Goal: Task Accomplishment & Management: Manage account settings

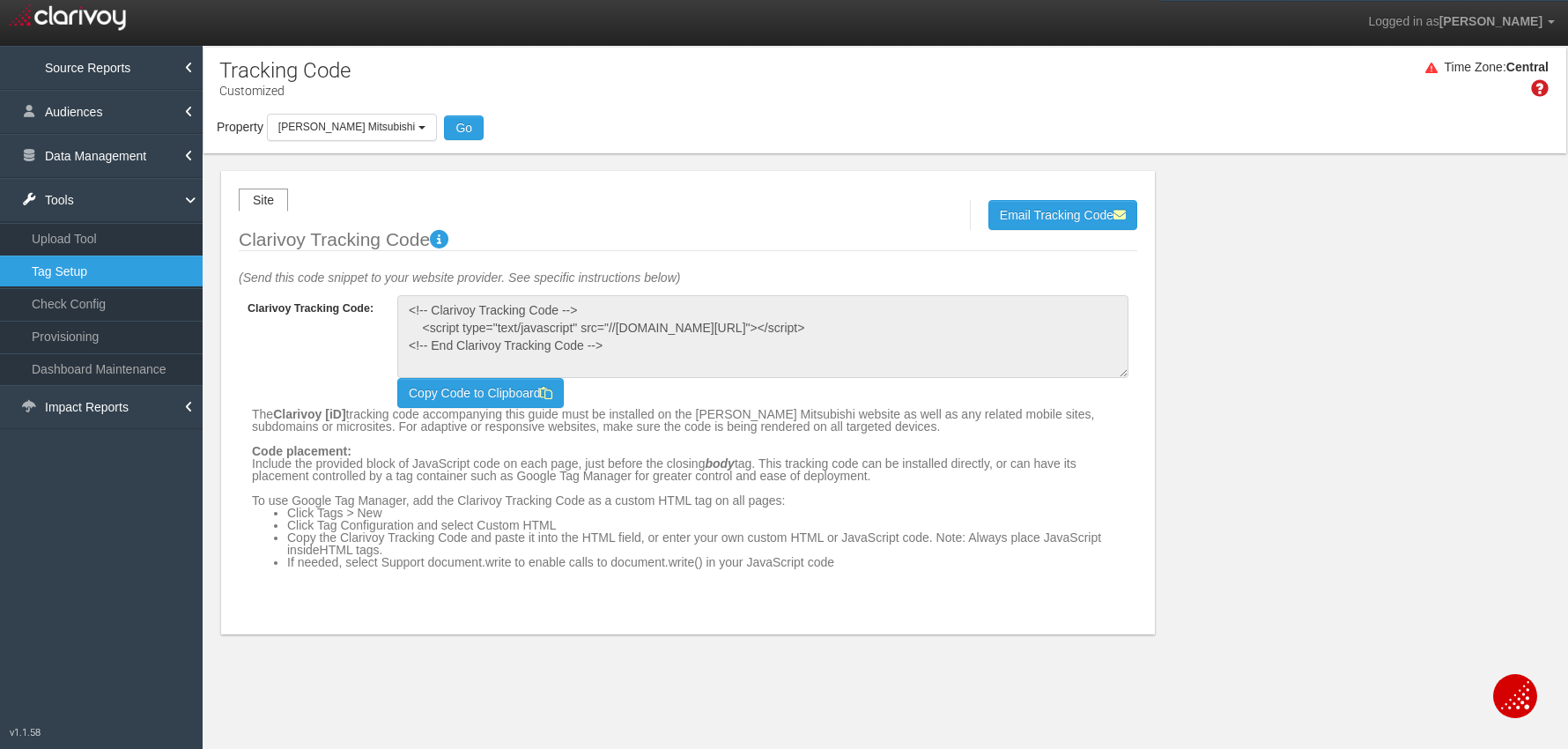
select select "object:36557"
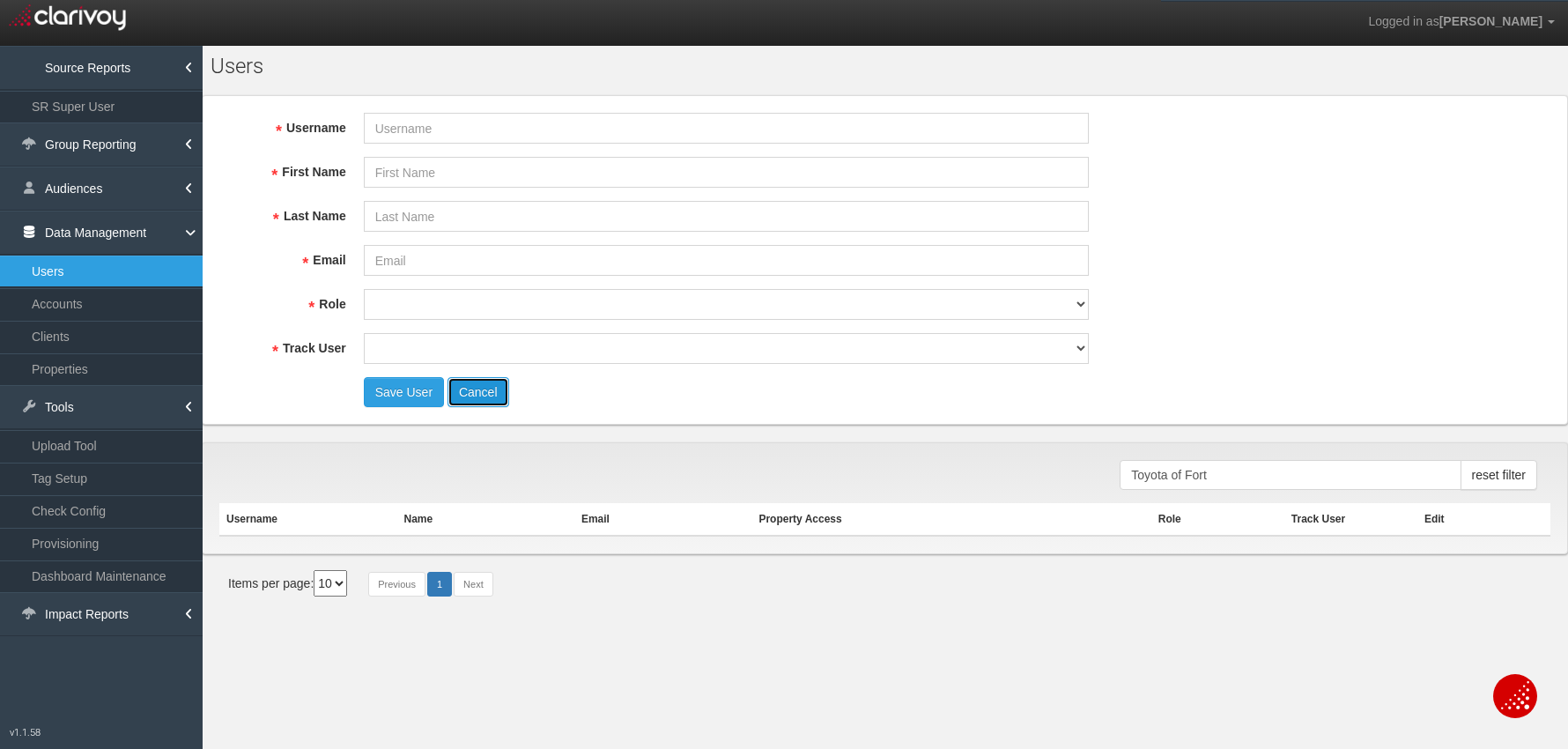
click at [484, 395] on button "Cancel" at bounding box center [478, 392] width 62 height 30
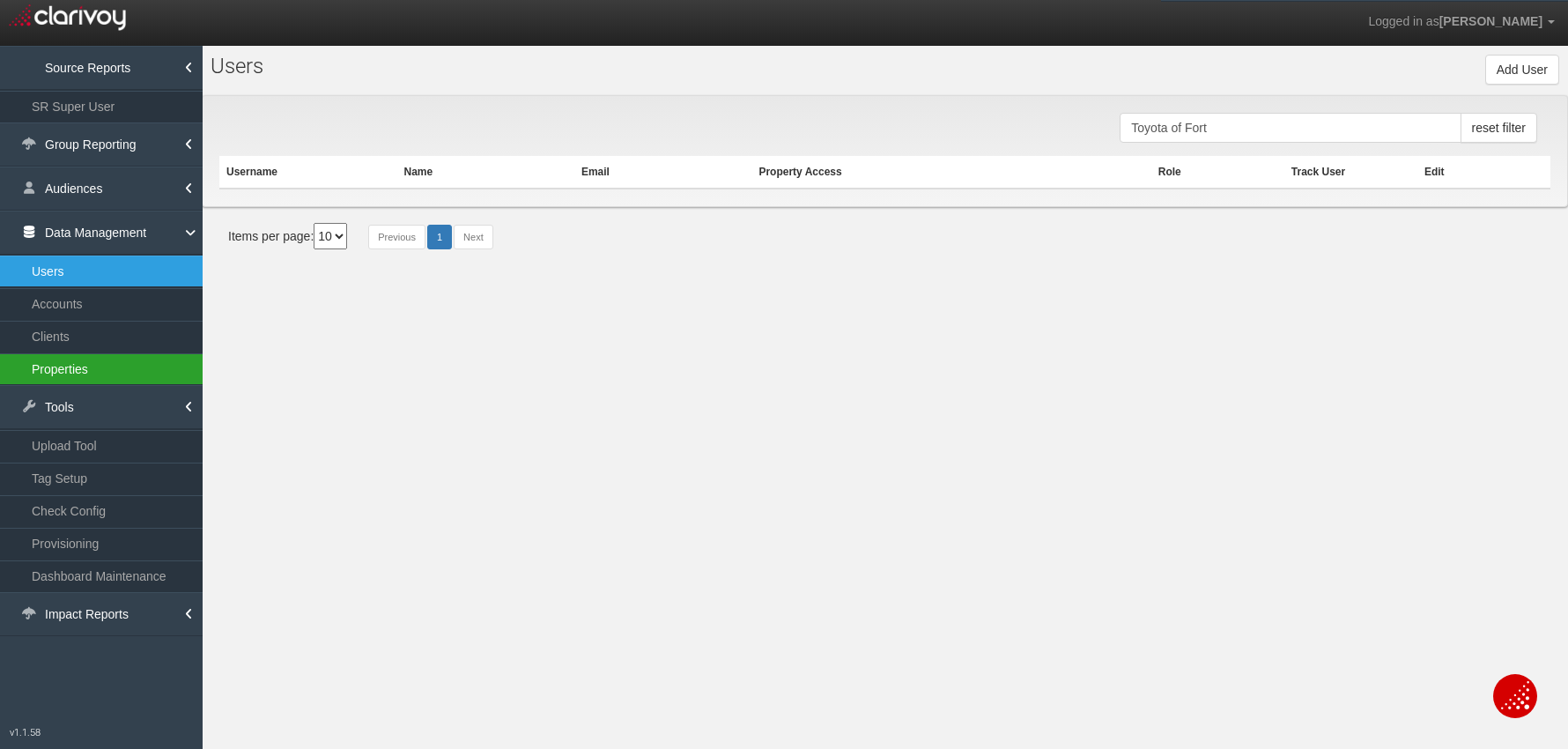
click at [76, 362] on link "Properties" at bounding box center [101, 369] width 203 height 32
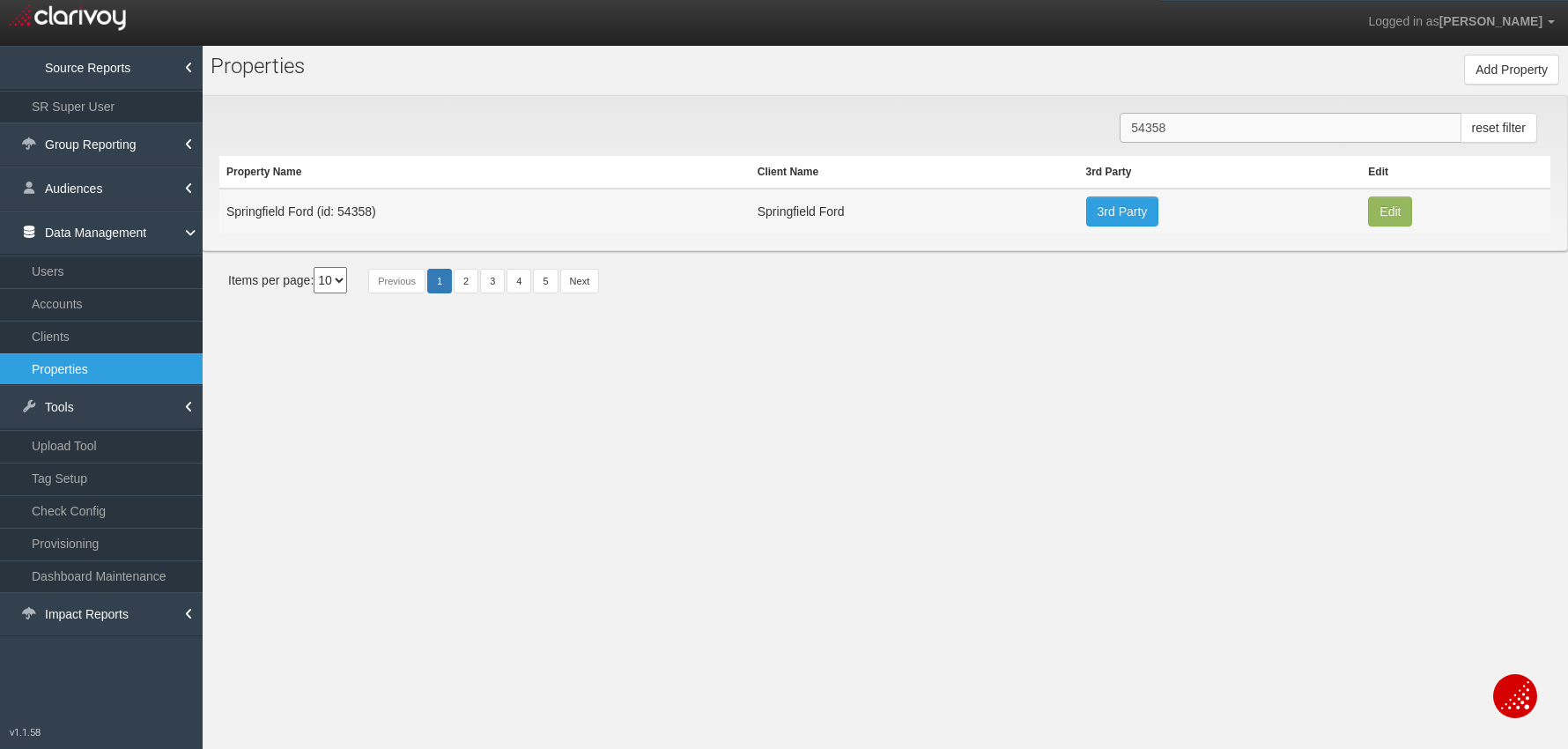
drag, startPoint x: 1128, startPoint y: 123, endPoint x: 1138, endPoint y: 125, distance: 10.2
click at [1128, 124] on input "54358" at bounding box center [1290, 127] width 341 height 30
click at [1149, 125] on input "54358" at bounding box center [1290, 127] width 341 height 30
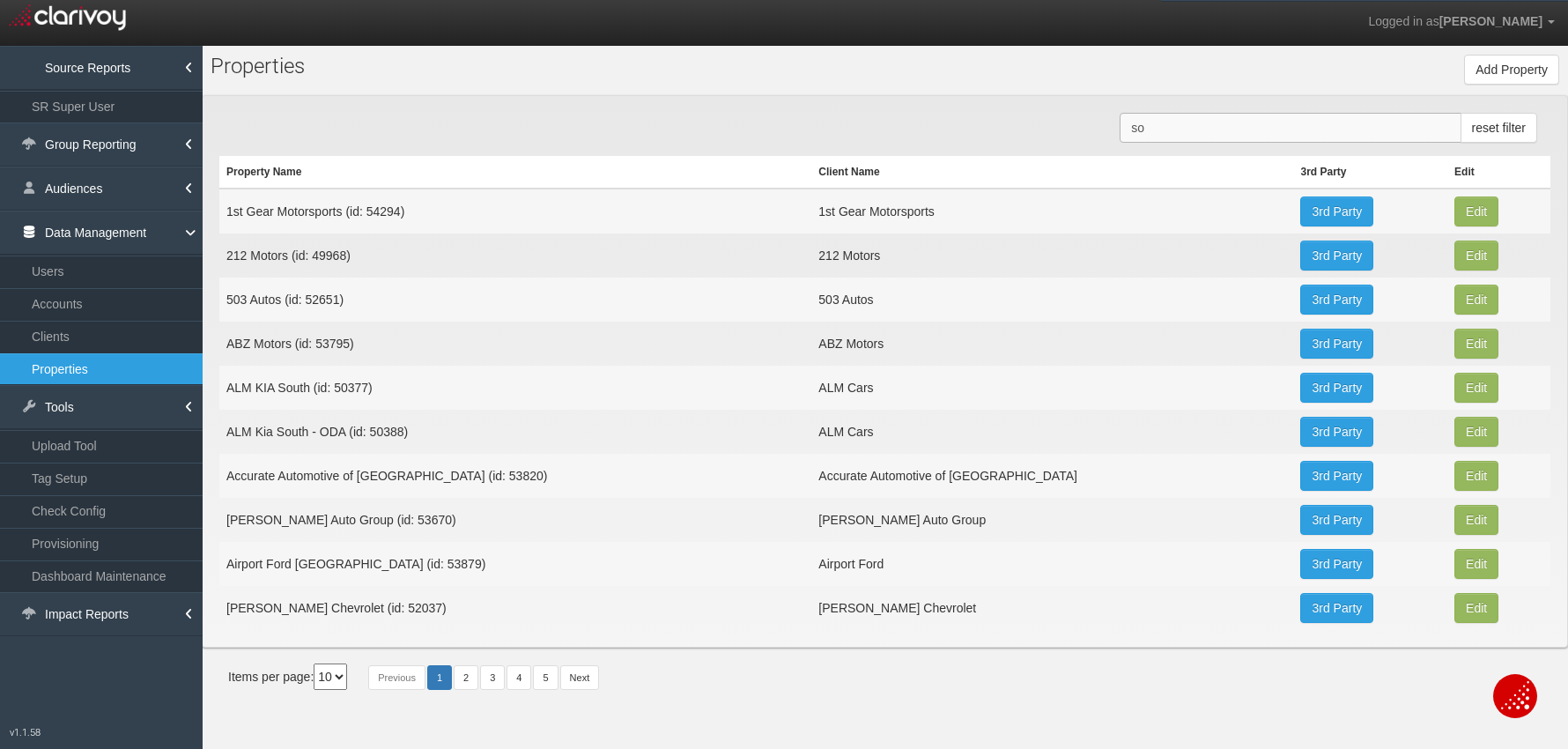
type input "s"
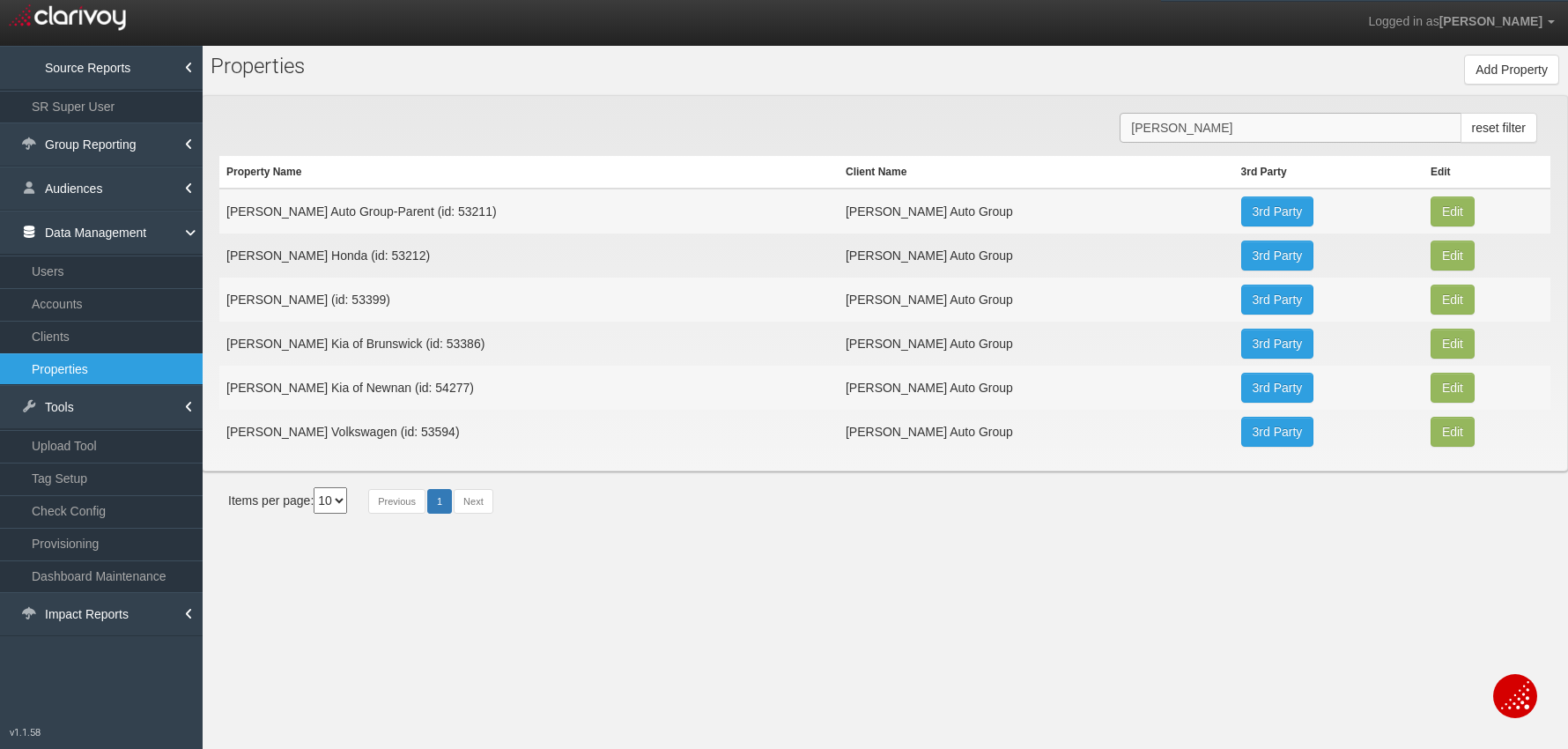
click at [1151, 126] on input "lou so" at bounding box center [1290, 127] width 341 height 30
click at [1150, 127] on input "lou so" at bounding box center [1290, 127] width 341 height 30
click at [1149, 127] on input "lou so" at bounding box center [1290, 127] width 341 height 30
click at [1150, 127] on input "lou so" at bounding box center [1290, 127] width 341 height 30
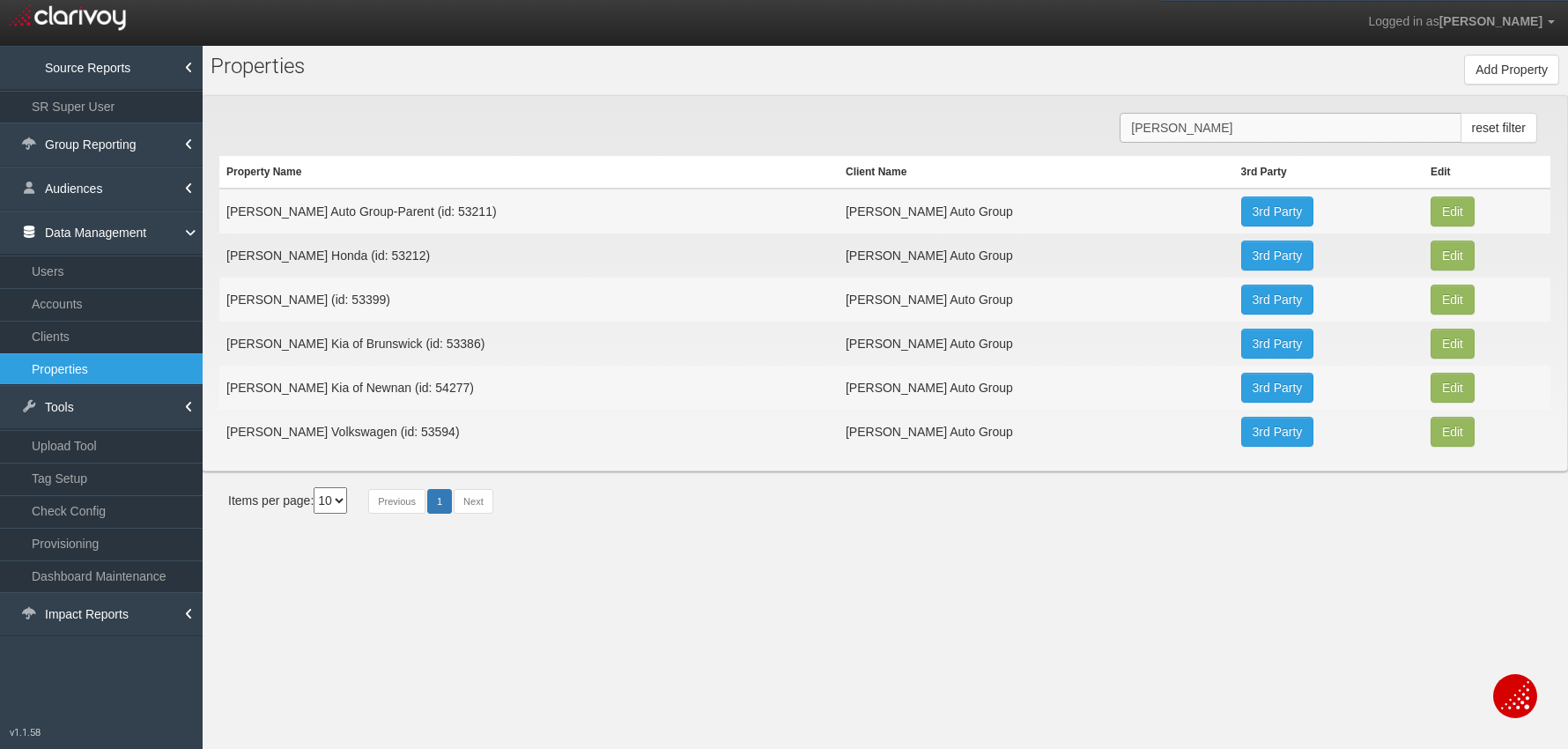
click at [1150, 127] on input "lou so" at bounding box center [1290, 127] width 341 height 30
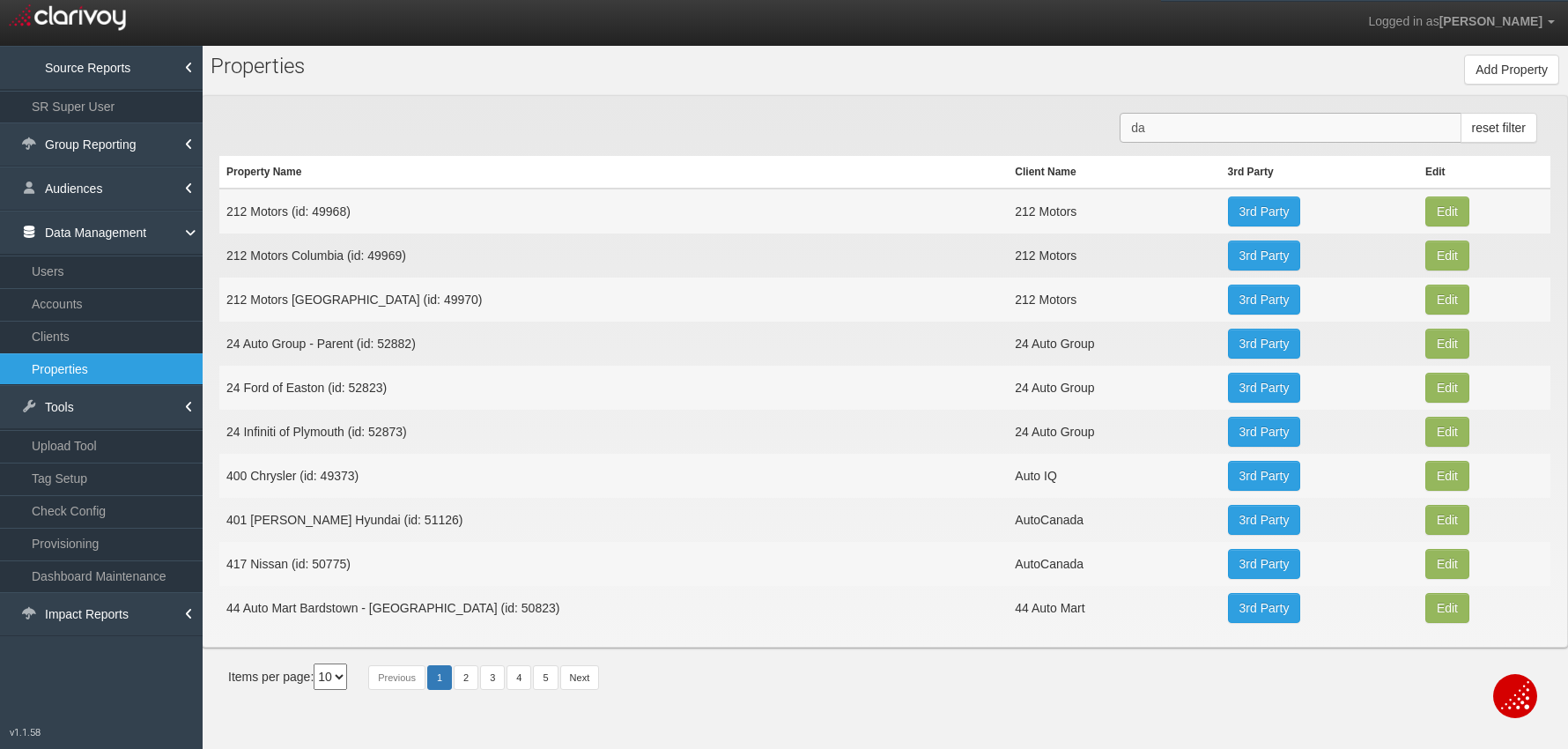
type input "d"
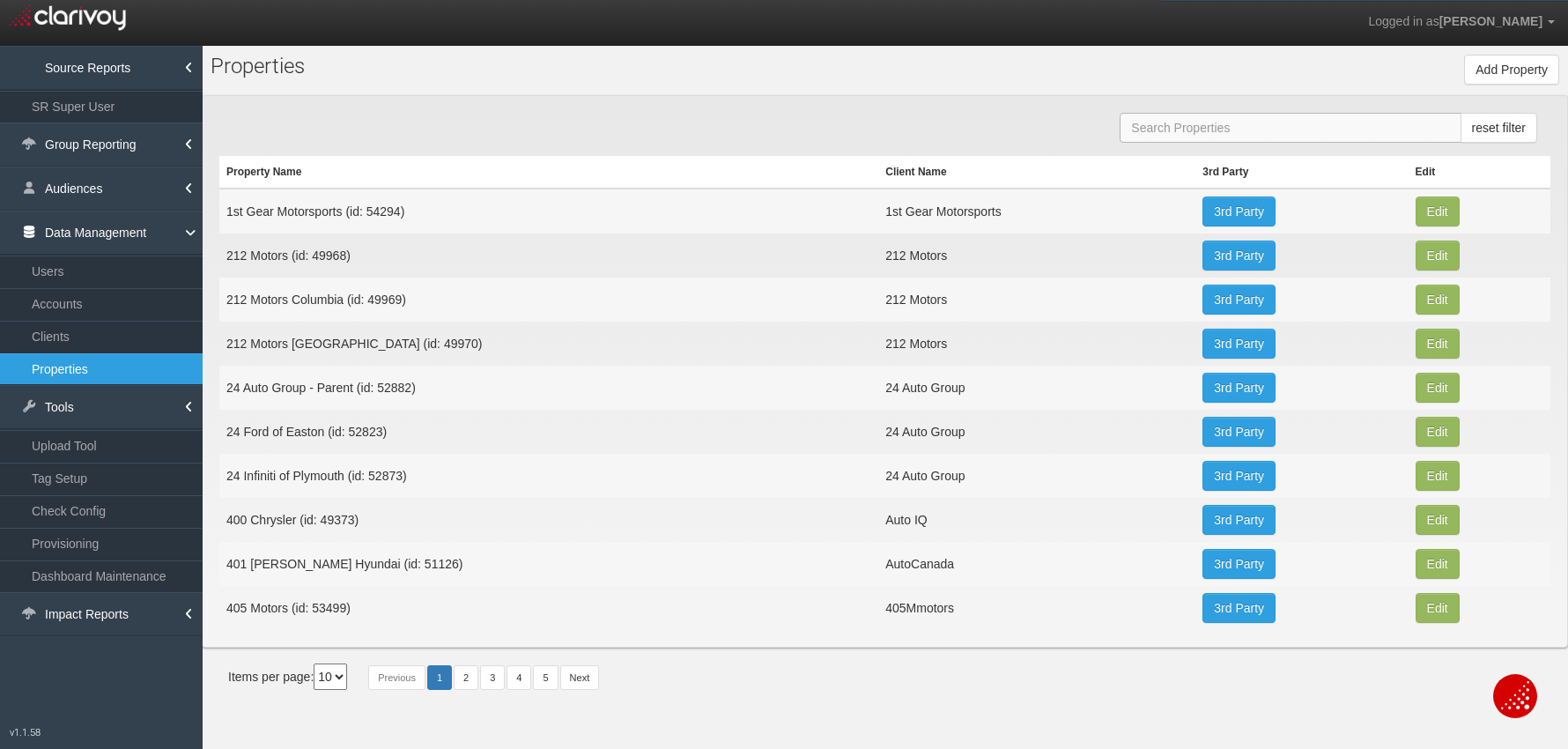
click at [1173, 127] on input "text" at bounding box center [1290, 127] width 341 height 30
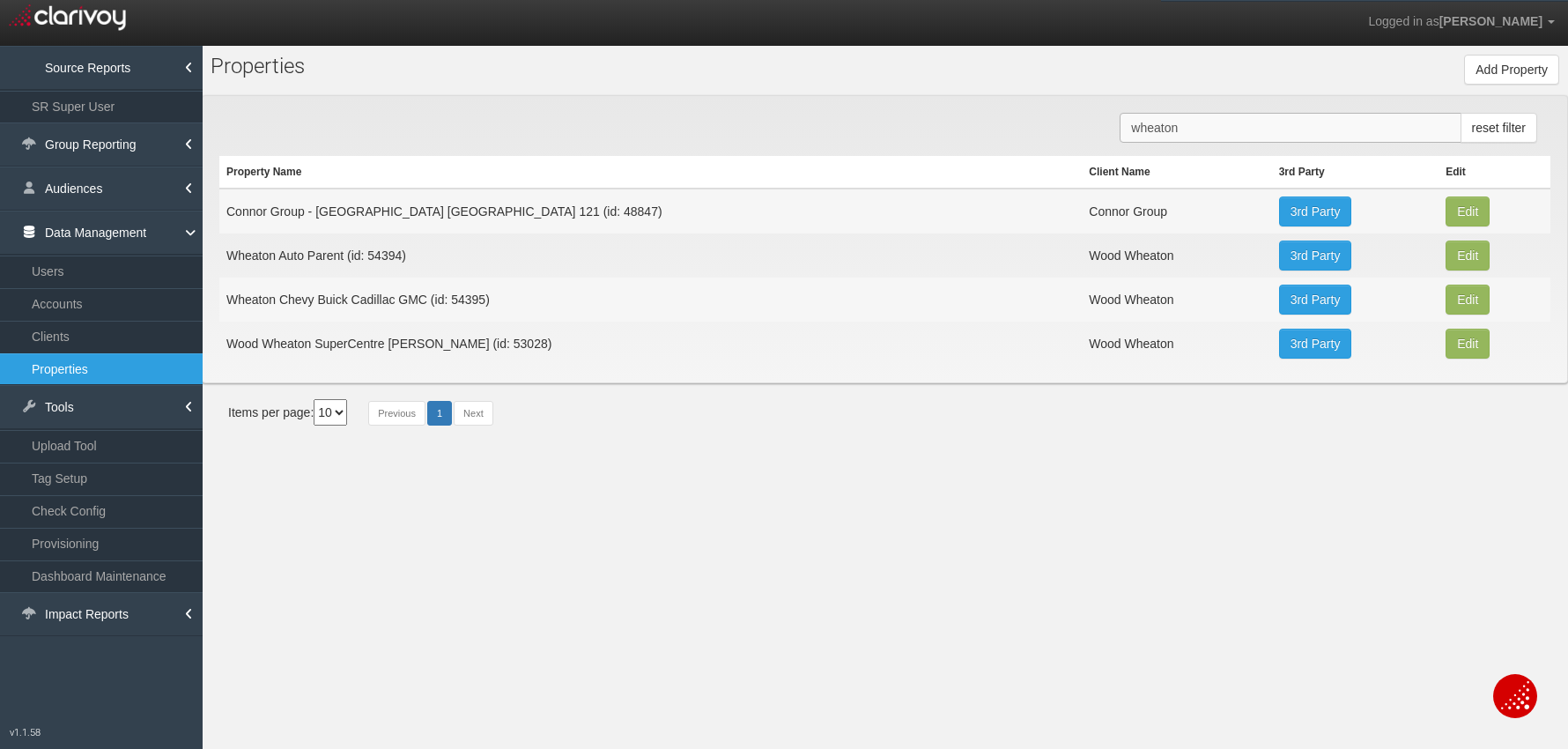
type input "wheaton"
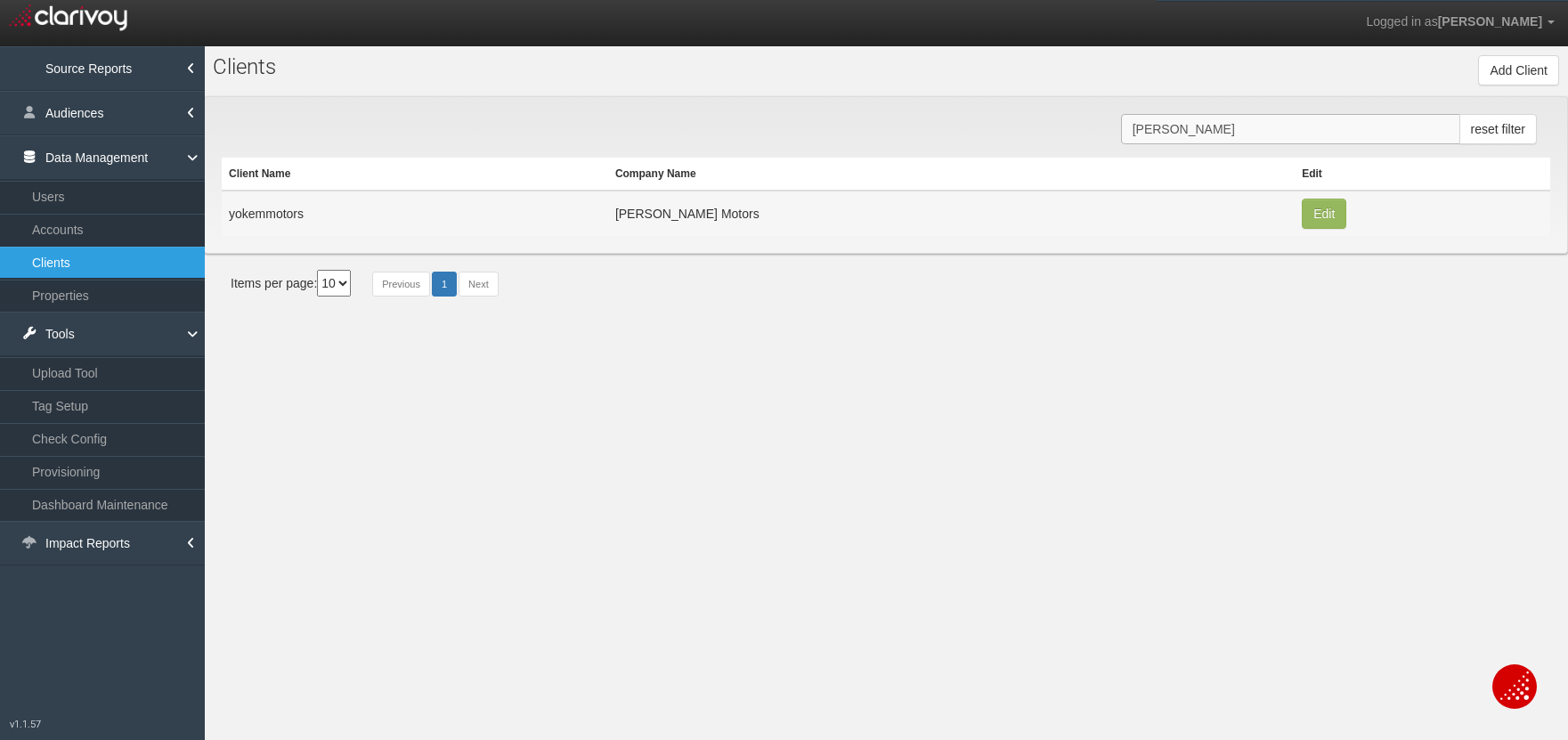
click at [1271, 133] on input "[PERSON_NAME]" at bounding box center [1291, 129] width 339 height 30
click at [1272, 133] on input "[PERSON_NAME]" at bounding box center [1291, 129] width 339 height 30
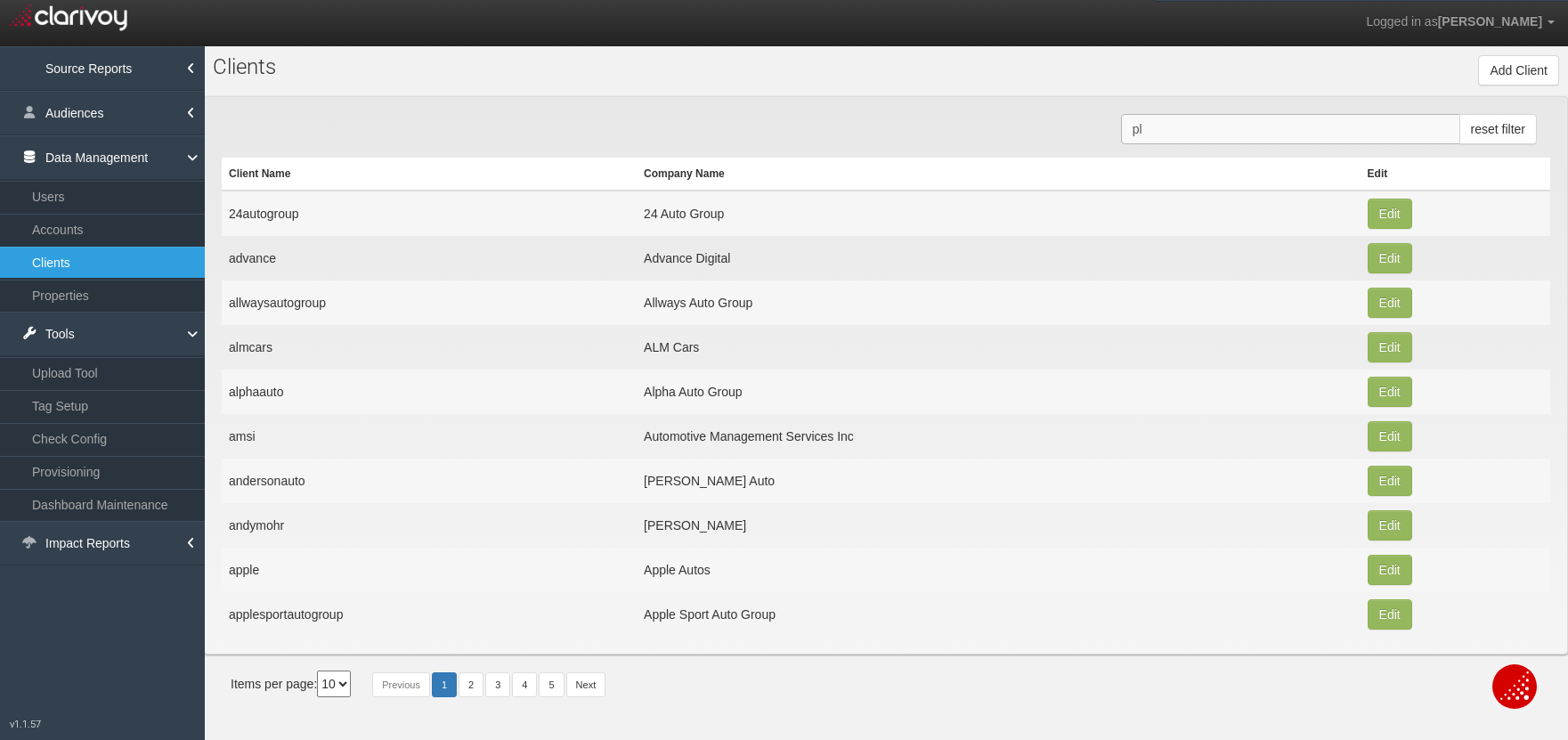
type input "p"
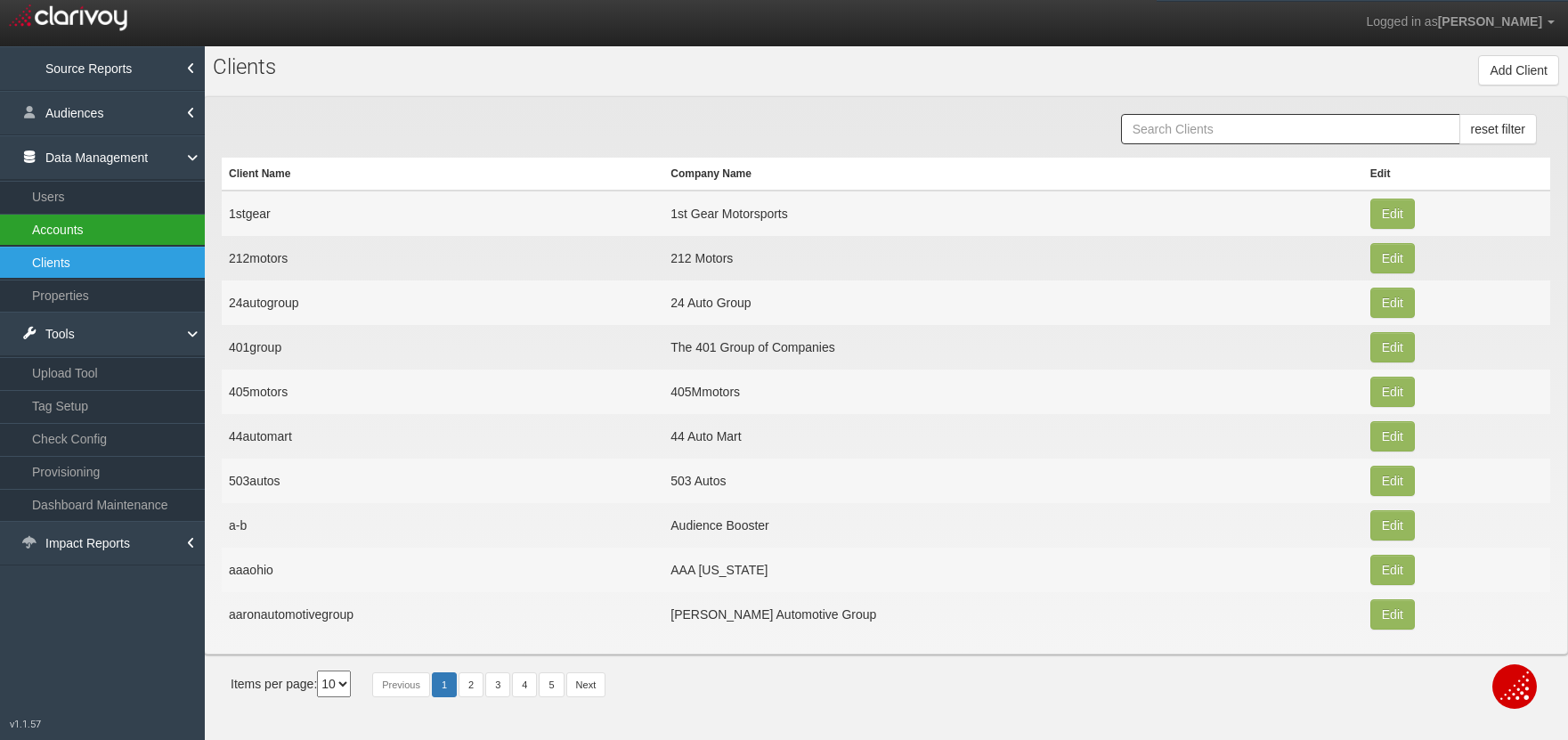
click at [98, 234] on link "Accounts" at bounding box center [102, 230] width 205 height 32
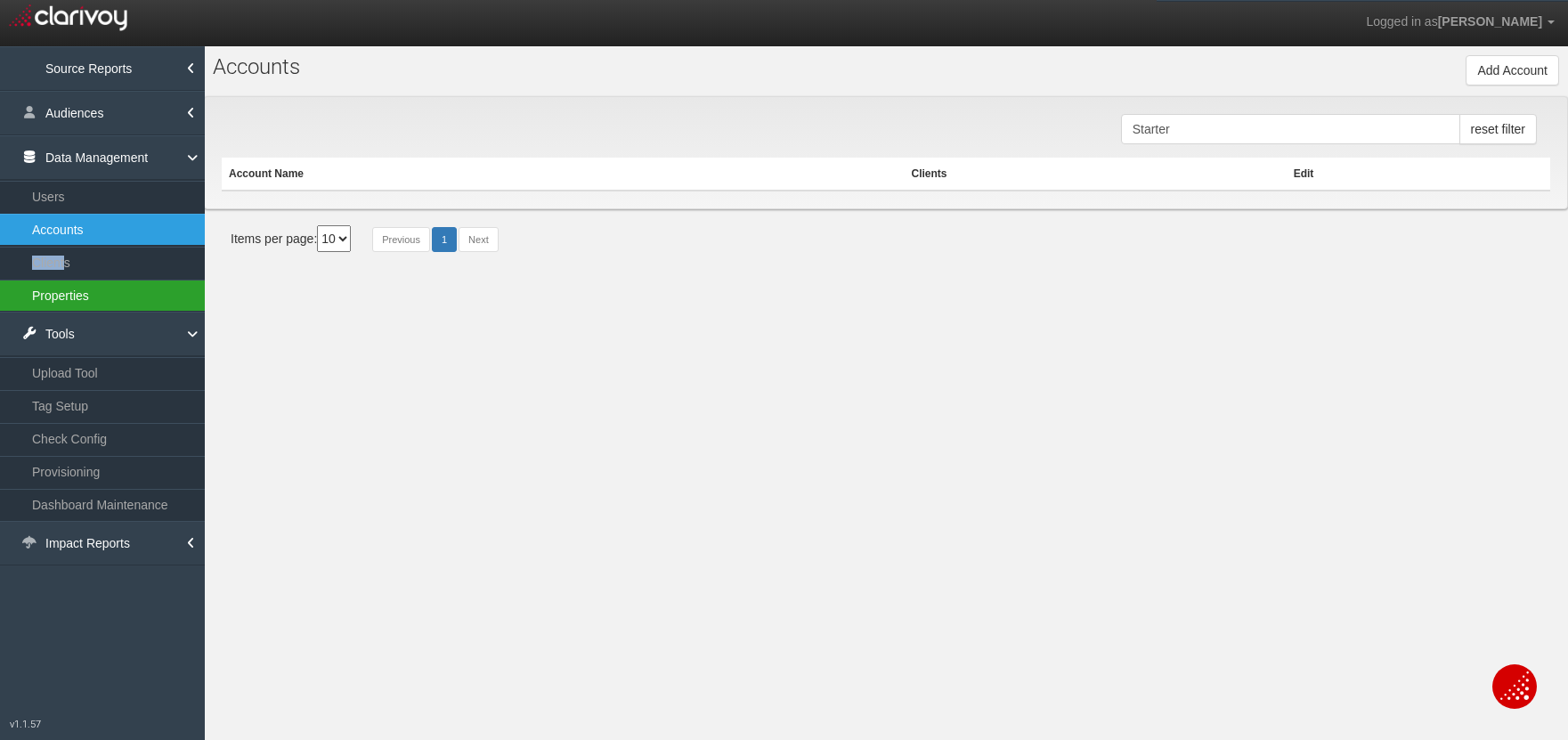
drag, startPoint x: 66, startPoint y: 254, endPoint x: 77, endPoint y: 293, distance: 40.5
click at [62, 262] on link "Clients" at bounding box center [102, 263] width 205 height 32
click at [65, 301] on link "Properties" at bounding box center [102, 295] width 205 height 32
click at [77, 293] on link "Properties" at bounding box center [102, 295] width 205 height 32
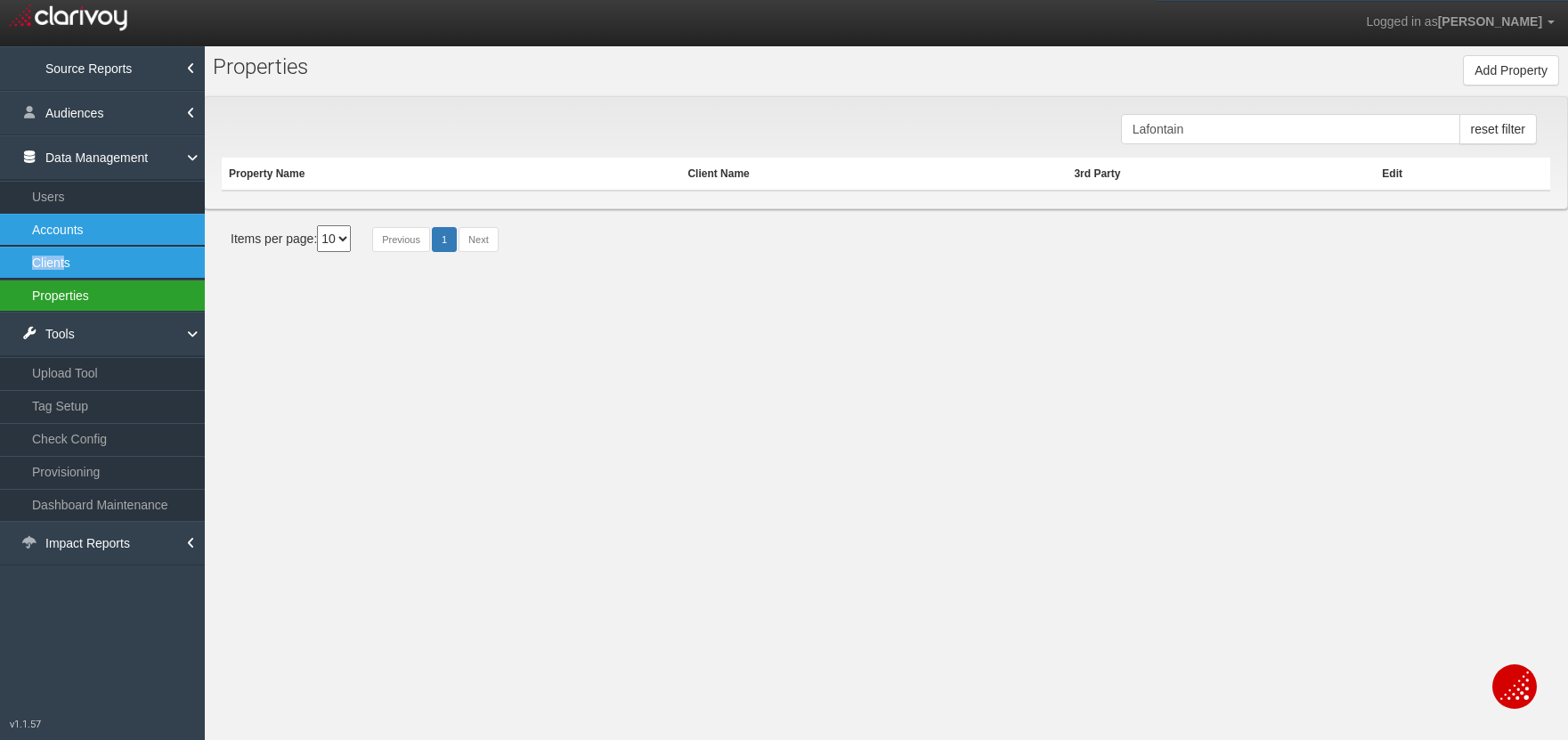
click at [73, 301] on link "Properties" at bounding box center [102, 295] width 205 height 32
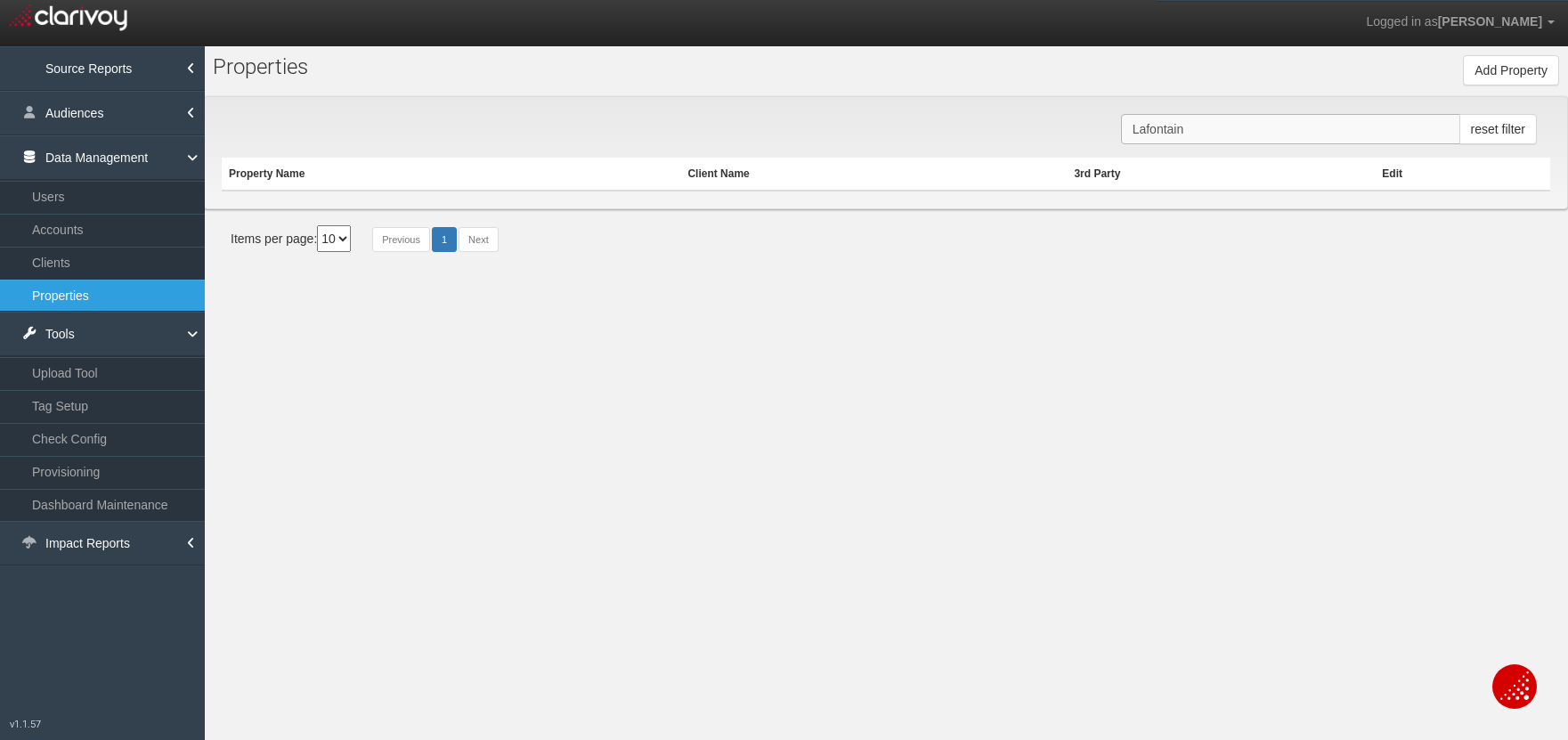
click at [1200, 135] on input "Lafontain" at bounding box center [1291, 129] width 339 height 30
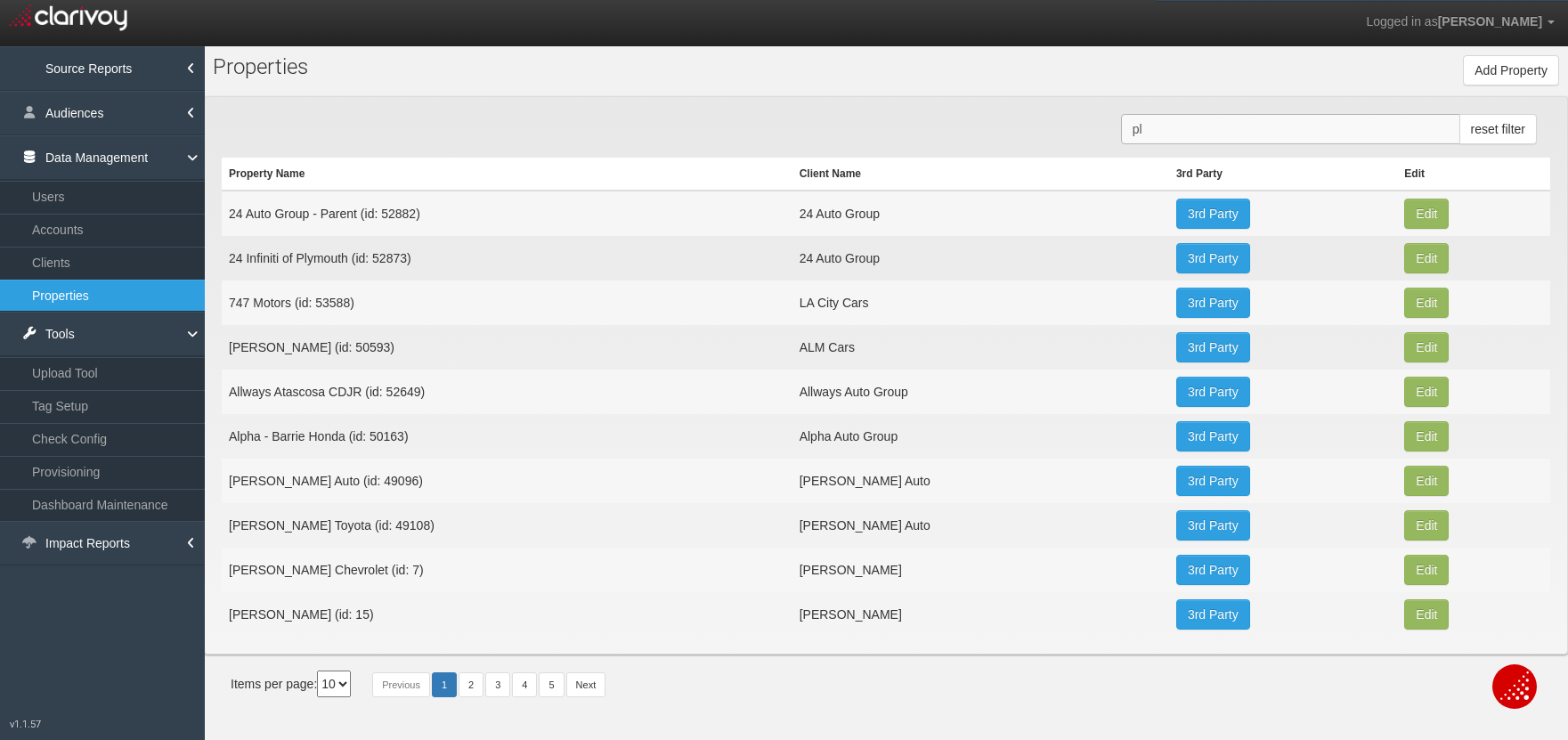
type input "p"
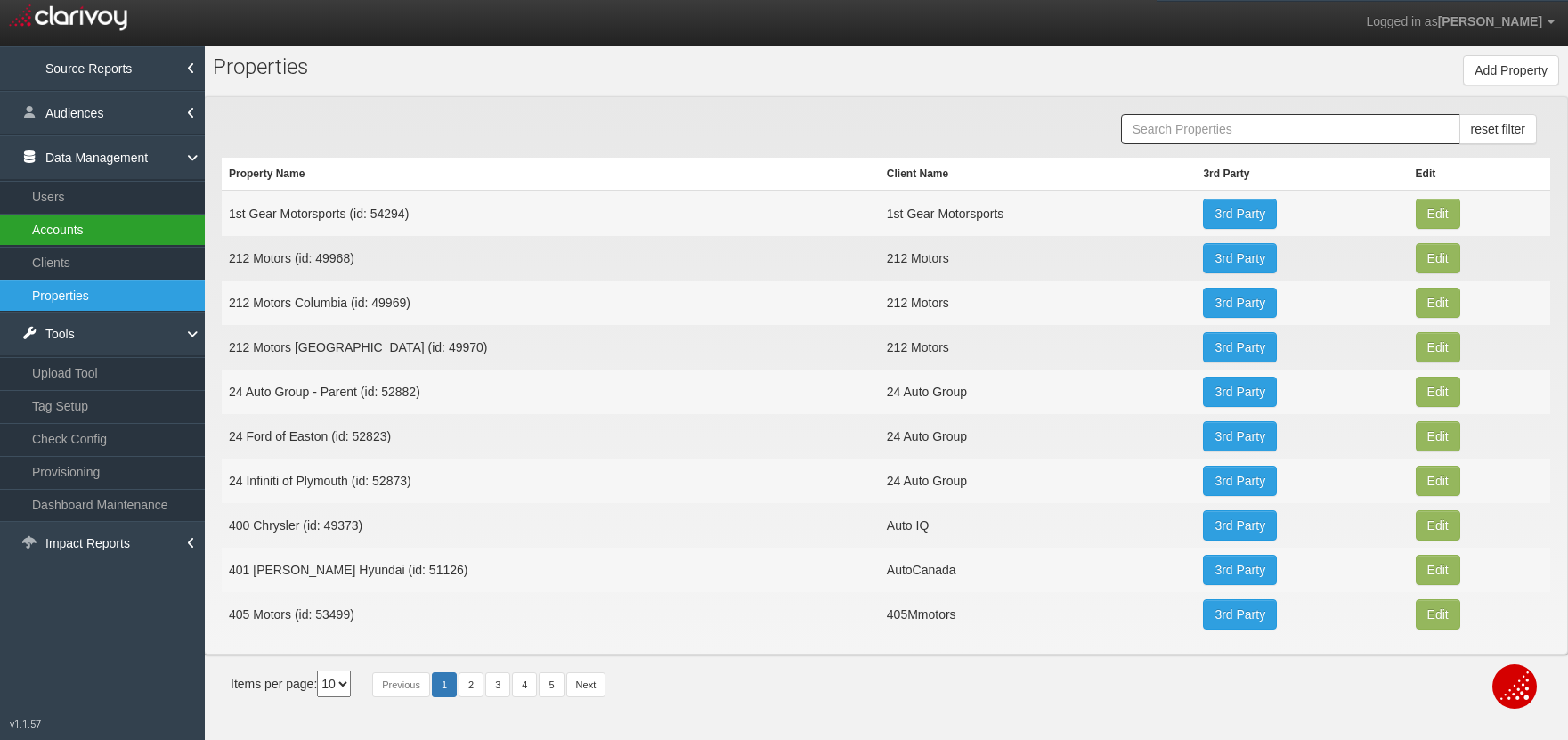
click at [76, 228] on link "Accounts" at bounding box center [102, 230] width 205 height 32
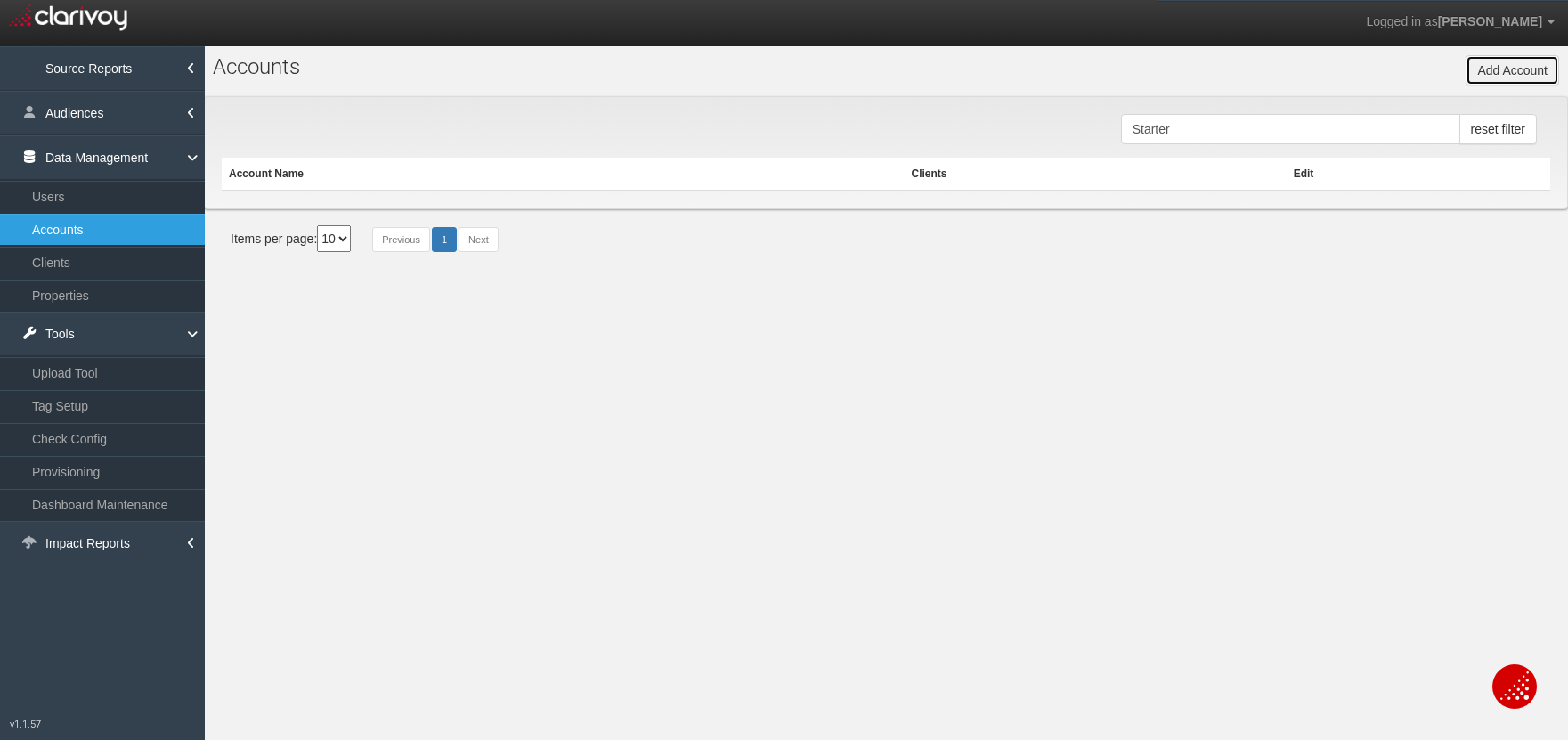
click at [1493, 61] on button "Add Account" at bounding box center [1513, 71] width 93 height 30
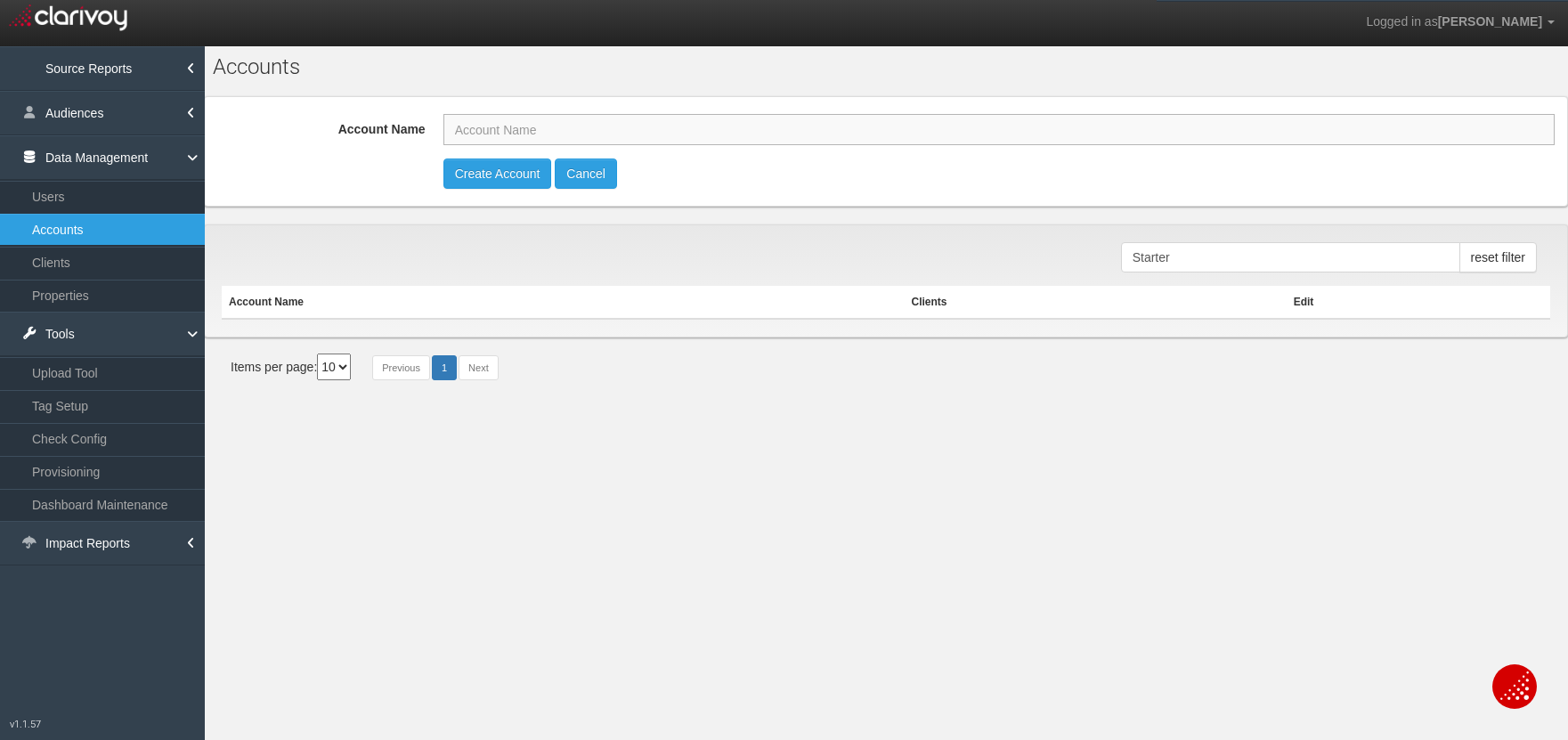
click at [701, 124] on input "Account Name" at bounding box center [999, 129] width 1112 height 31
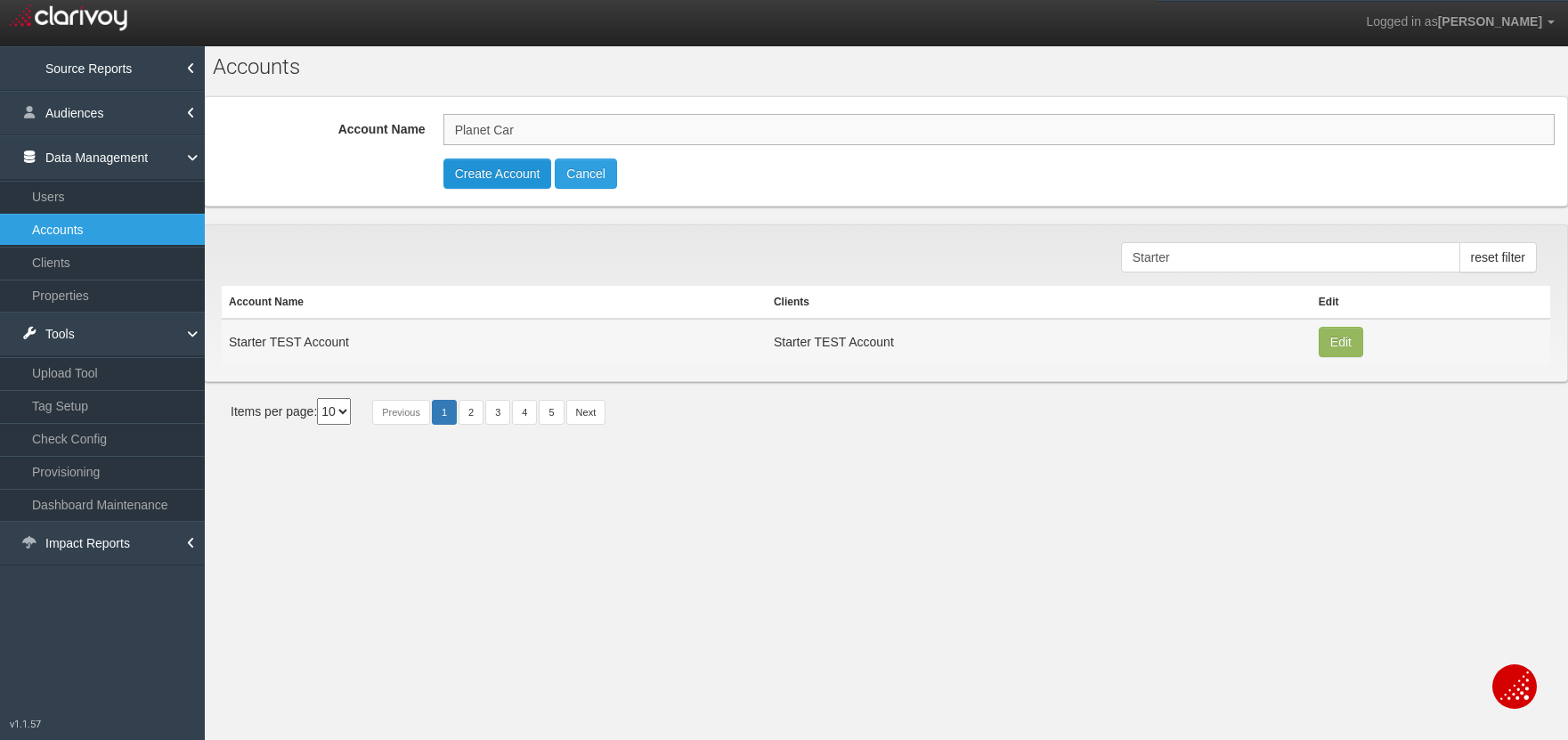
type input "Planet Car"
click at [509, 167] on button "Create Account" at bounding box center [497, 174] width 108 height 30
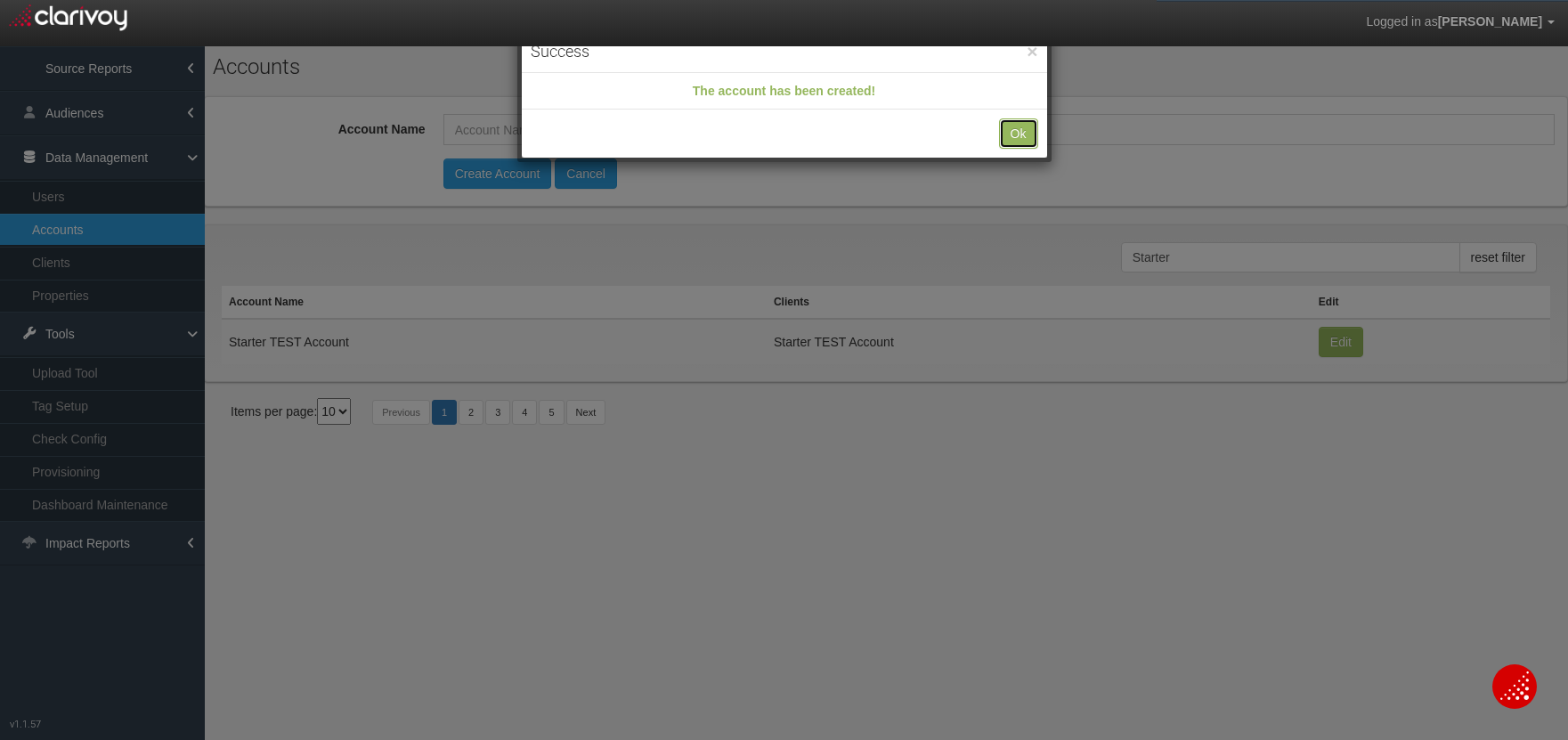
drag, startPoint x: 1027, startPoint y: 133, endPoint x: 631, endPoint y: 152, distance: 396.5
click at [1027, 134] on button "Ok" at bounding box center [1018, 133] width 39 height 30
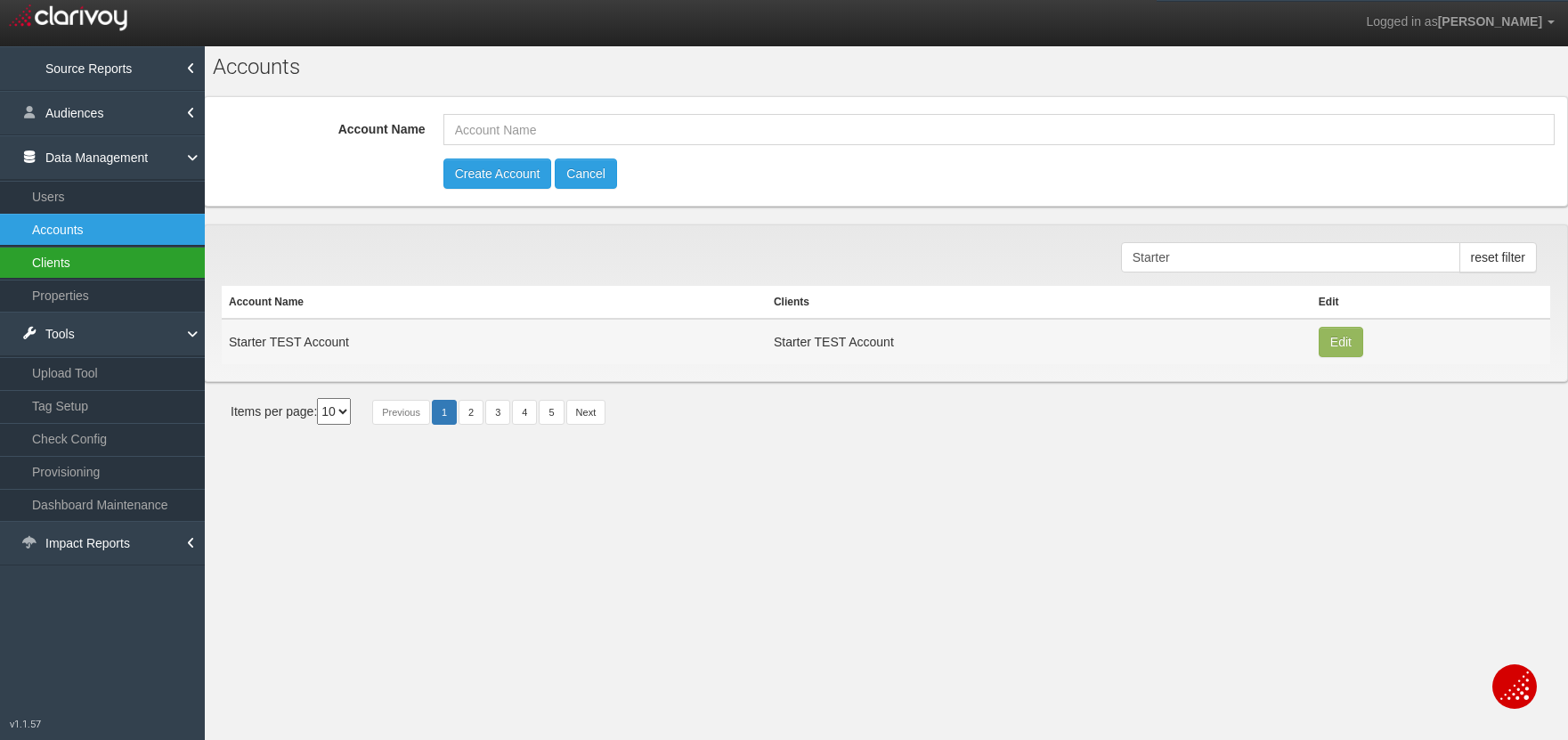
click at [147, 259] on link "Clients" at bounding box center [102, 263] width 205 height 32
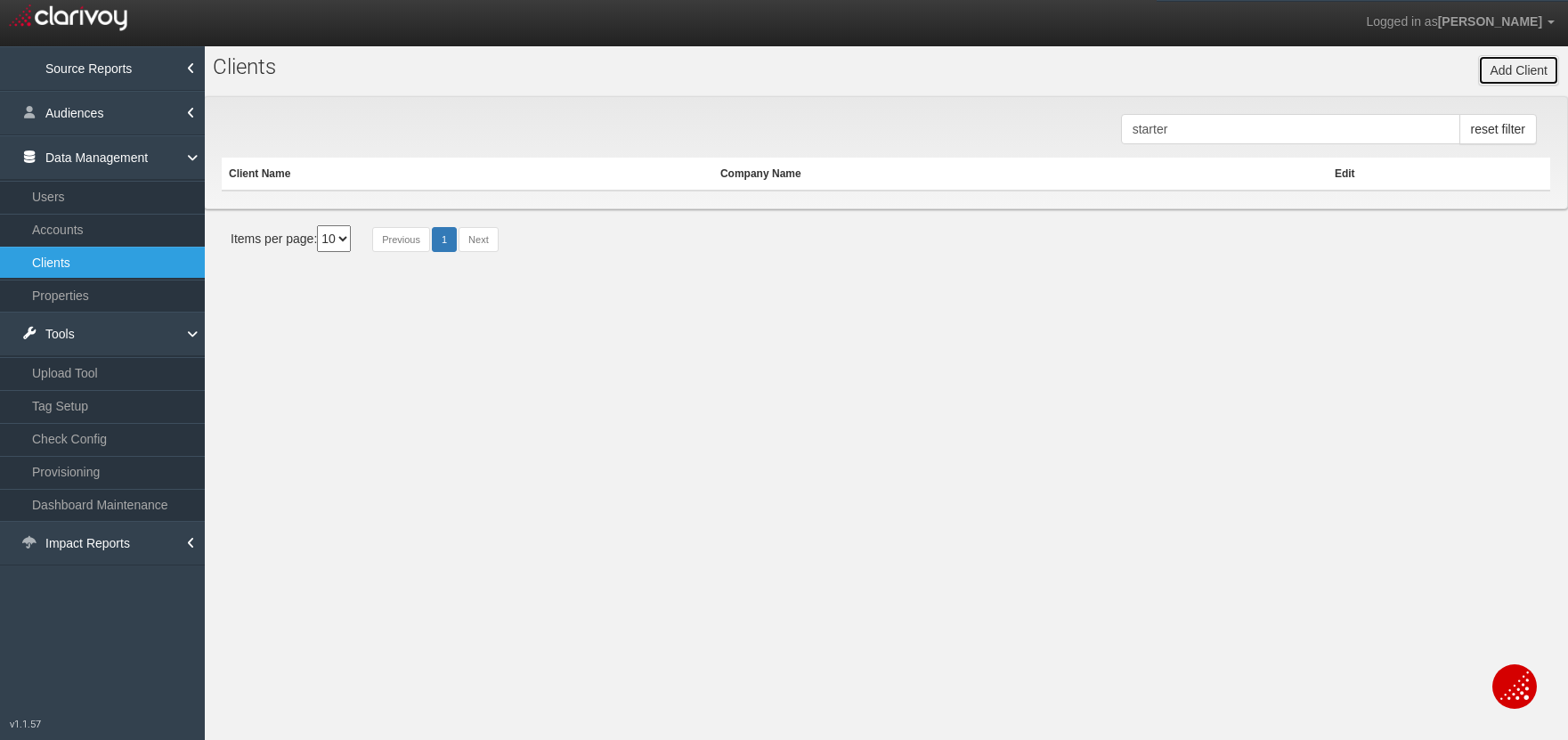
click at [1507, 67] on button "Add Client" at bounding box center [1519, 71] width 81 height 30
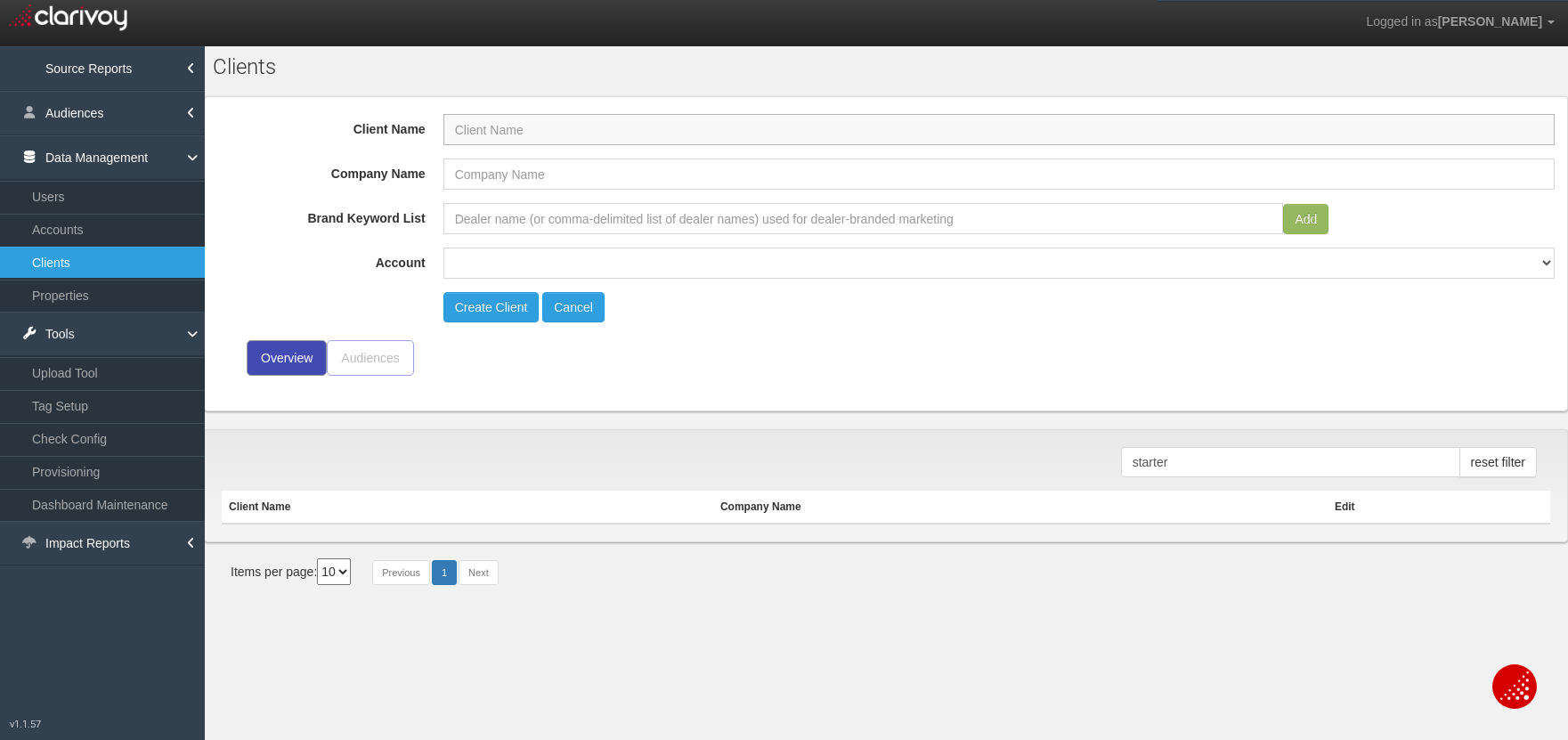
click at [582, 127] on input "Client Name" at bounding box center [999, 129] width 1112 height 31
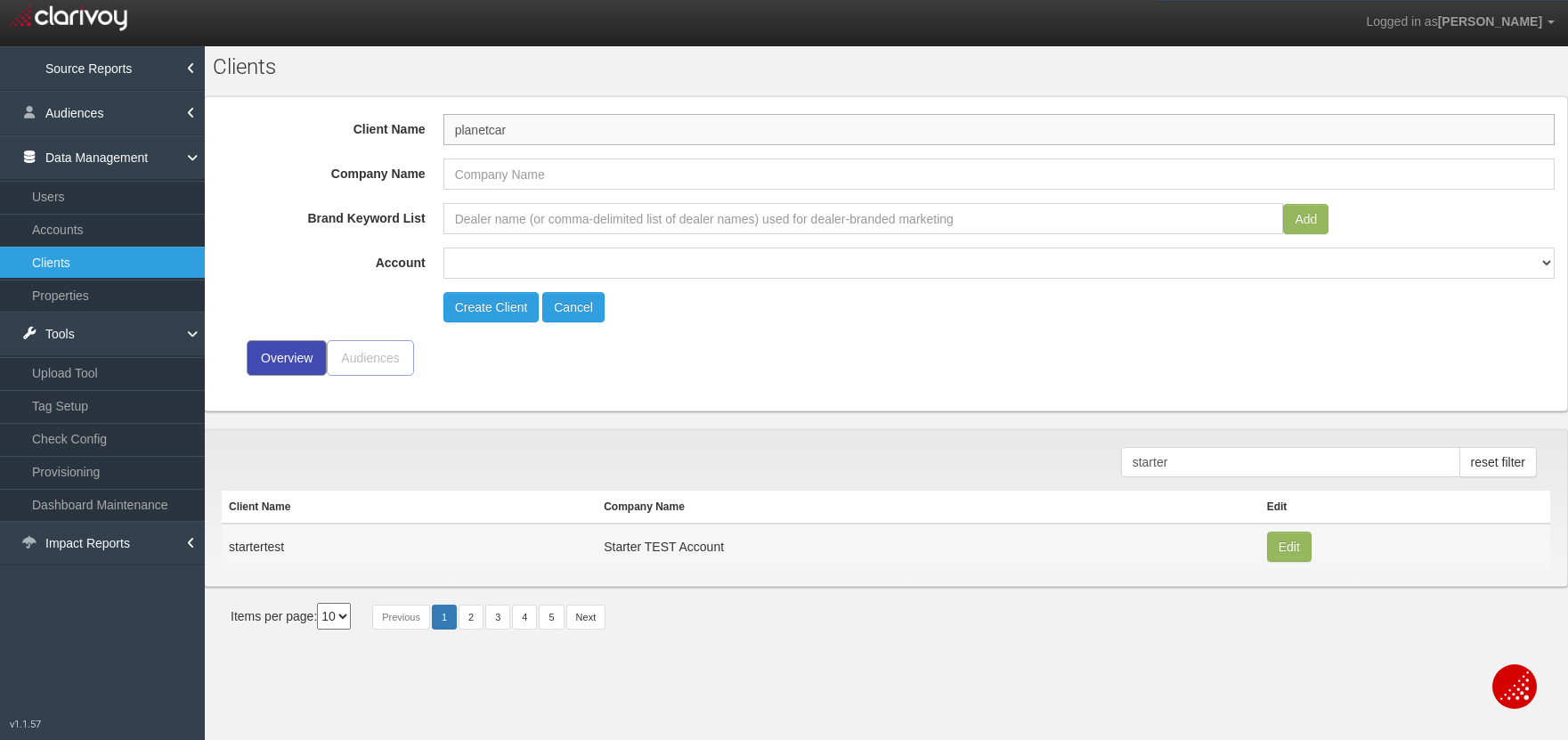
type input "planetcar"
type input "Planet Car"
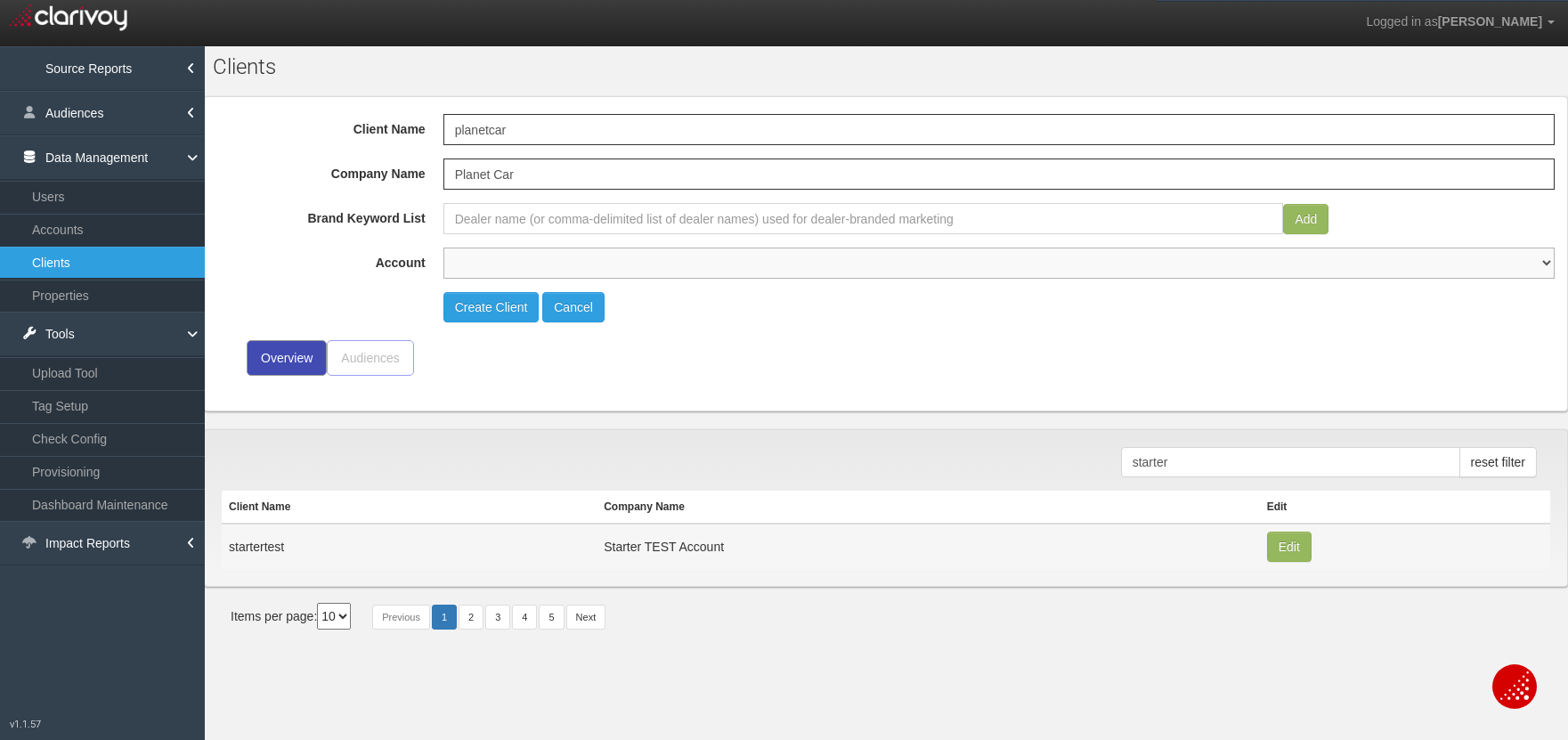
click at [583, 260] on select "1st Gear Motorsports 212 Motors 24 Auto Group 405 Motors 44 Auto Mart 503Autos …" at bounding box center [999, 263] width 1112 height 31
select select "object:35315"
click at [490, 306] on button "Create Client" at bounding box center [490, 307] width 96 height 30
select select "?"
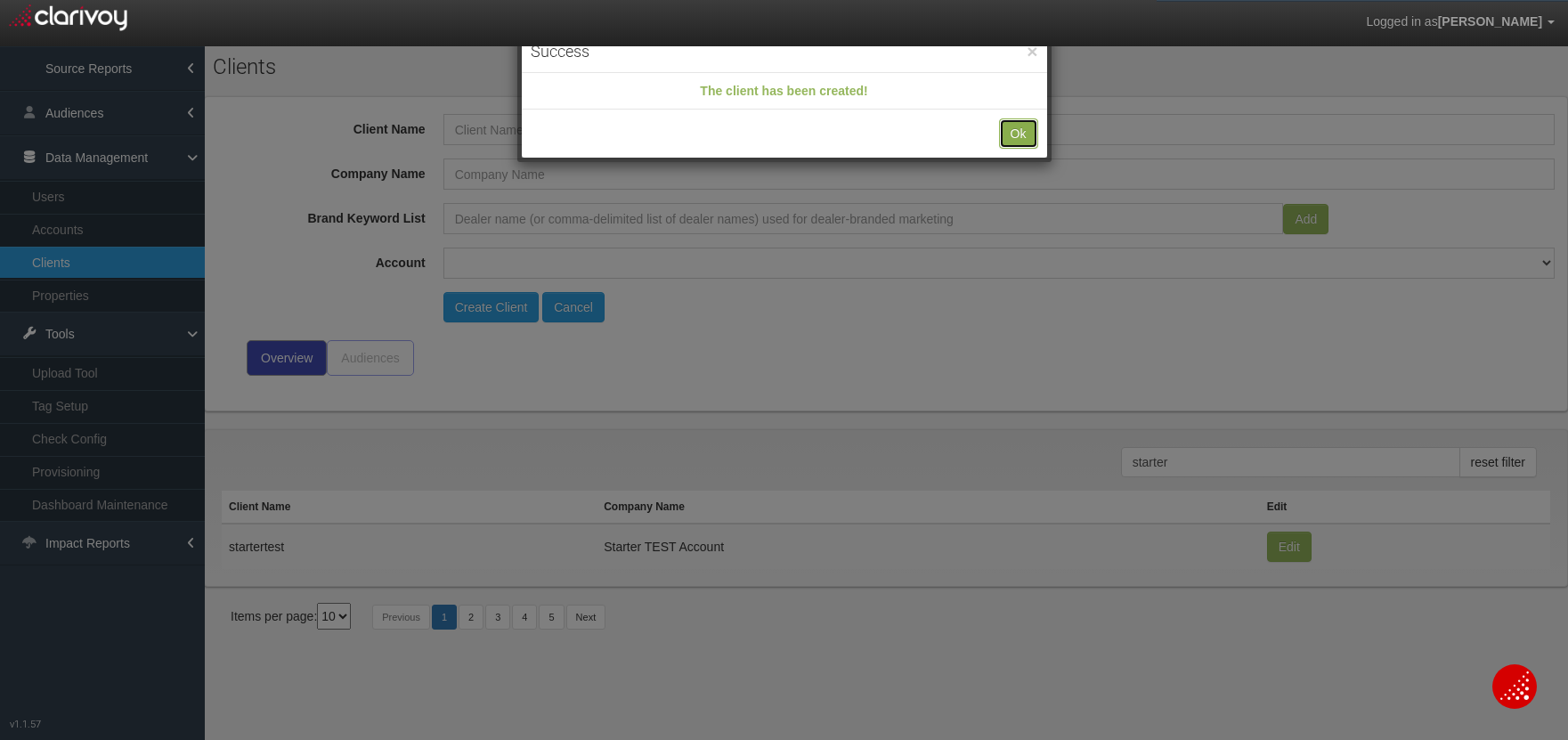
click at [1004, 129] on button "Ok" at bounding box center [1018, 133] width 39 height 30
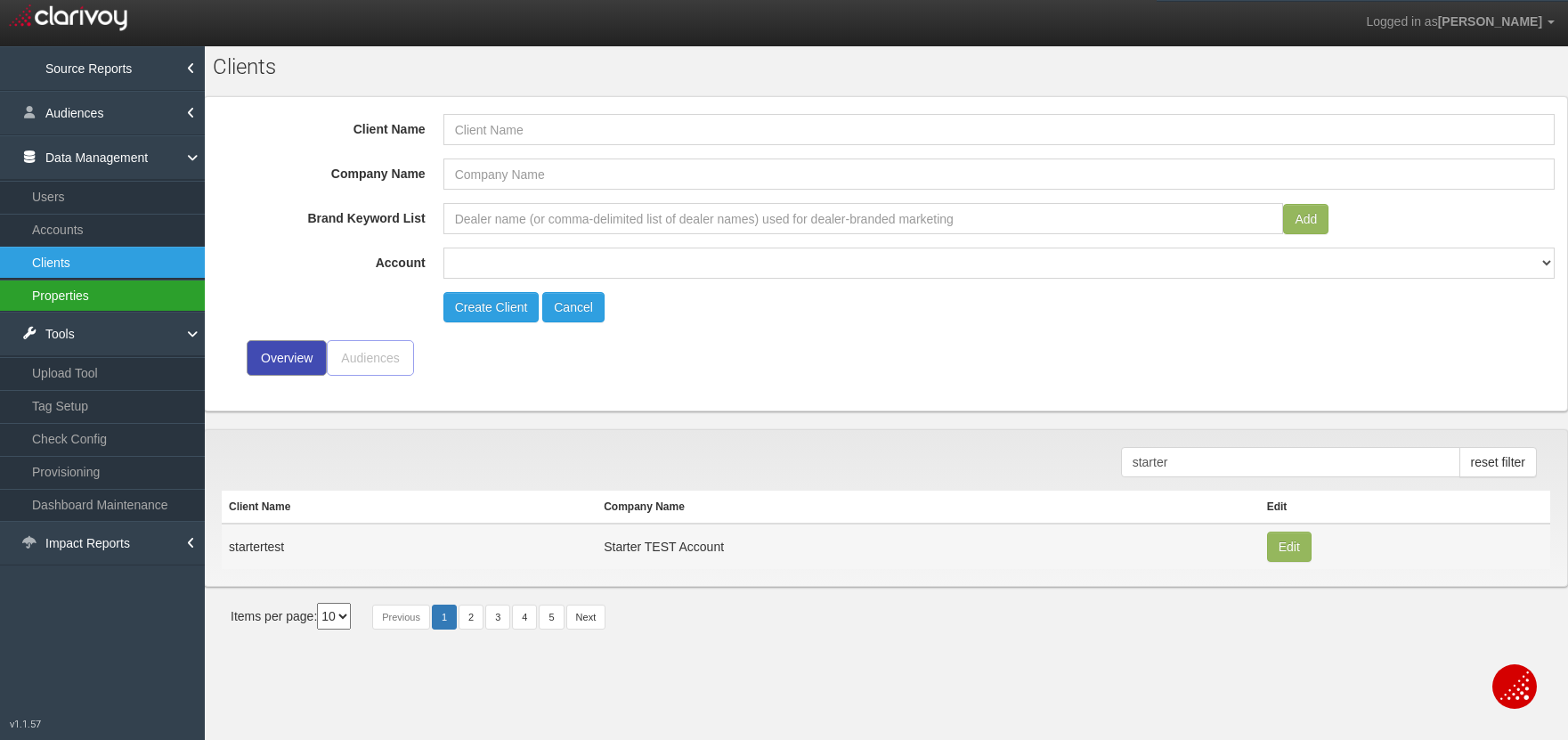
click at [77, 302] on link "Properties" at bounding box center [102, 295] width 205 height 32
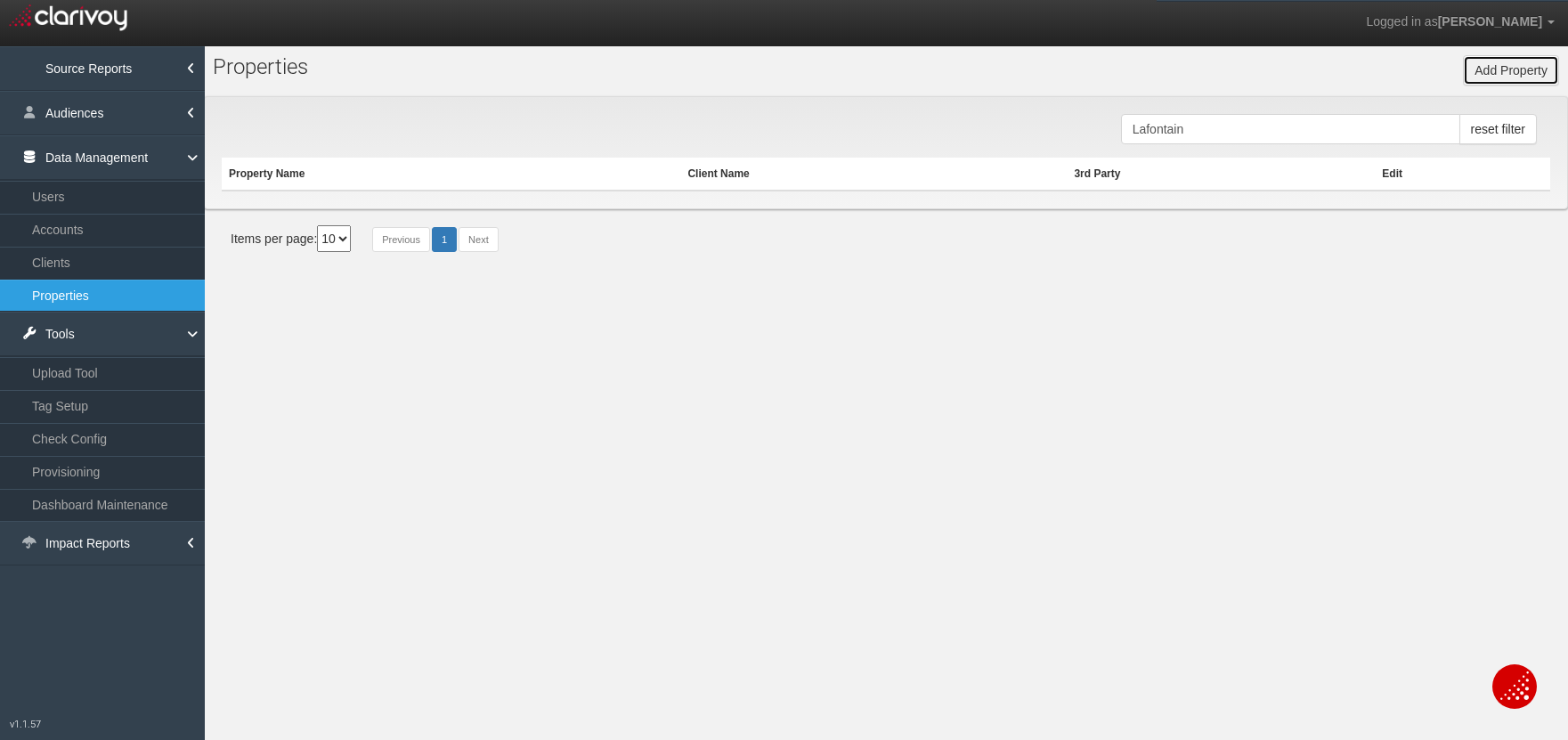
click at [1530, 75] on button "Add Property" at bounding box center [1511, 71] width 96 height 30
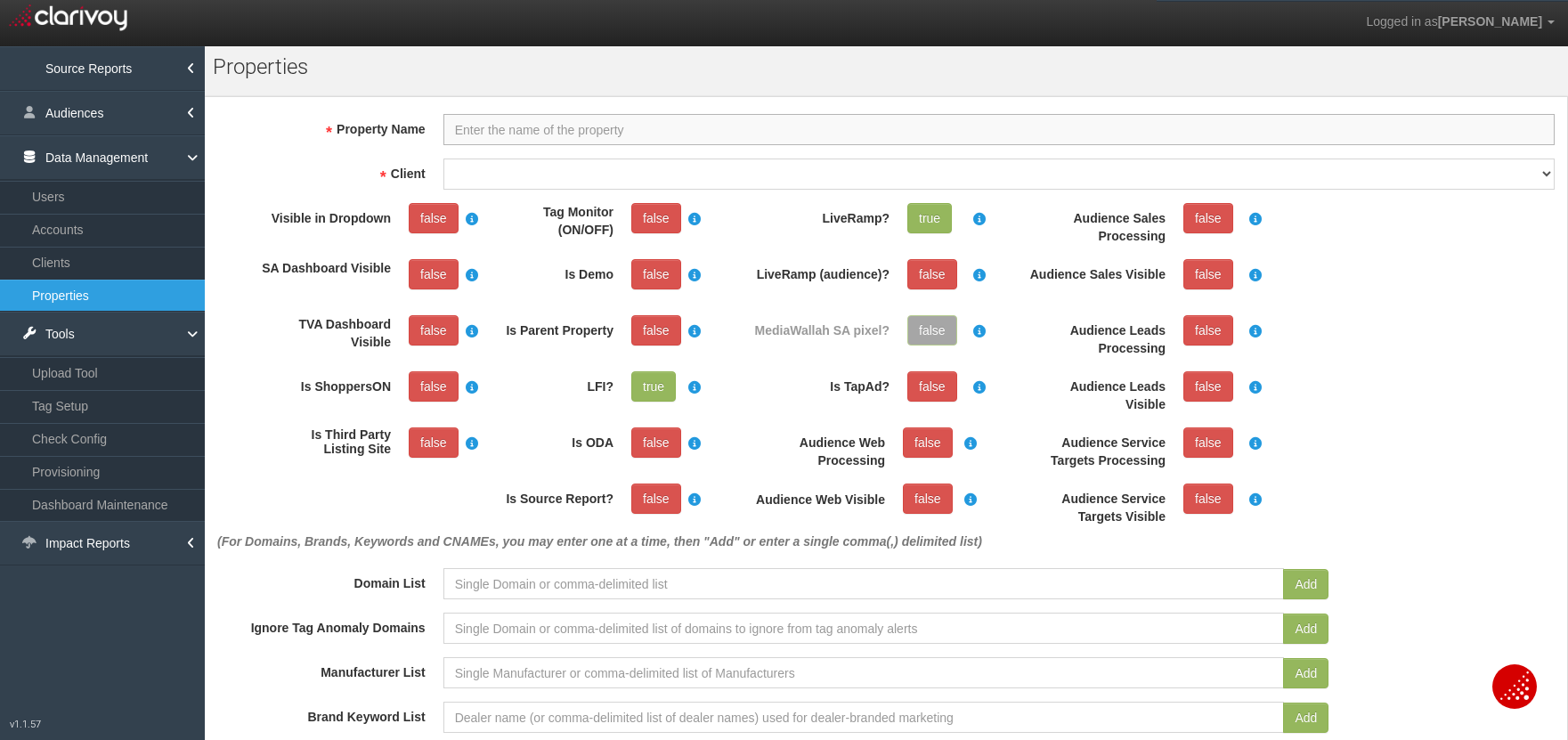
click at [757, 133] on input "Property Name" at bounding box center [999, 129] width 1112 height 31
type input "Planet Car"
click at [517, 164] on select "Client" at bounding box center [999, 174] width 1112 height 31
select select "689ba52501b9e07968cd10e6"
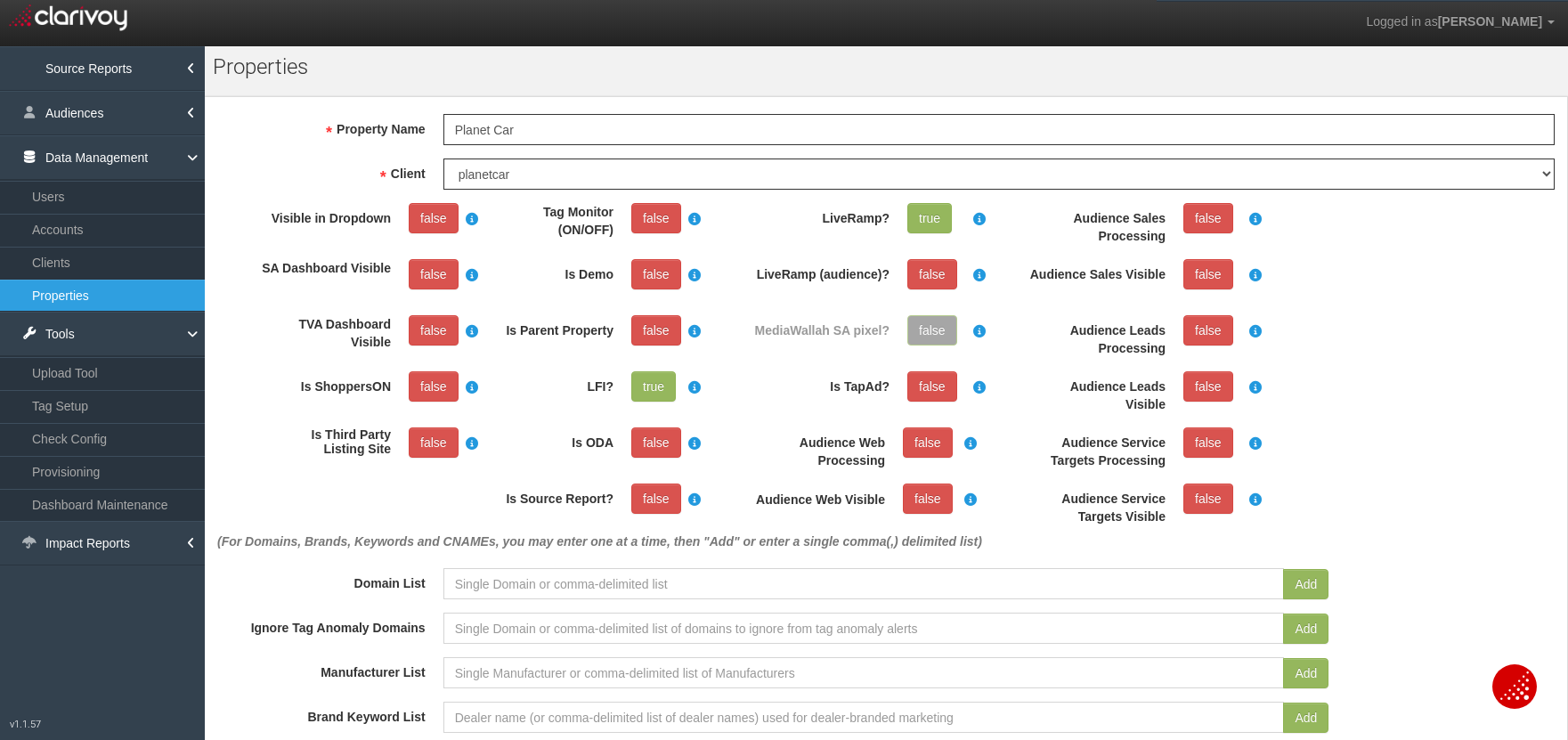
drag, startPoint x: 433, startPoint y: 229, endPoint x: 559, endPoint y: 208, distance: 127.7
click at [437, 229] on link "false" at bounding box center [434, 218] width 50 height 30
click at [669, 209] on link "false" at bounding box center [656, 218] width 50 height 30
drag, startPoint x: 655, startPoint y: 506, endPoint x: 842, endPoint y: 495, distance: 187.3
click at [655, 506] on link "false" at bounding box center [656, 498] width 50 height 30
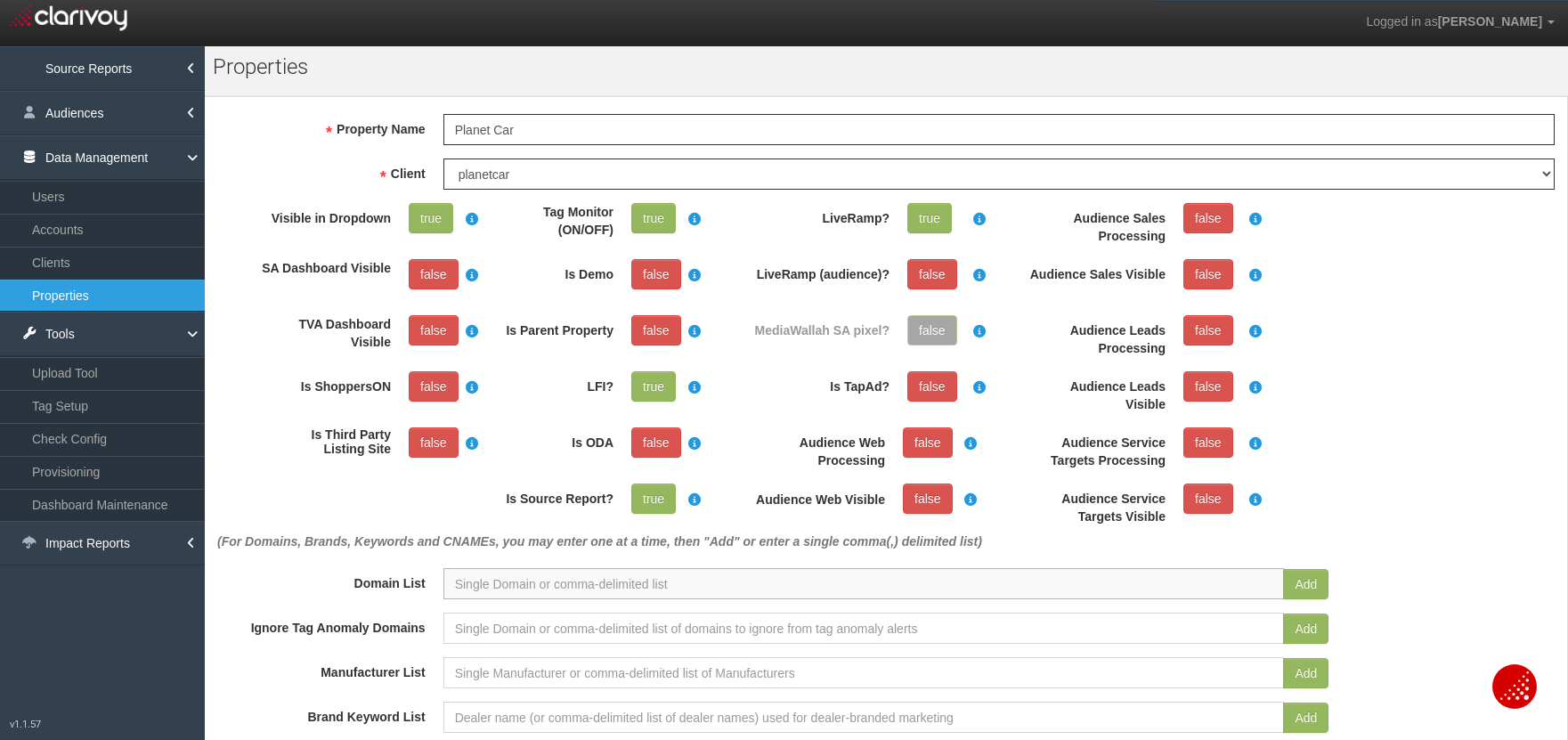
click at [754, 581] on input at bounding box center [864, 583] width 841 height 31
paste input "https://www.planetcarz.com/"
type input "https://www.planetcarz.com/"
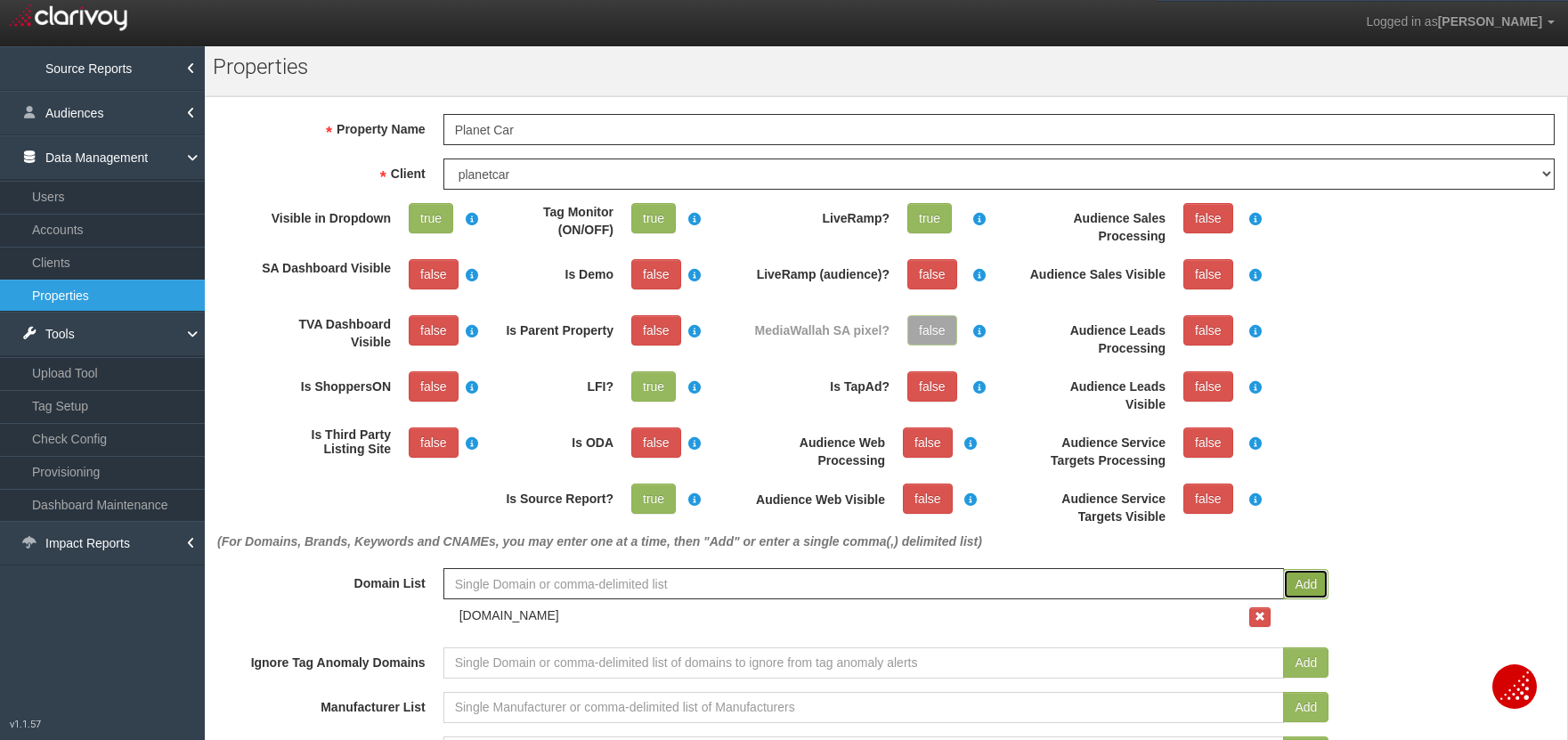
click at [1299, 591] on button "Add" at bounding box center [1306, 584] width 46 height 30
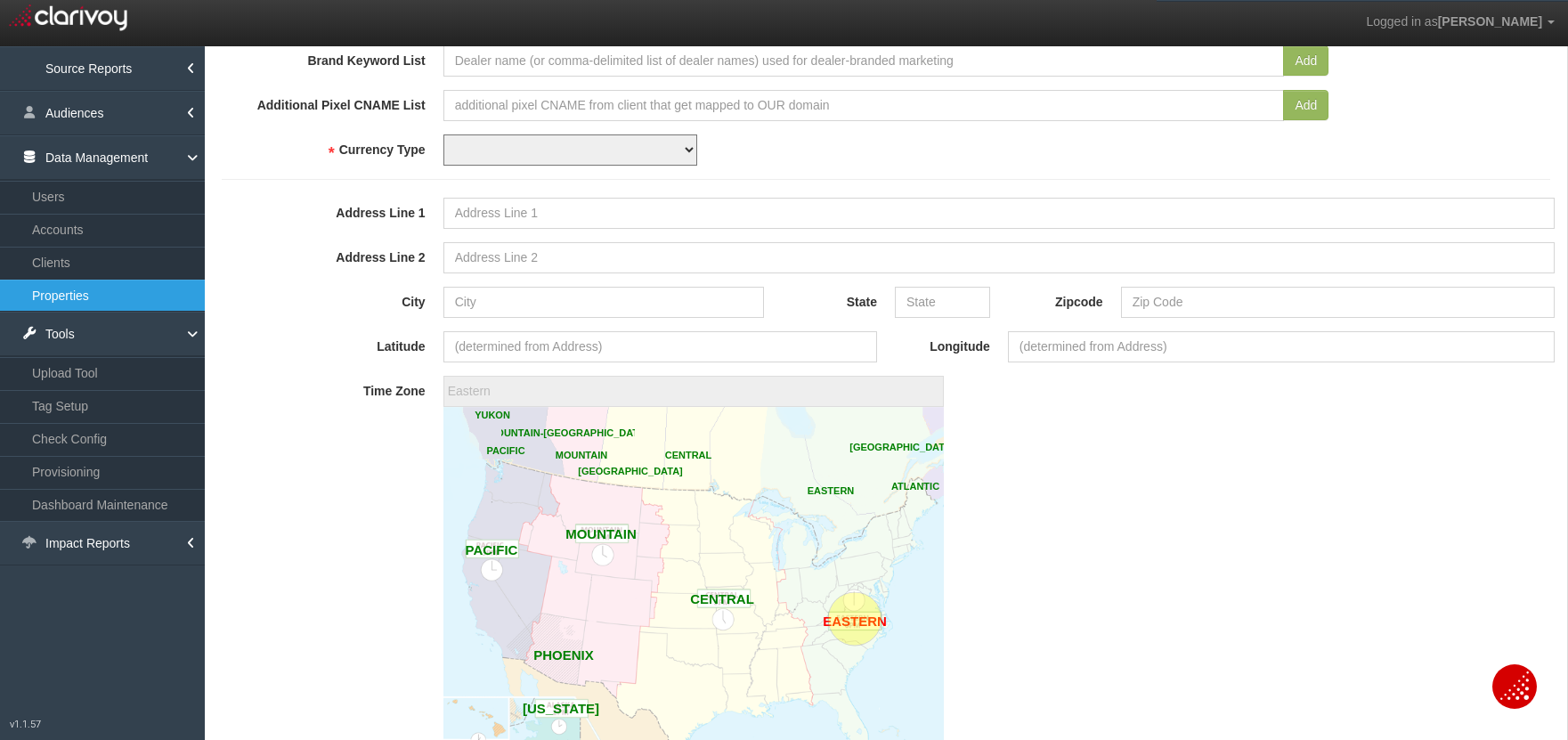
scroll to position [706, 0]
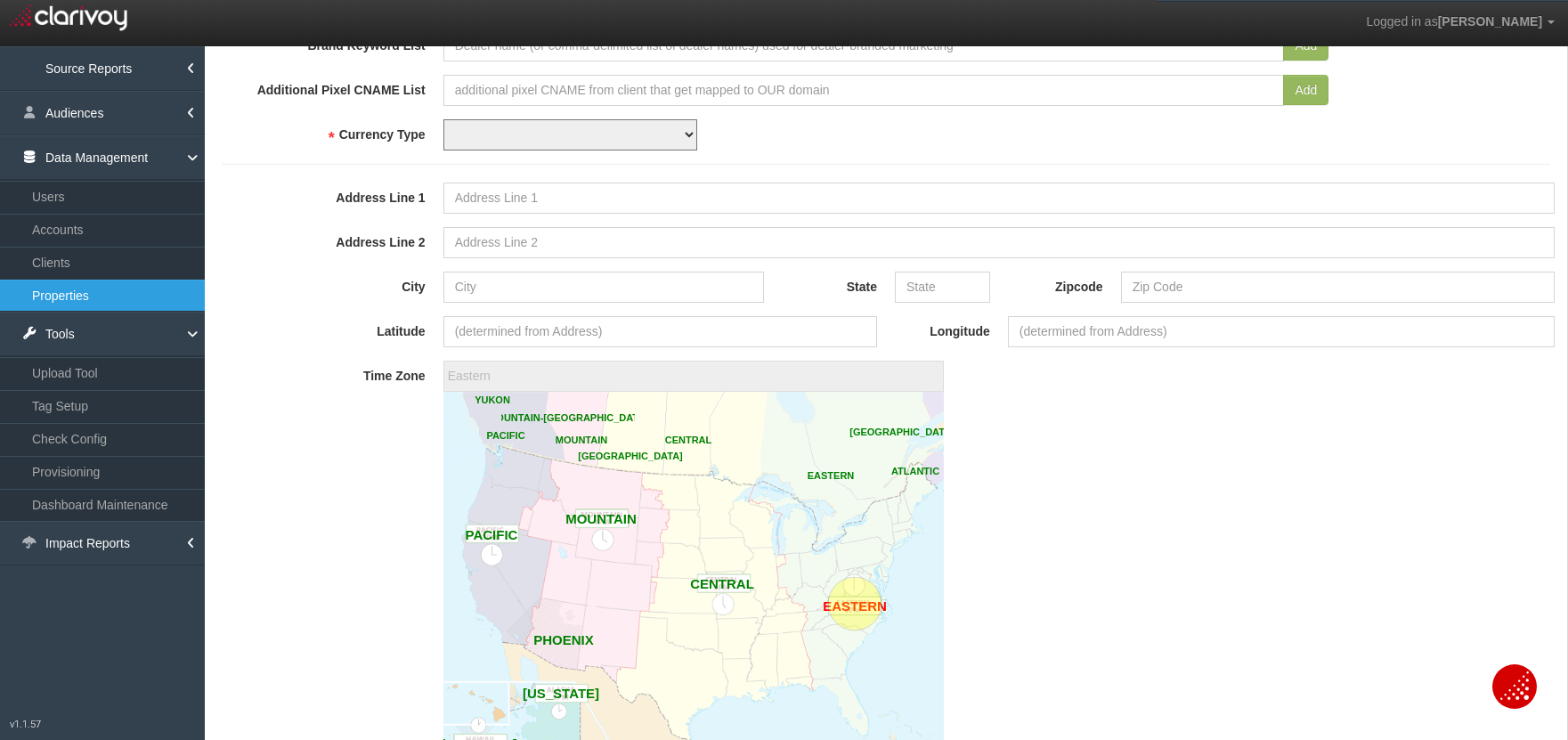
click at [492, 134] on select "USD CAD" at bounding box center [570, 134] width 254 height 31
select select "string:USD"
click at [595, 201] on input "Address Line 1" at bounding box center [999, 198] width 1112 height 31
paste input "2727 S Garland Ave, Garland, TX 75041"
click at [667, 201] on input "2727 S Garland Ave, Garland, TX 75041" at bounding box center [999, 198] width 1112 height 31
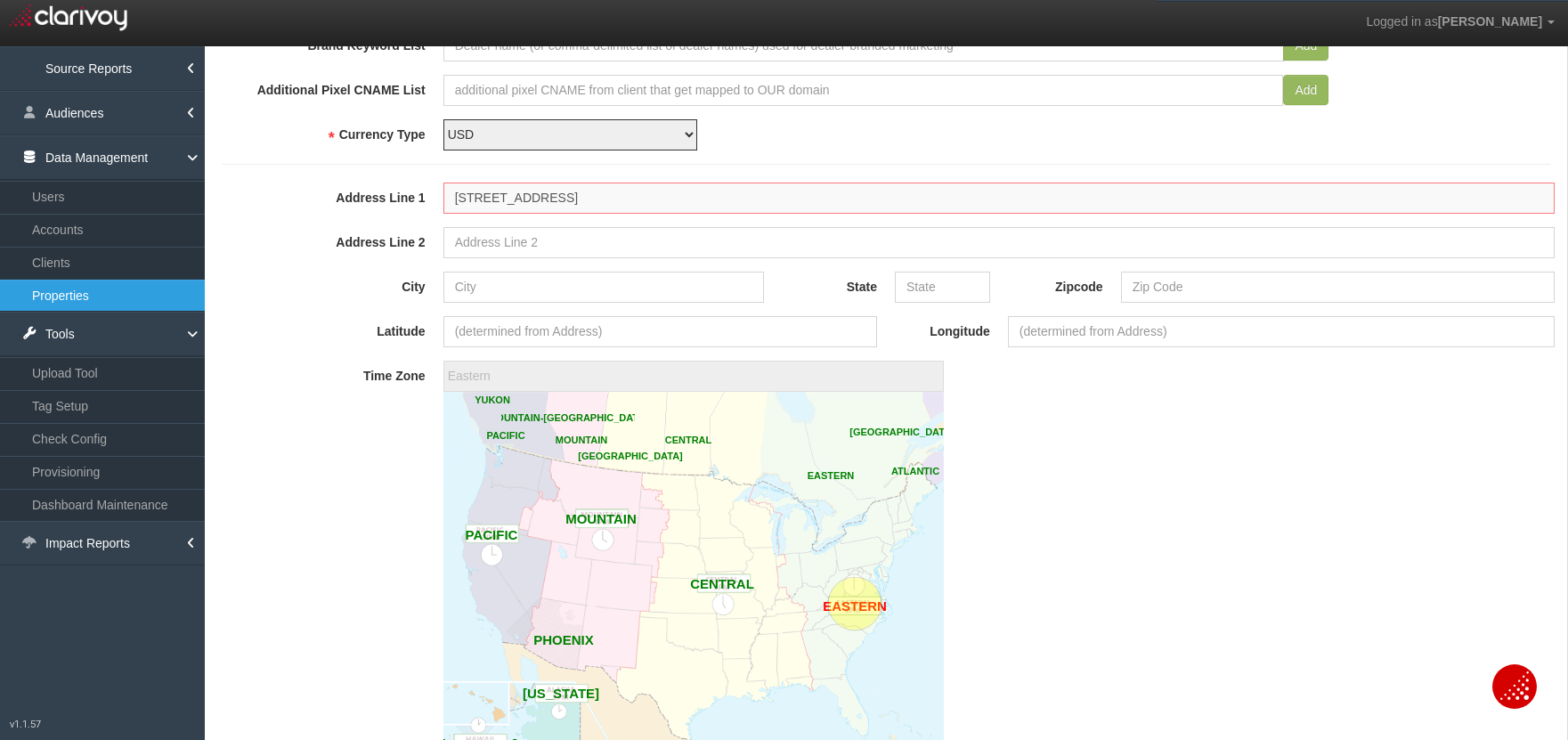
click at [667, 201] on input "2727 S Garland Ave, Garland, TX 75041" at bounding box center [999, 198] width 1112 height 31
type input "2727 S Garland Ave, Garland, TX"
click at [1272, 304] on form "Property Name Planet Car Property Id Property Hash Client 1stgear 212motors 24a…" at bounding box center [886, 110] width 1328 height 1406
click at [1274, 292] on input "Zipcode" at bounding box center [1338, 286] width 434 height 31
paste input "75041"
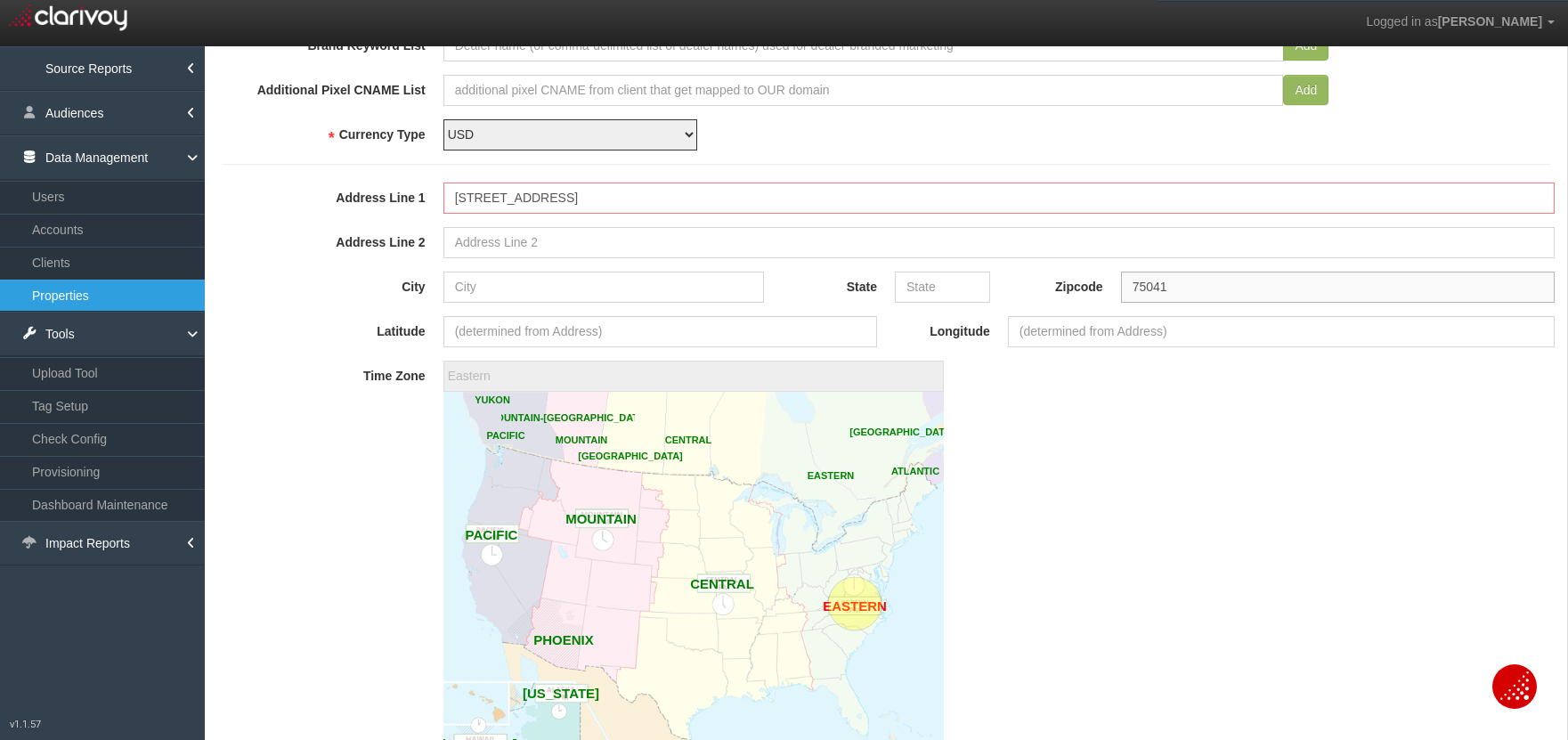
type input "75041"
click at [629, 194] on input "2727 S Garland Ave, Garland, TX" at bounding box center [999, 198] width 1112 height 31
type input "2727 S Garland Ave, Garland,"
click at [950, 286] on input "State" at bounding box center [942, 288] width 95 height 31
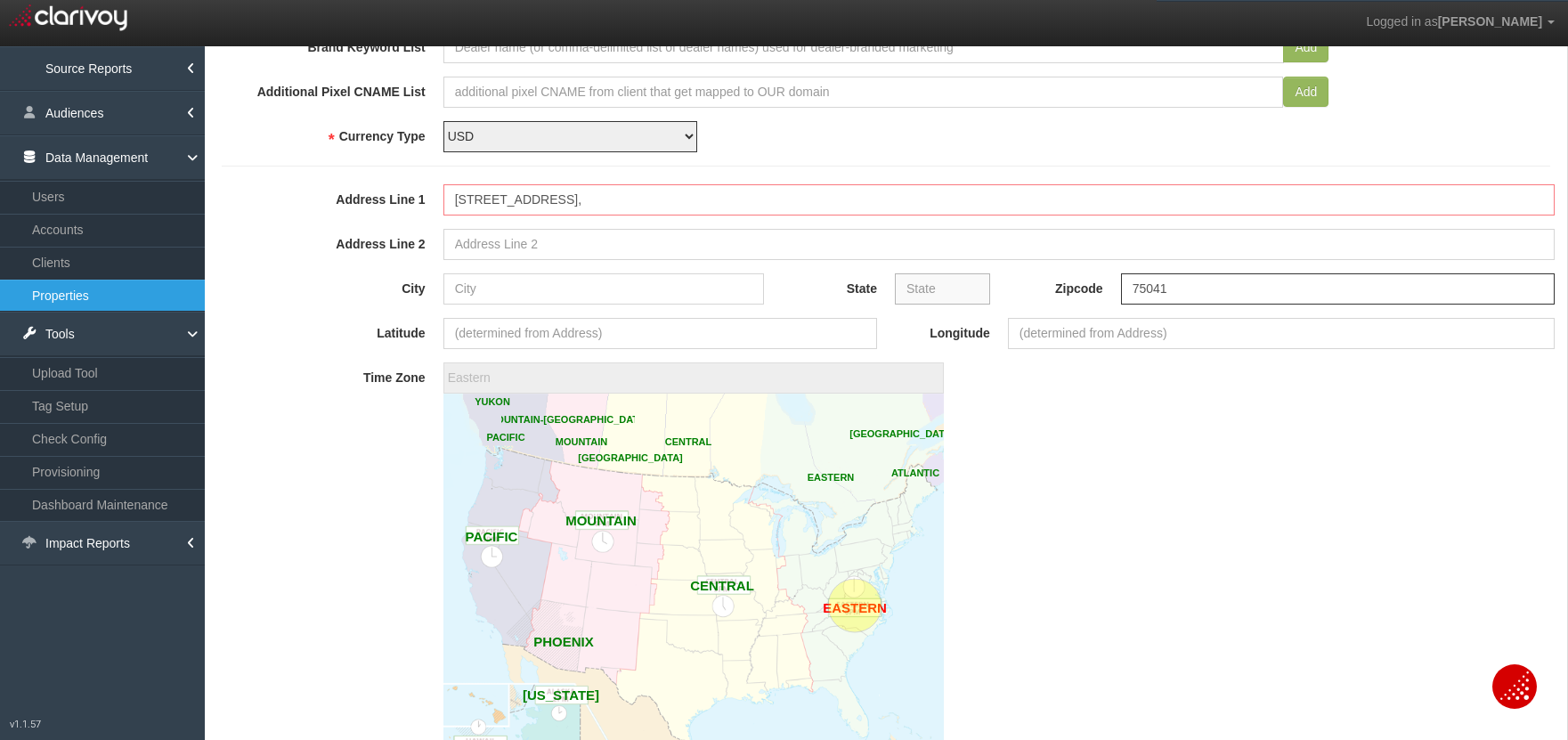
scroll to position [704, 0]
paste input "TX"
type input "TX"
click at [584, 195] on input "2727 S Garland Ave, Garland," at bounding box center [999, 200] width 1112 height 31
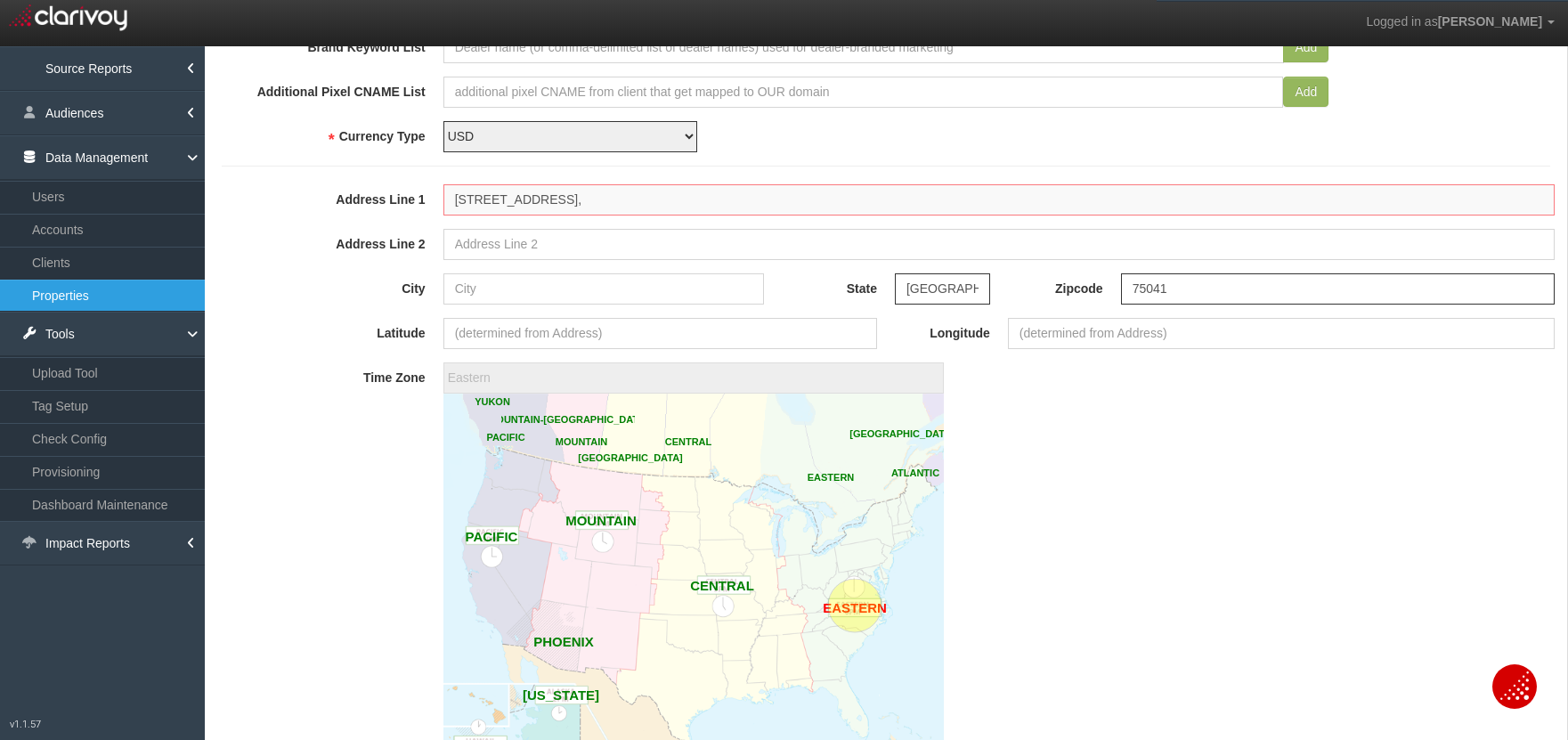
type input "2727 S Garland Ave,,"
click at [699, 288] on input "City" at bounding box center [603, 288] width 321 height 31
paste input "Garland"
type input "Garland"
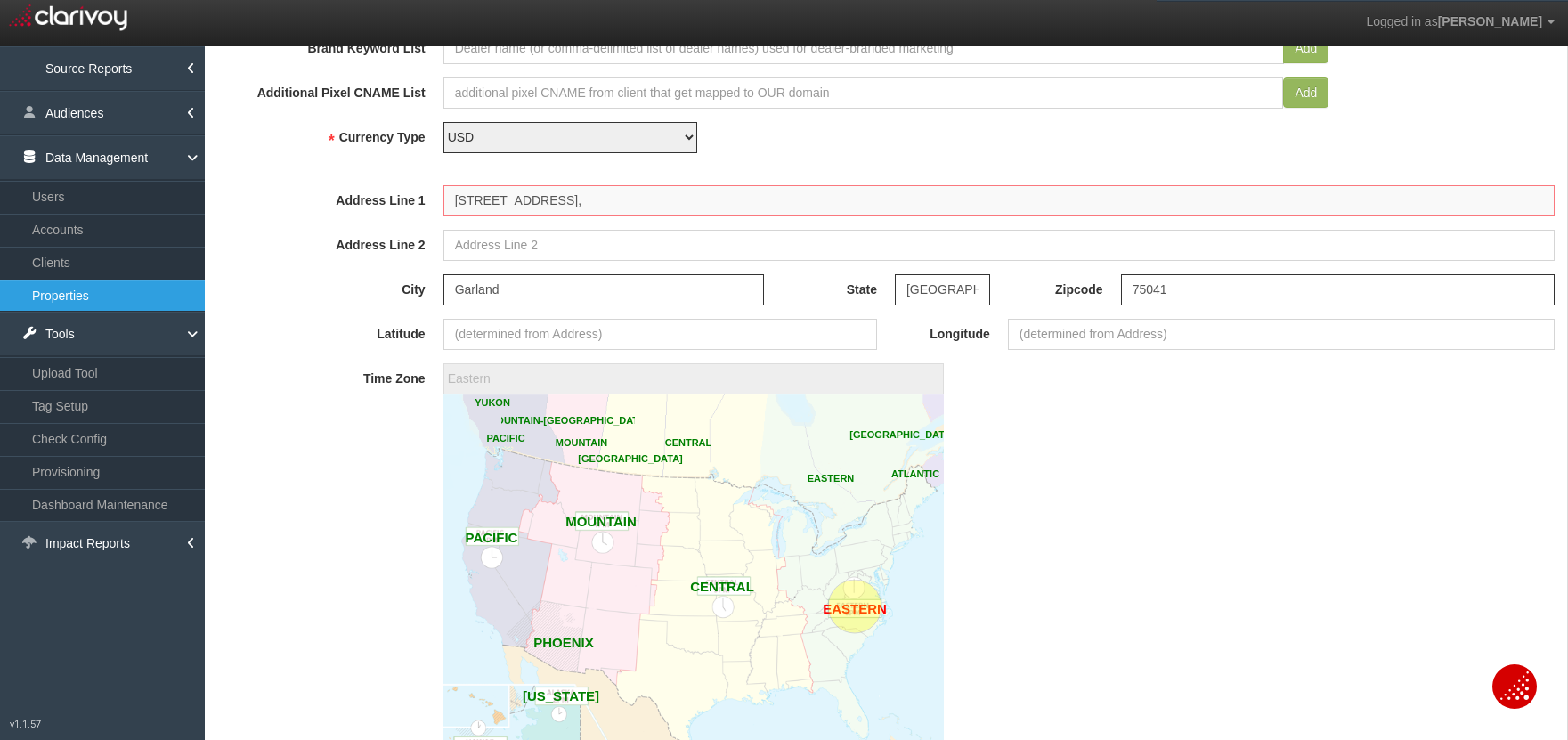
click at [602, 199] on input "2727 S Garland Ave,," at bounding box center [999, 200] width 1112 height 31
click at [516, 206] on input "2727 S Garland Ave" at bounding box center [999, 200] width 1112 height 31
type input "2727 S Garland Ave"
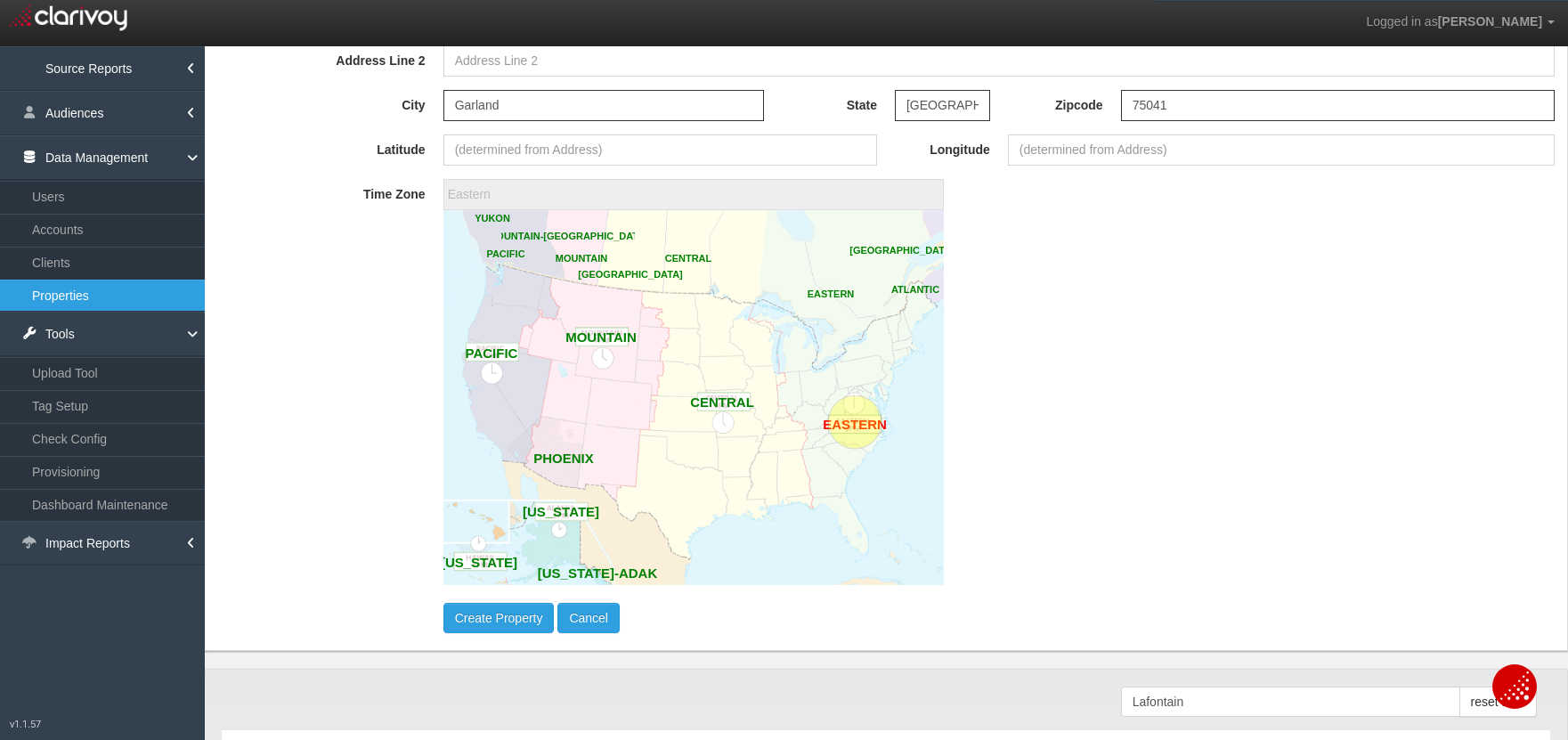
scroll to position [911, 0]
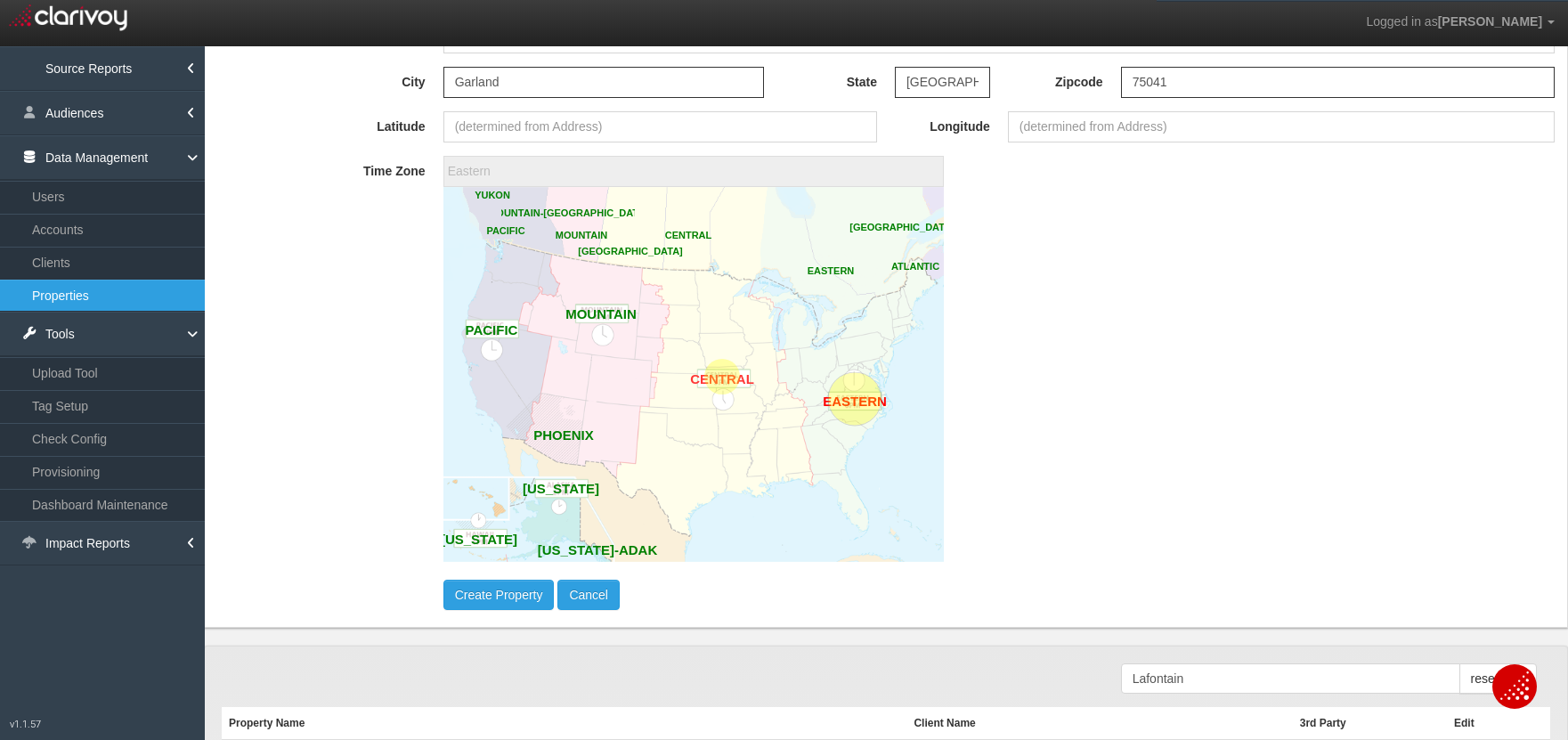
drag, startPoint x: 718, startPoint y: 413, endPoint x: 720, endPoint y: 390, distance: 23.1
click at [718, 413] on image at bounding box center [693, 374] width 500 height 375
click at [720, 387] on circle at bounding box center [722, 377] width 54 height 54
type input "America/Chicago"
click at [525, 595] on button "Create Property" at bounding box center [499, 595] width 111 height 30
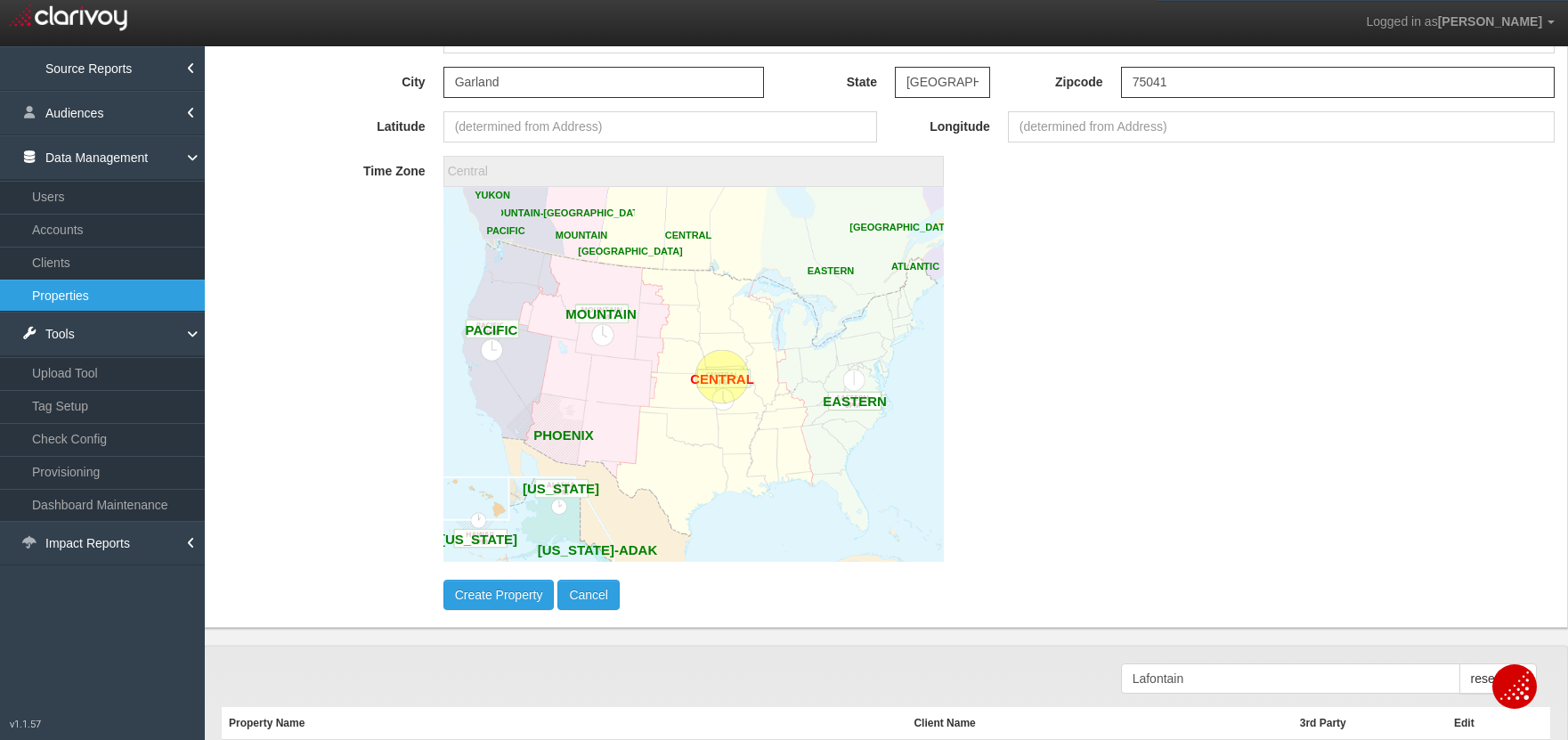
type input "America/New_York"
select select "?"
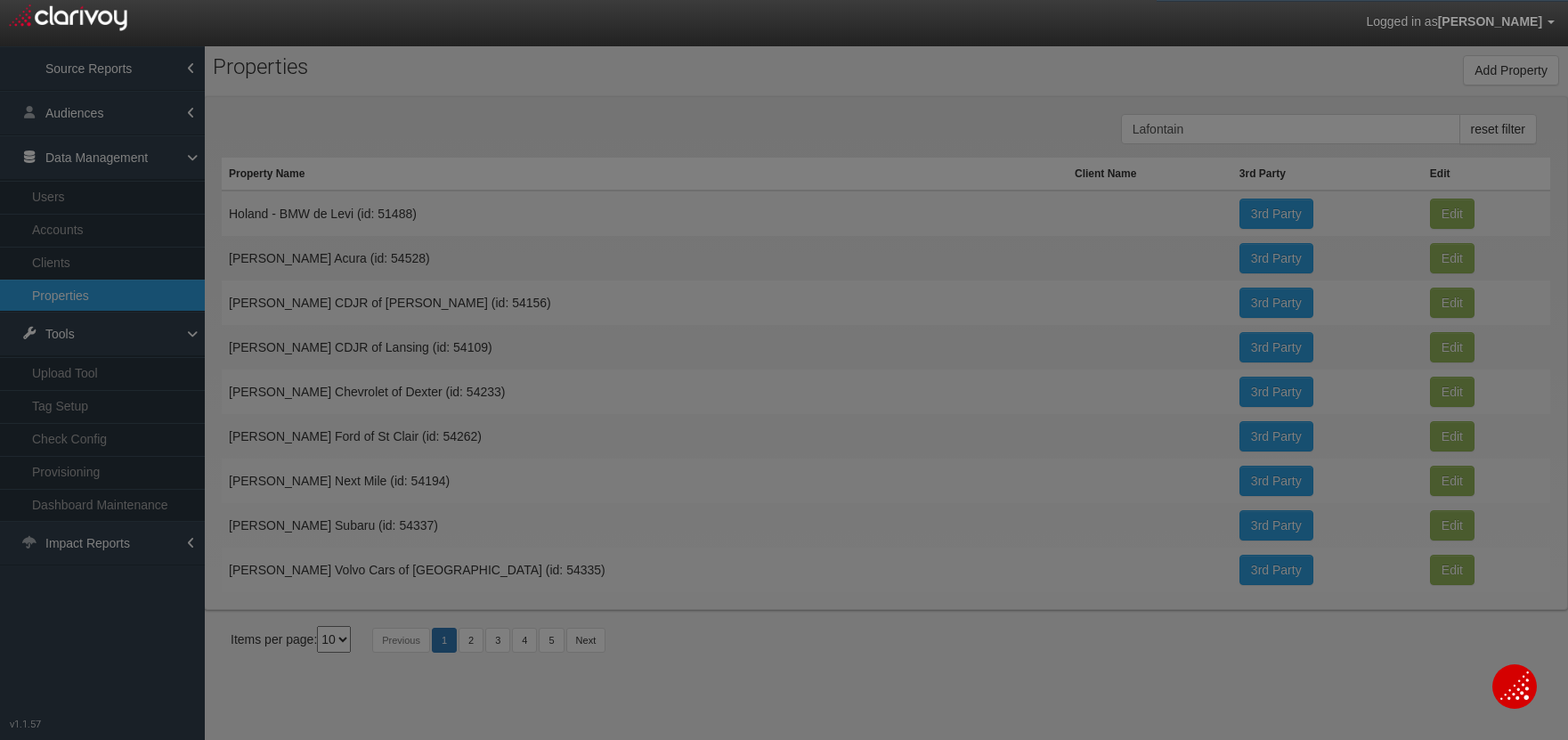
scroll to position [0, 0]
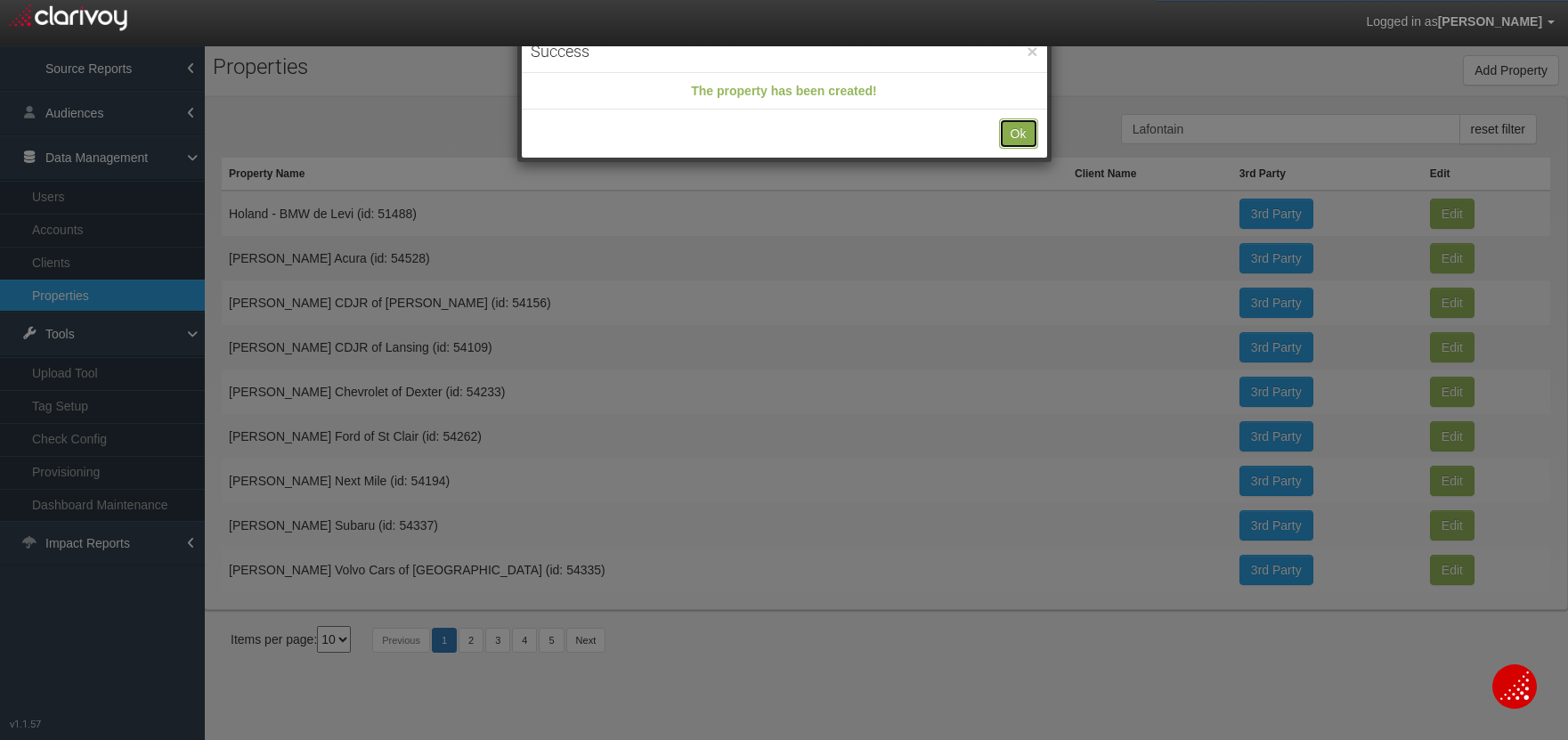
click at [1011, 132] on button "Ok" at bounding box center [1018, 133] width 39 height 30
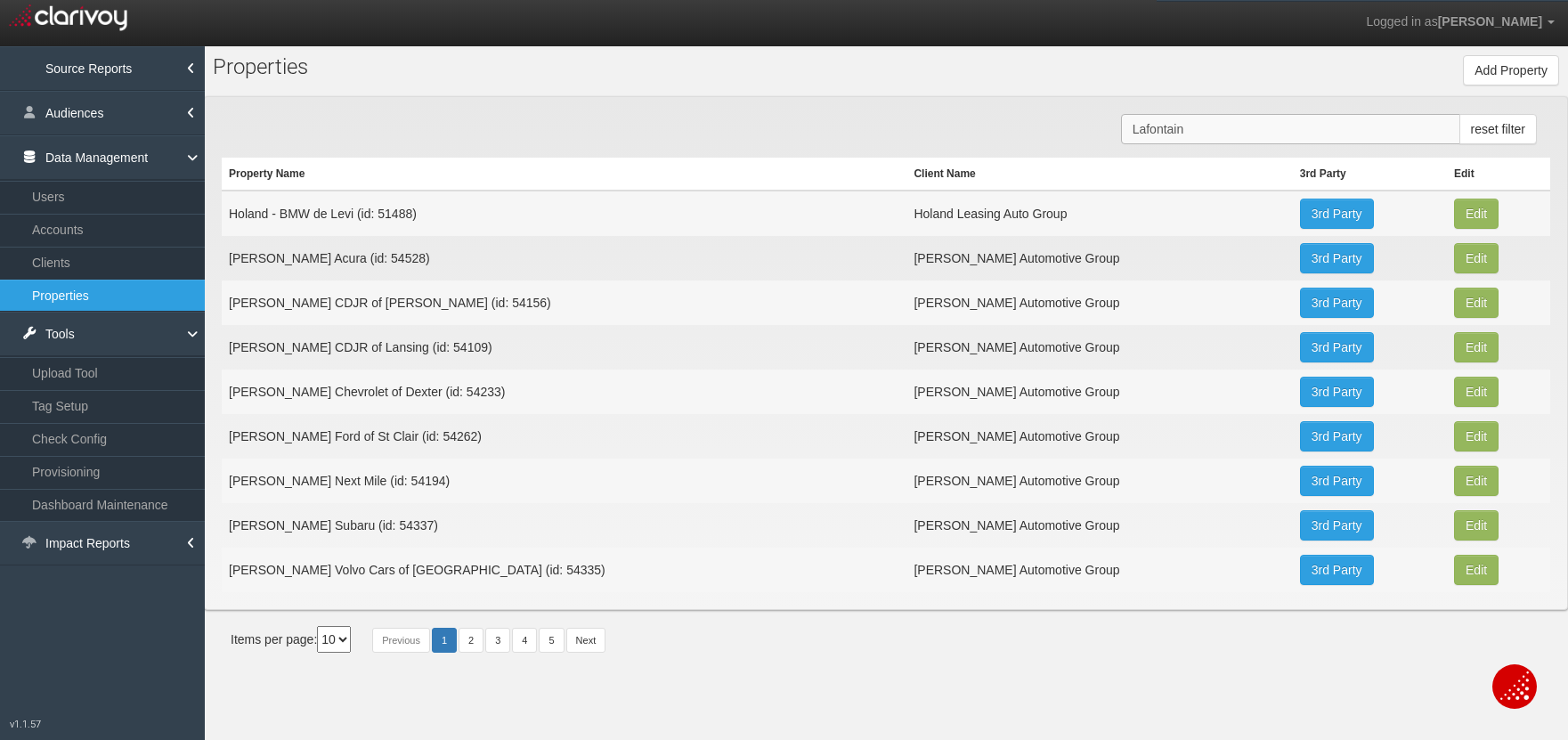
click at [1236, 123] on input "Lafontain" at bounding box center [1291, 129] width 339 height 30
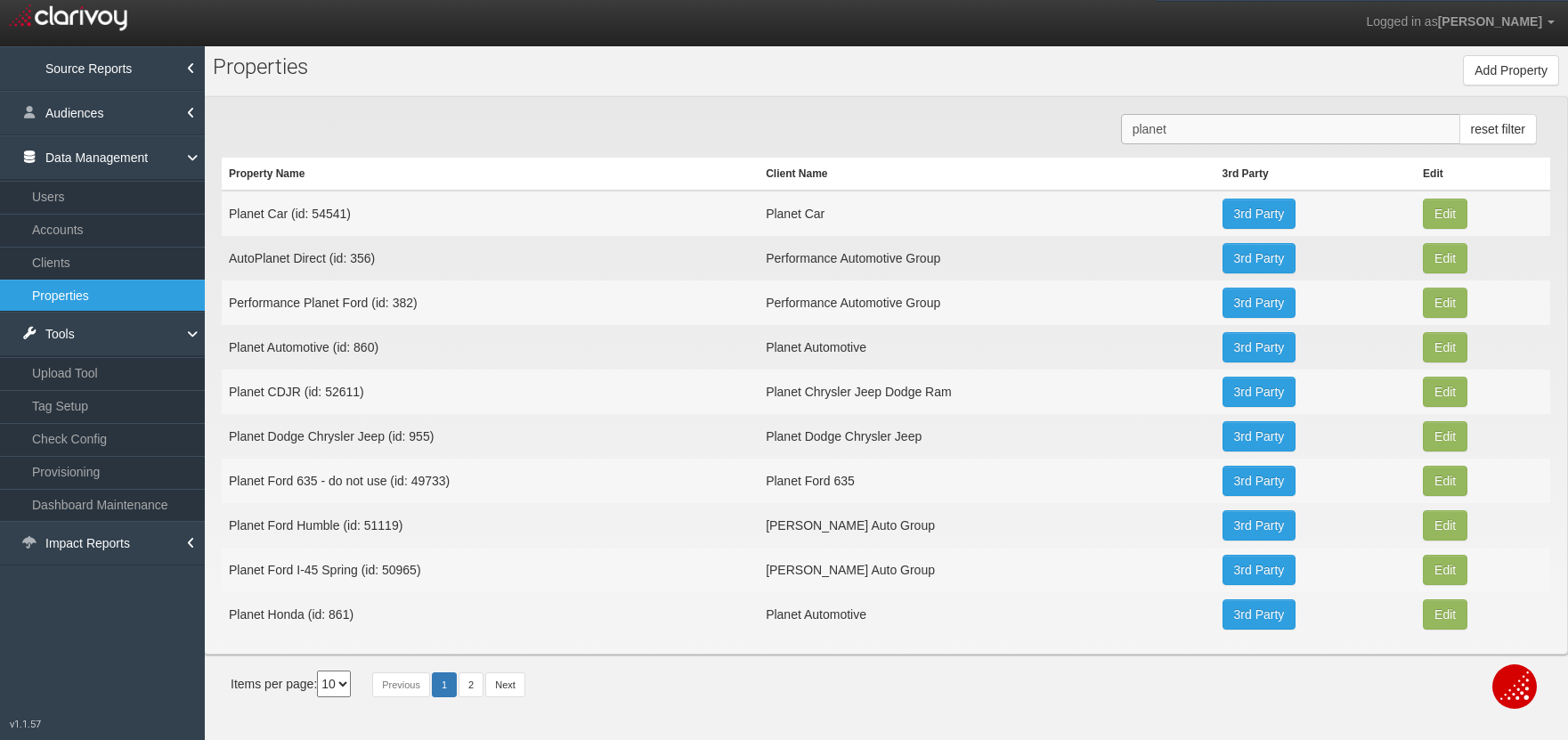
type input "planet"
click at [330, 217] on td "Planet Car (id: 54541)" at bounding box center [490, 213] width 537 height 46
copy td "54541"
click at [48, 265] on link "Clients" at bounding box center [102, 263] width 205 height 32
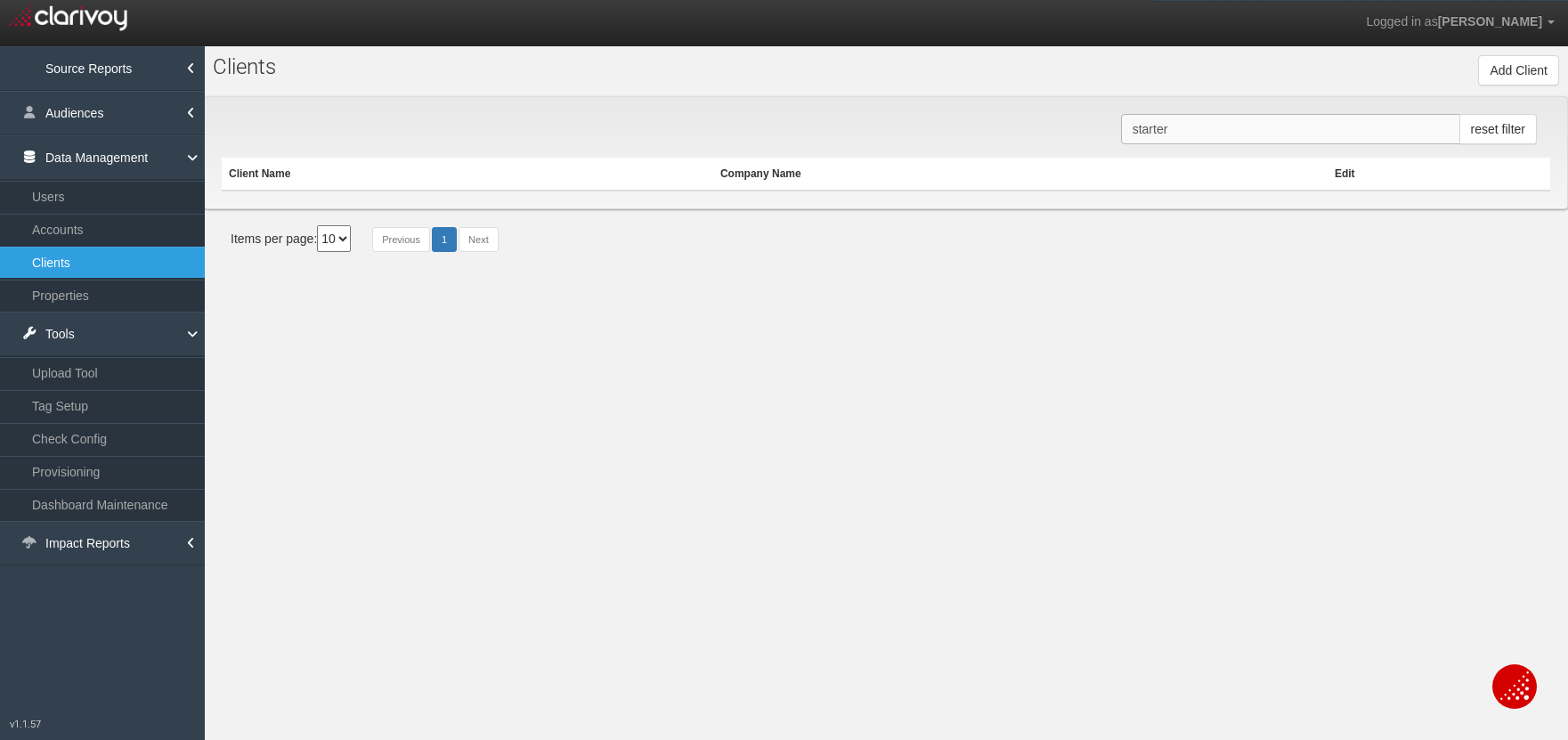
click at [1194, 138] on input "starter" at bounding box center [1291, 129] width 339 height 30
type input "planet car"
click at [1239, 208] on button "Edit" at bounding box center [1240, 214] width 45 height 30
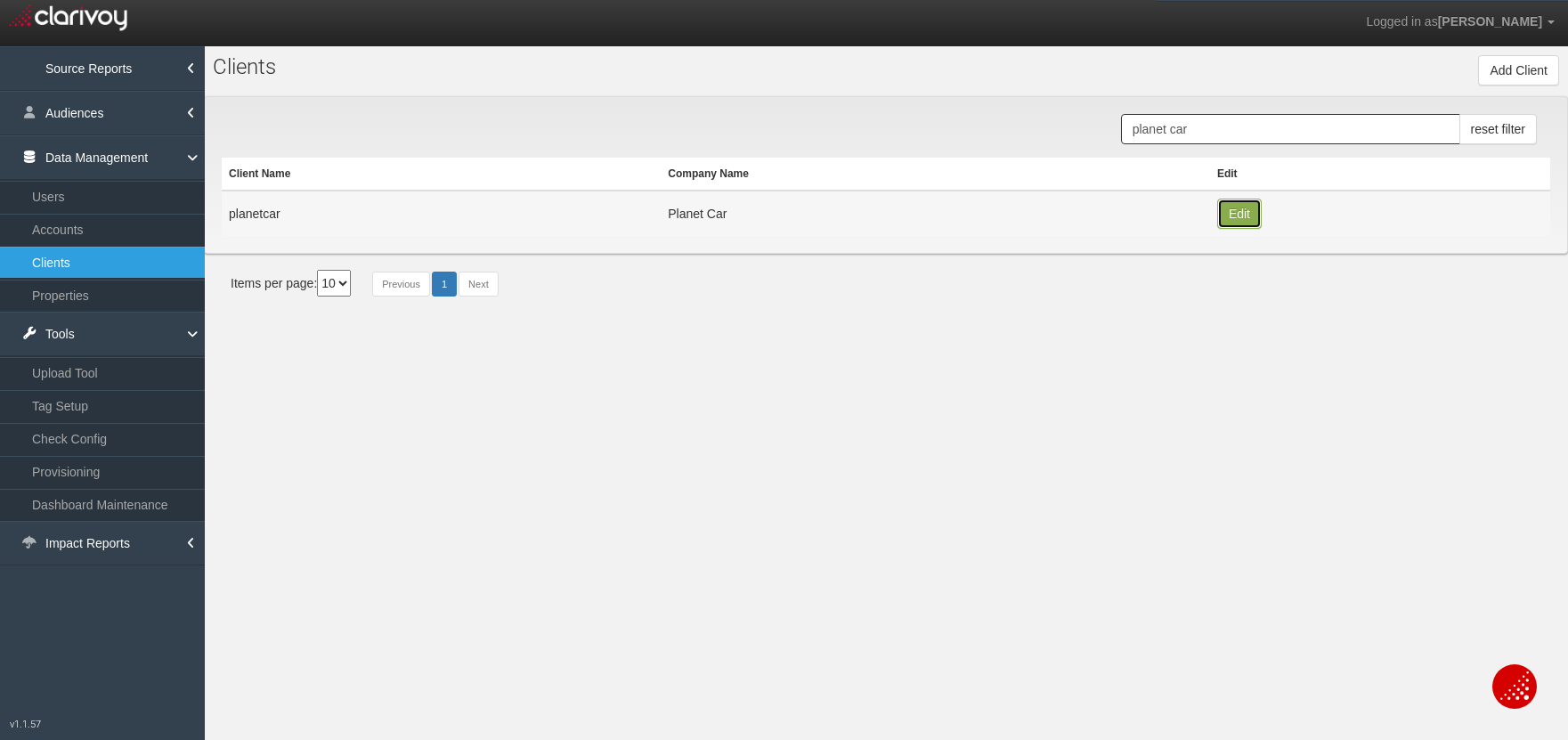
type input "planetcar"
type input "af46e5339ff7f8bf6fff7000e674e6a4a2c5d0d3"
type input "2693"
type input "Planet Car"
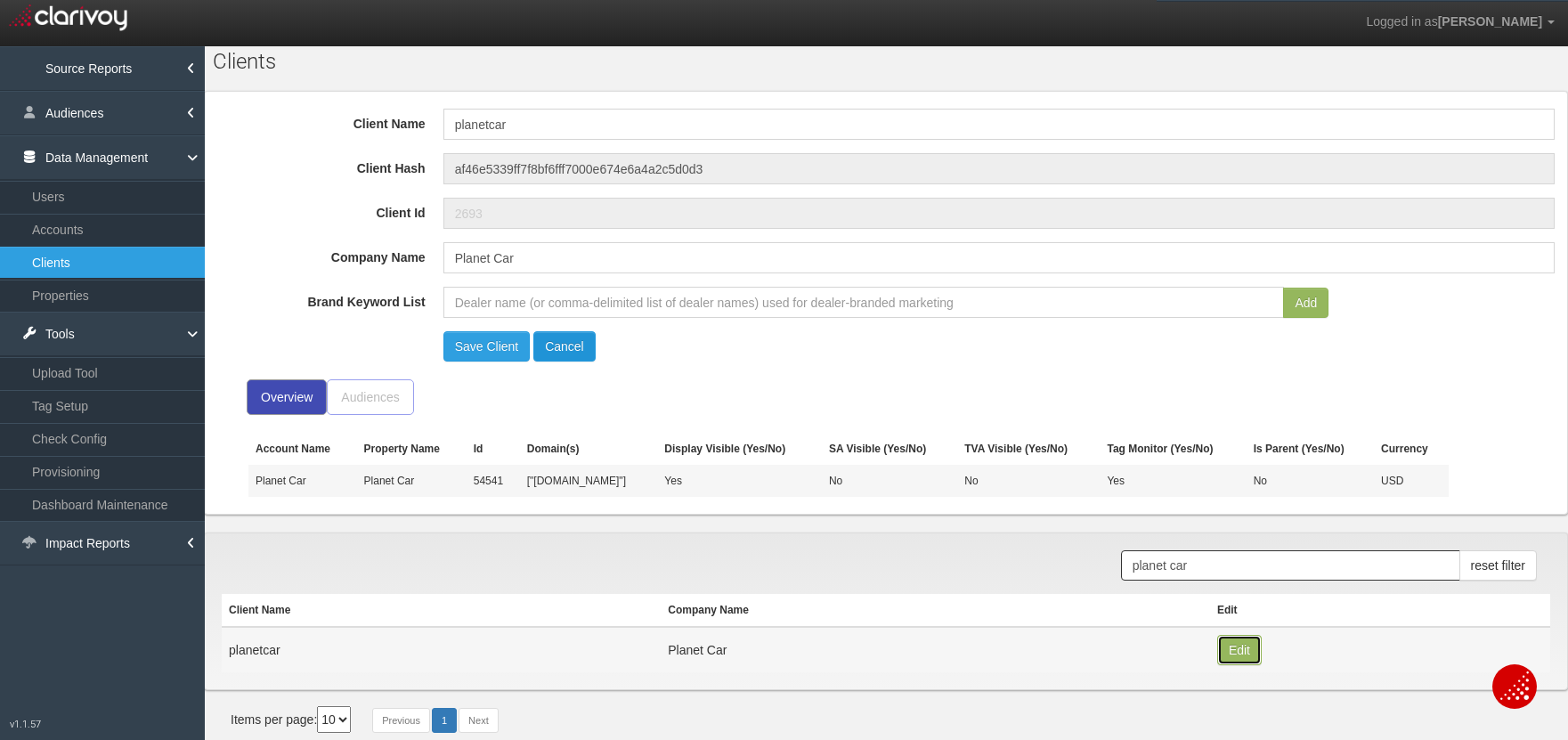
scroll to position [2, 0]
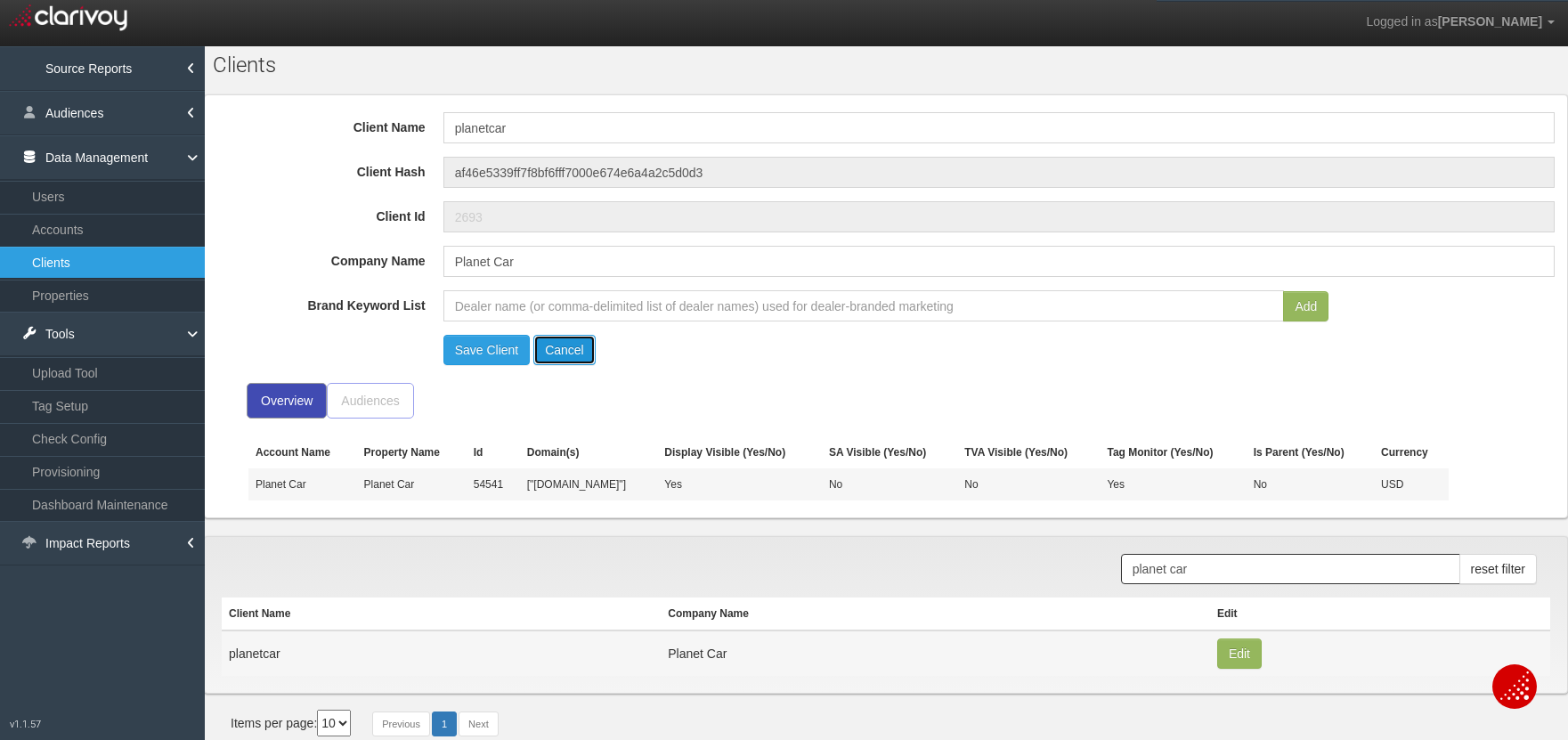
click at [567, 349] on button "Cancel" at bounding box center [565, 350] width 63 height 30
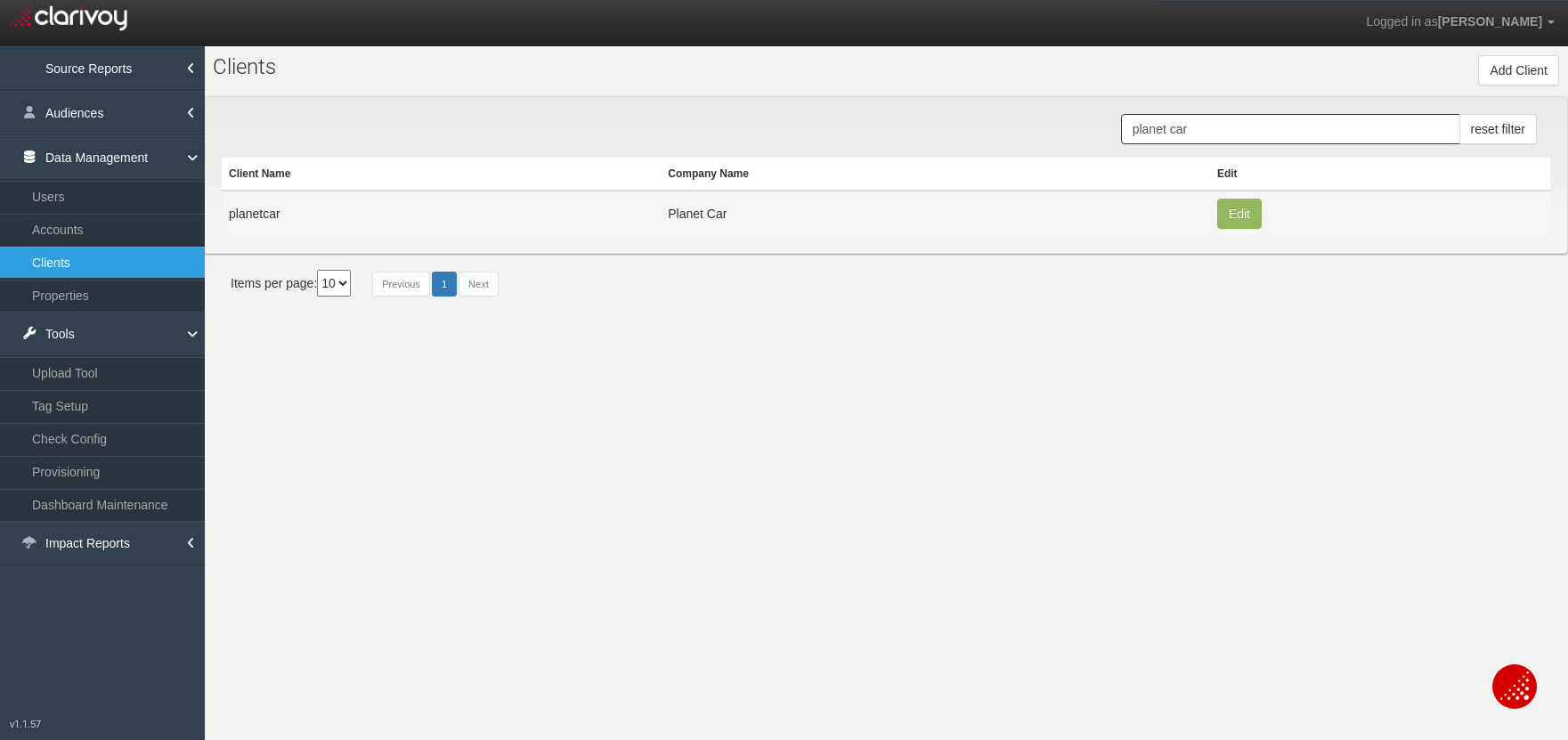
scroll to position [0, 0]
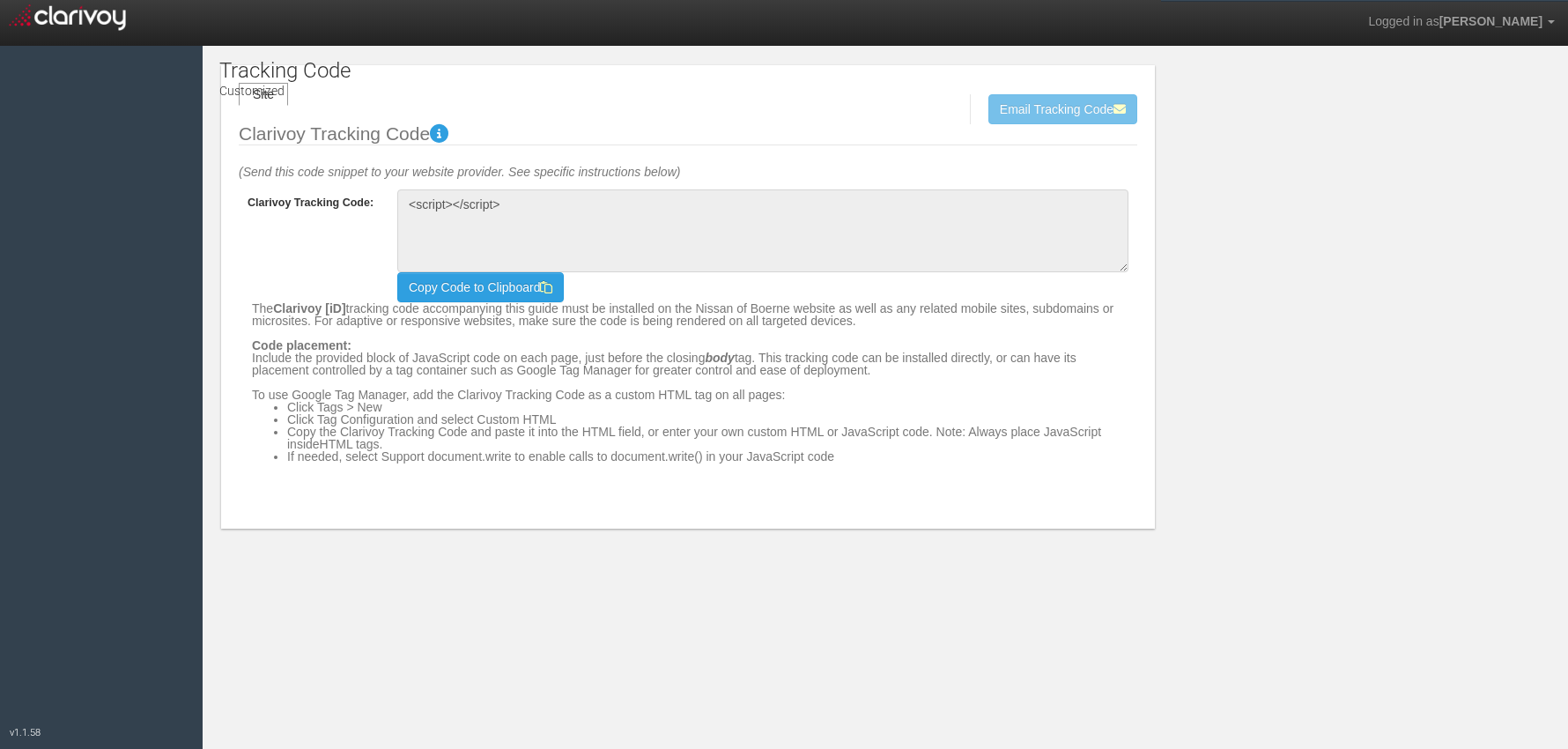
type textarea "<!-- Clarivoy Tracking Code --> <script type="text/javascript" src="//[DOMAIN_N…"
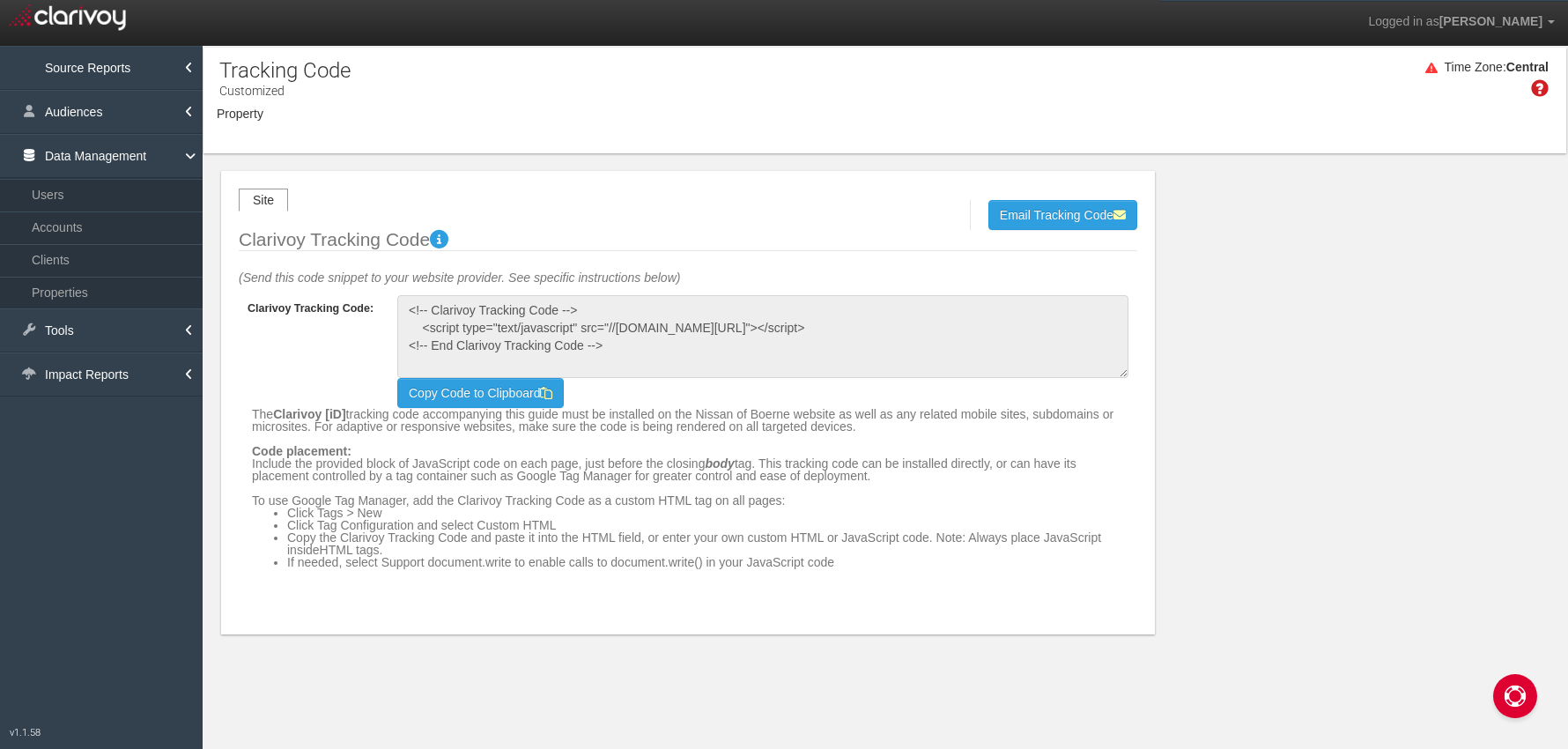
select select "object:5158"
click at [328, 123] on span "Nissan of Boerne" at bounding box center [319, 127] width 81 height 12
click at [0, 0] on label "Nissan of Boerne" at bounding box center [0, 0] width 0 height 0
click at [0, 0] on input "Nissan of Boerne" at bounding box center [0, 0] width 0 height 0
checkbox input "false"
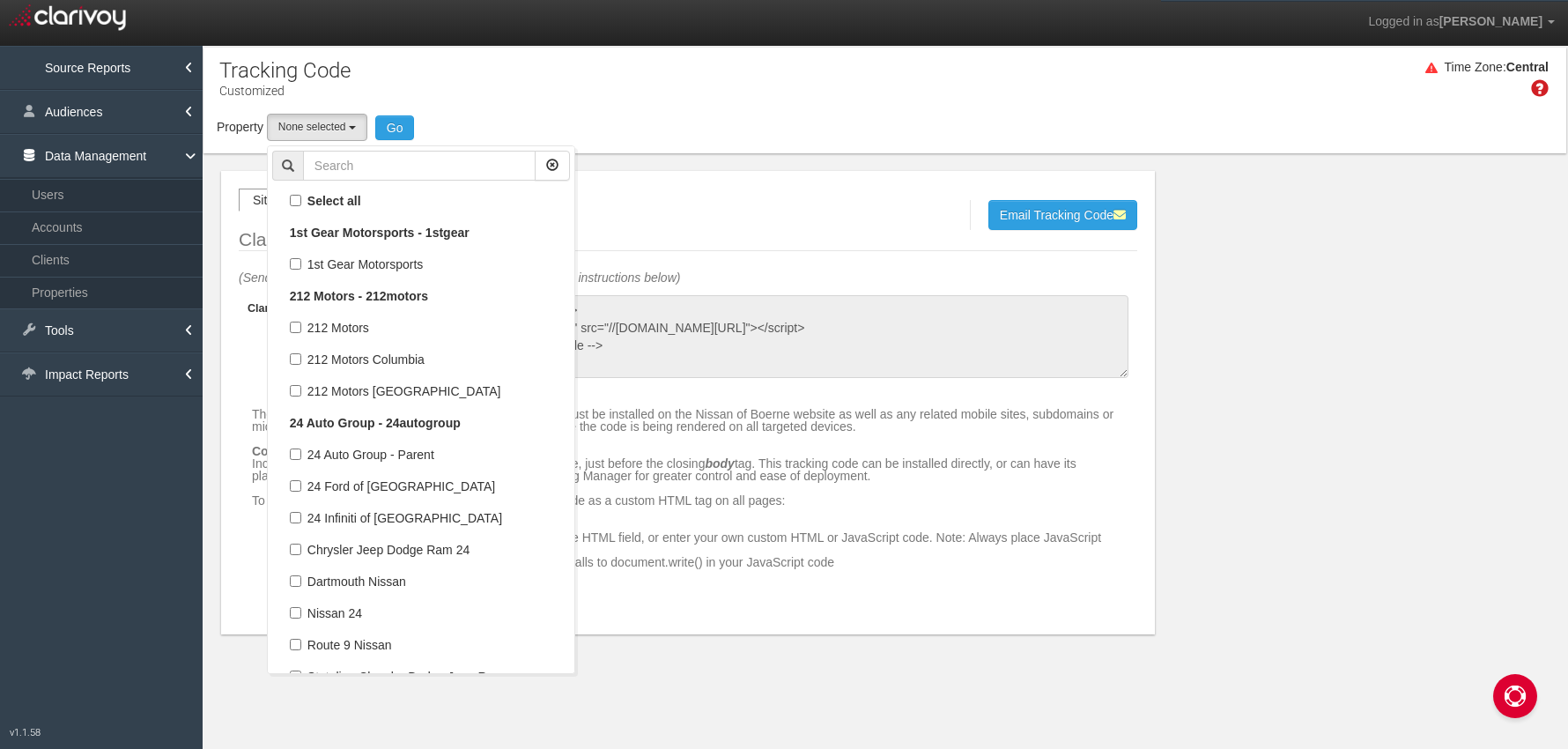
select select
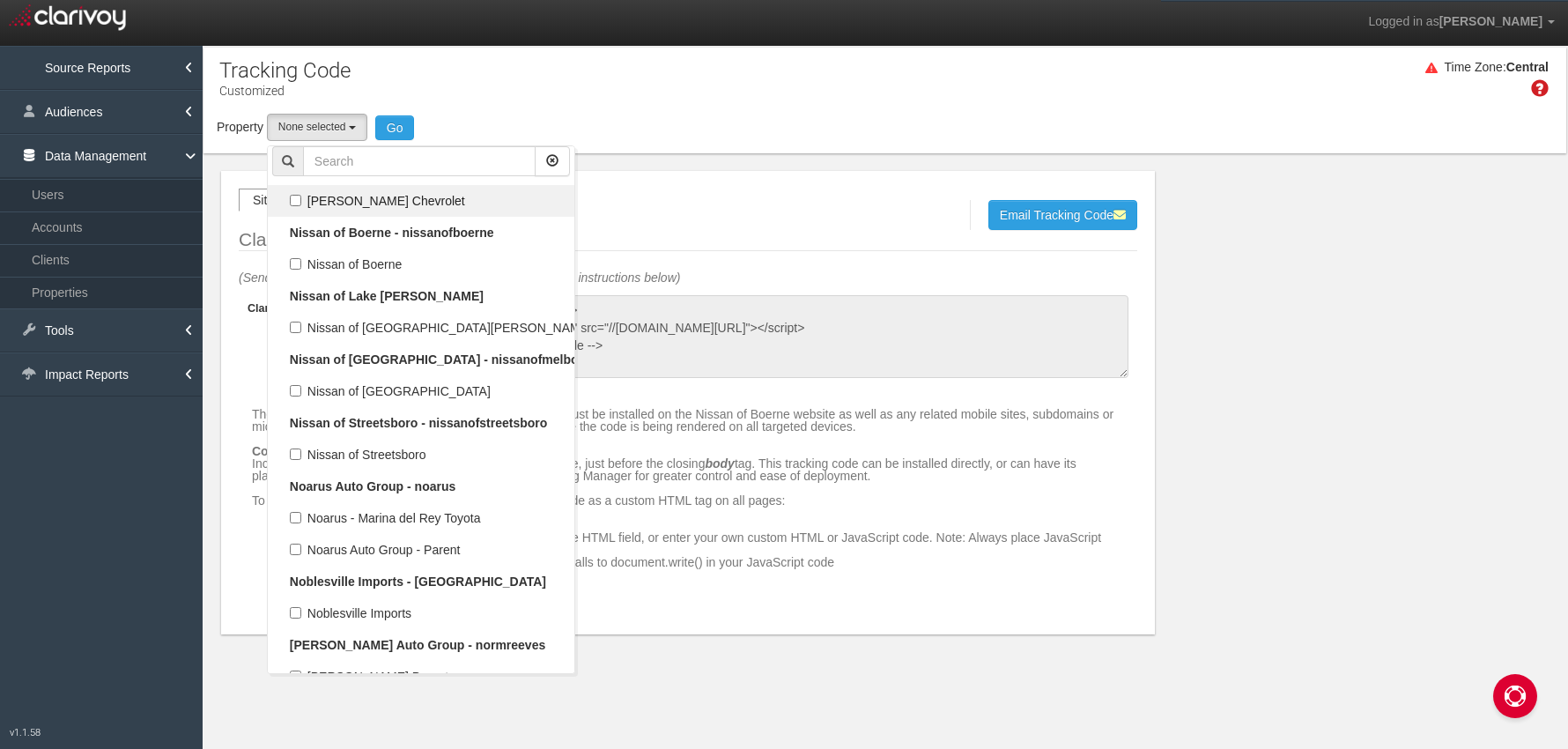
scroll to position [91843, 0]
click at [341, 168] on input "text" at bounding box center [419, 161] width 233 height 30
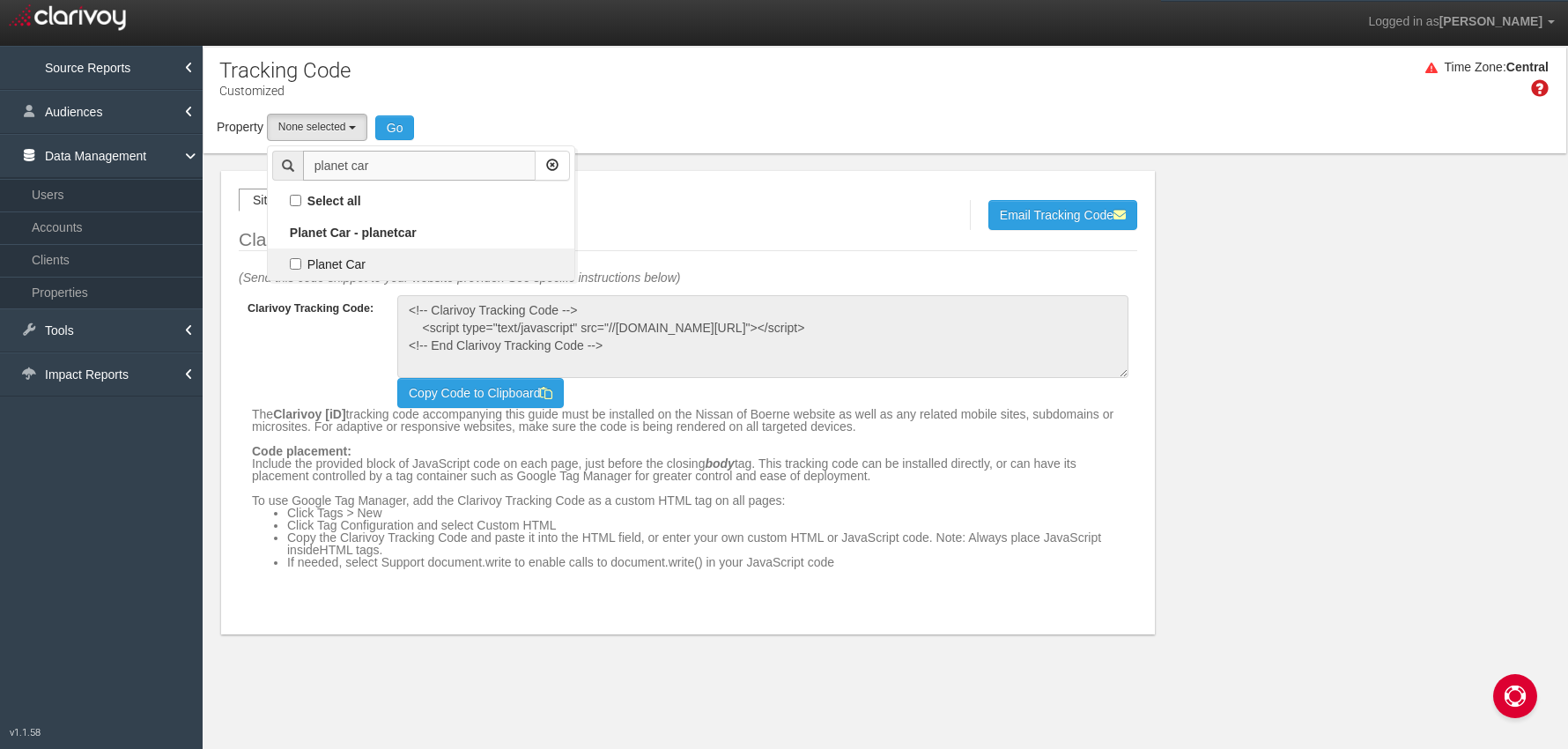
scroll to position [0, 0]
type input "planet car"
click at [290, 265] on label "Planet Car" at bounding box center [421, 265] width 297 height 23
click at [290, 265] on input "Planet Car" at bounding box center [295, 264] width 12 height 12
checkbox input "true"
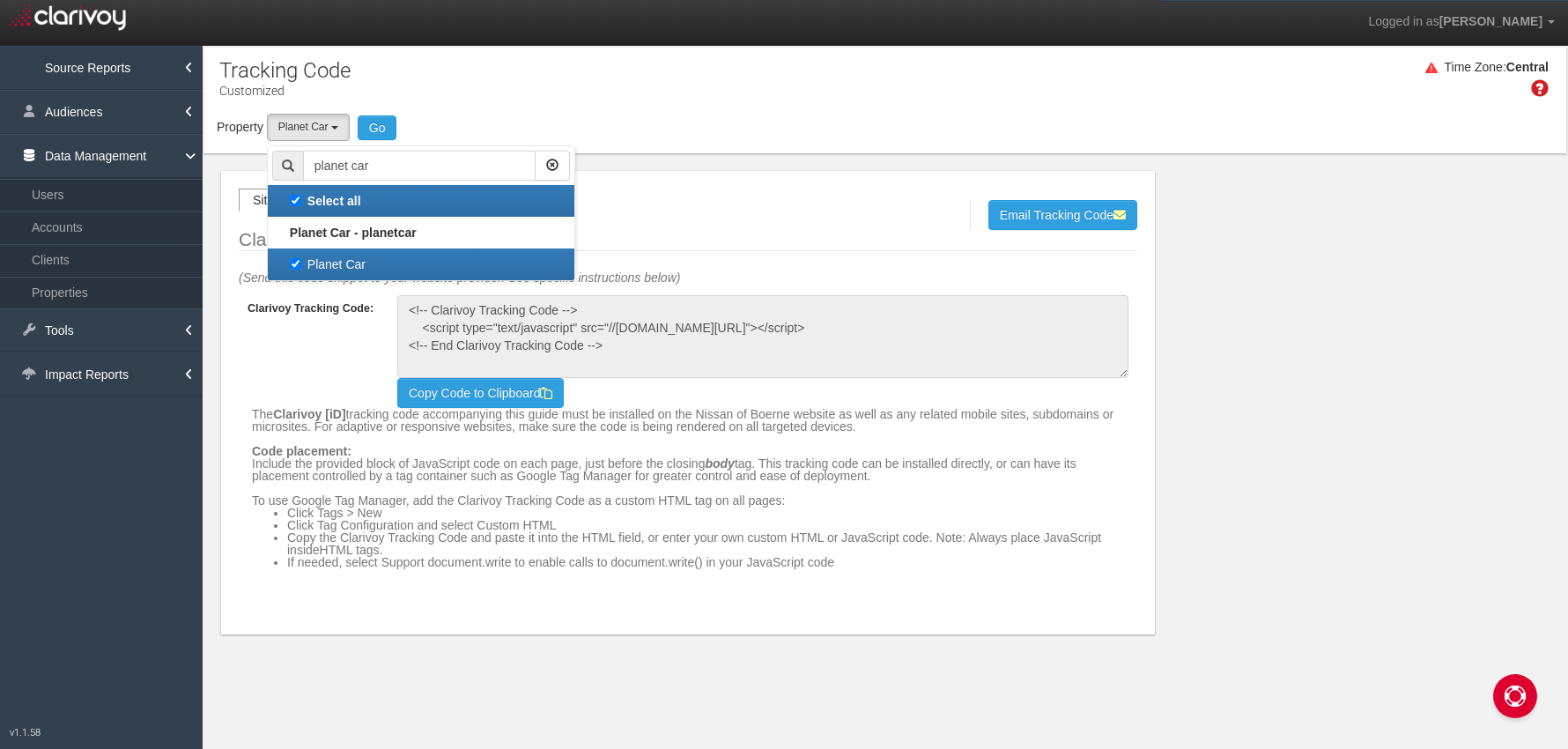
select select "object:5513"
checkbox input "true"
click at [382, 127] on button "Go" at bounding box center [377, 127] width 40 height 25
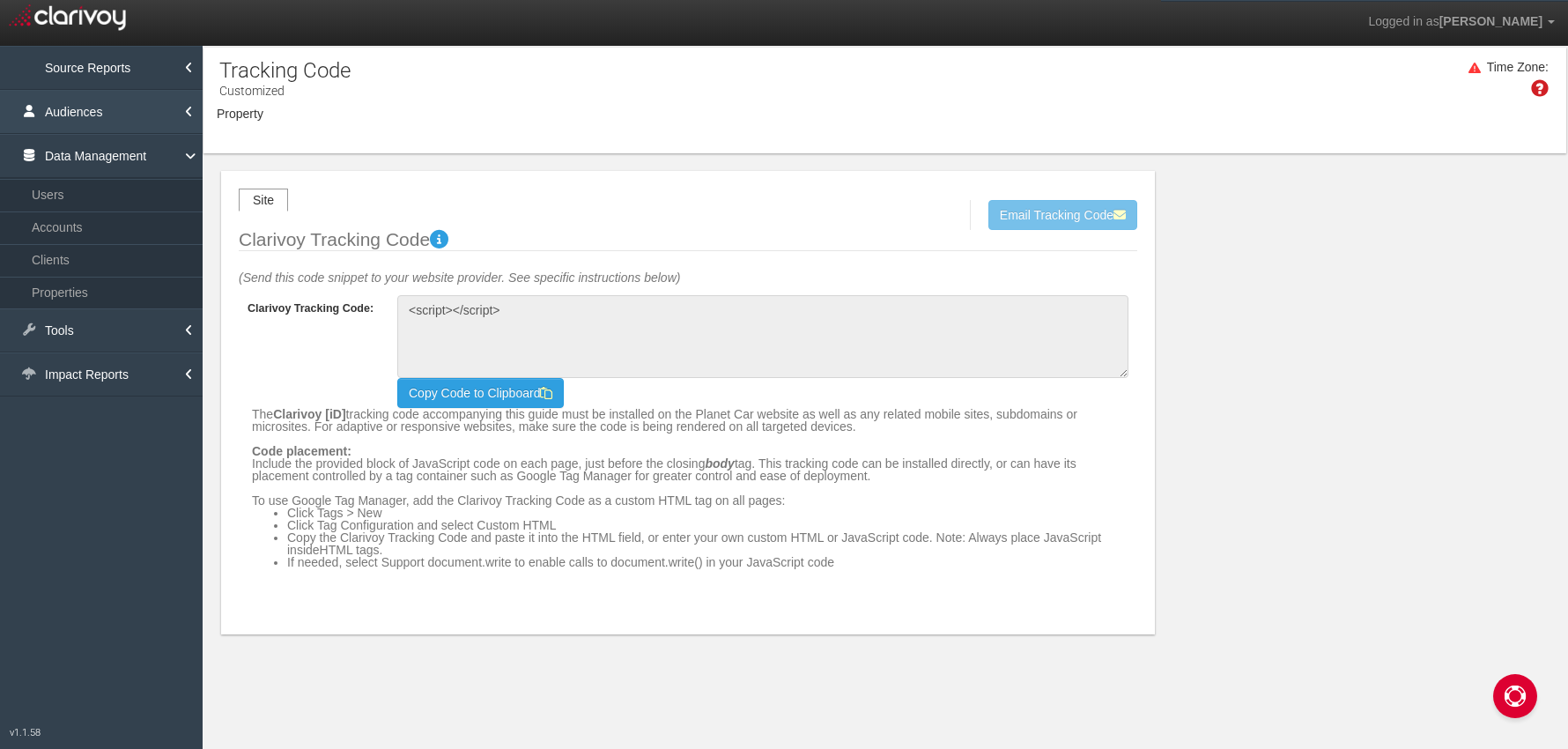
type textarea "<!-- Clarivoy Tracking Code --> <script type="text/javascript" src="//tags-cdn.…"
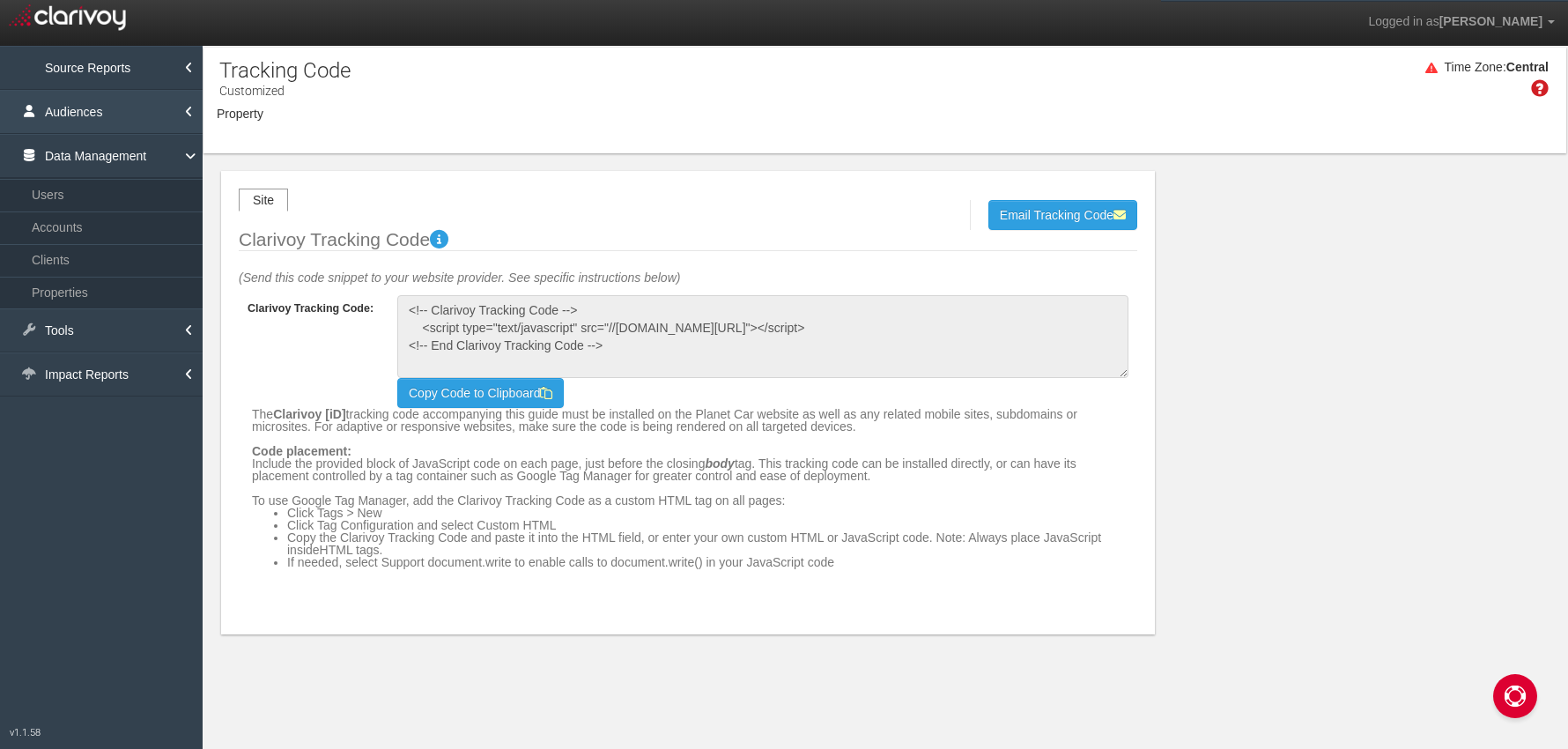
select select "object:12472"
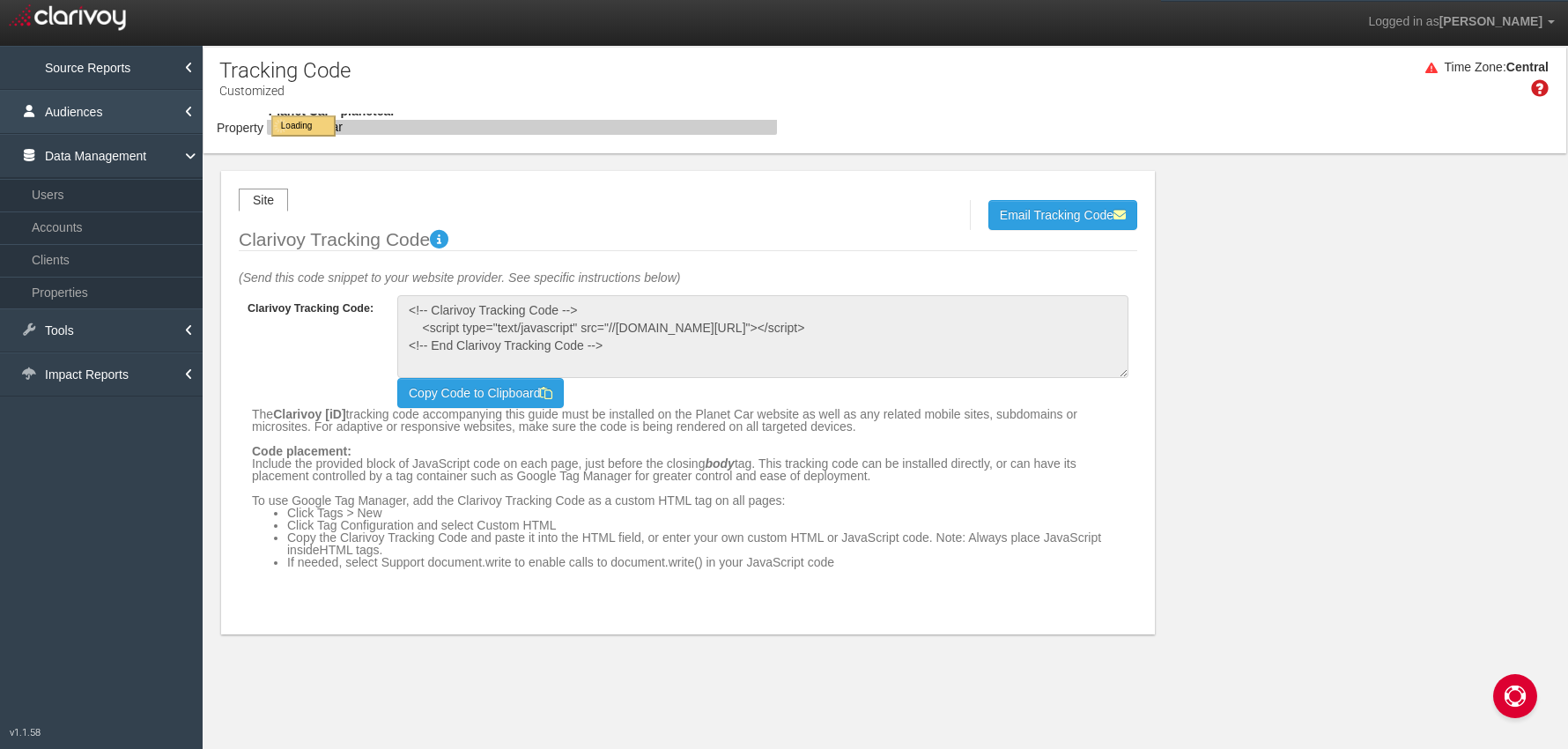
select select "object:12472"
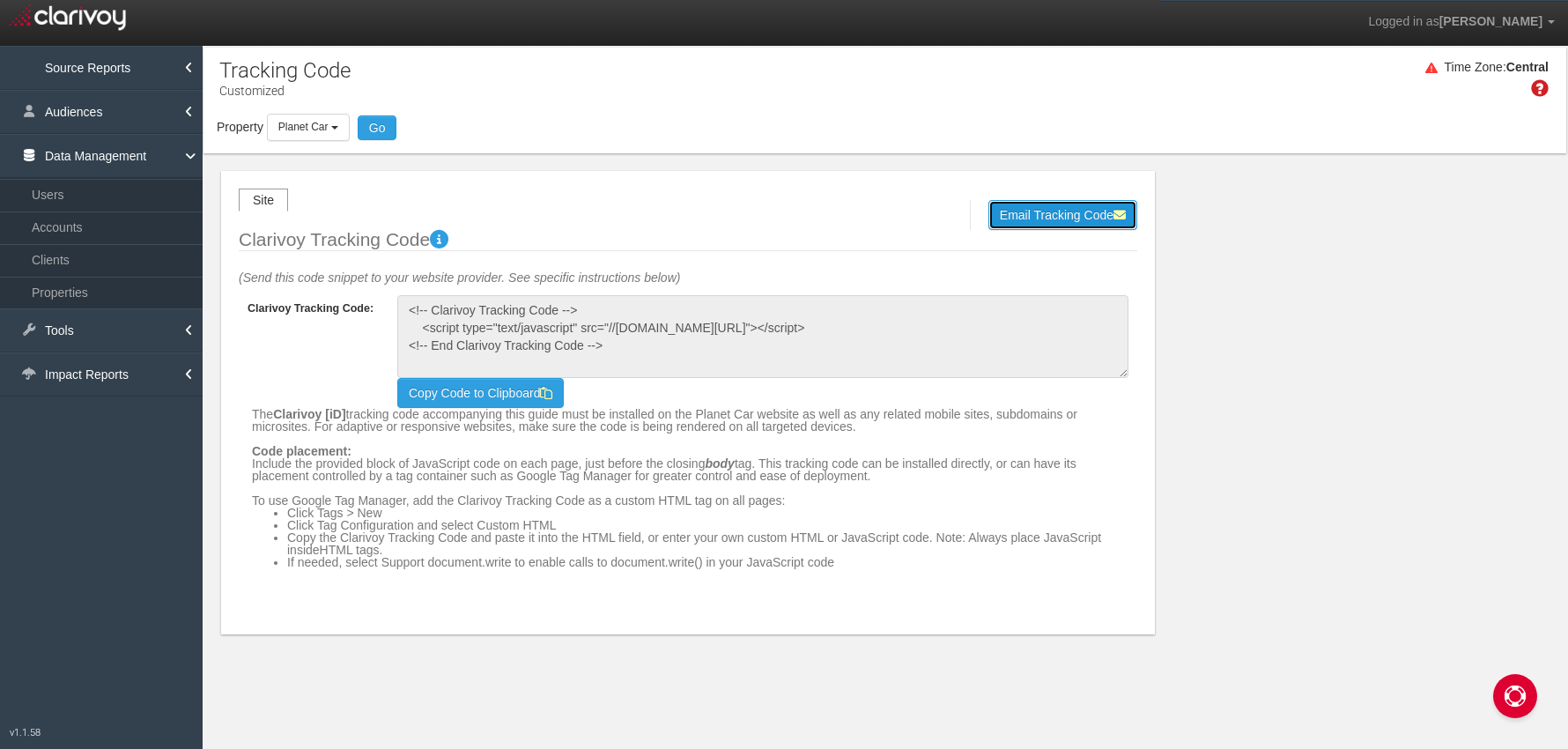
drag, startPoint x: 1036, startPoint y: 216, endPoint x: 1008, endPoint y: 217, distance: 28.0
click at [1035, 216] on button "Email Tracking Code" at bounding box center [1062, 215] width 149 height 30
click at [798, 219] on input "email" at bounding box center [784, 214] width 161 height 19
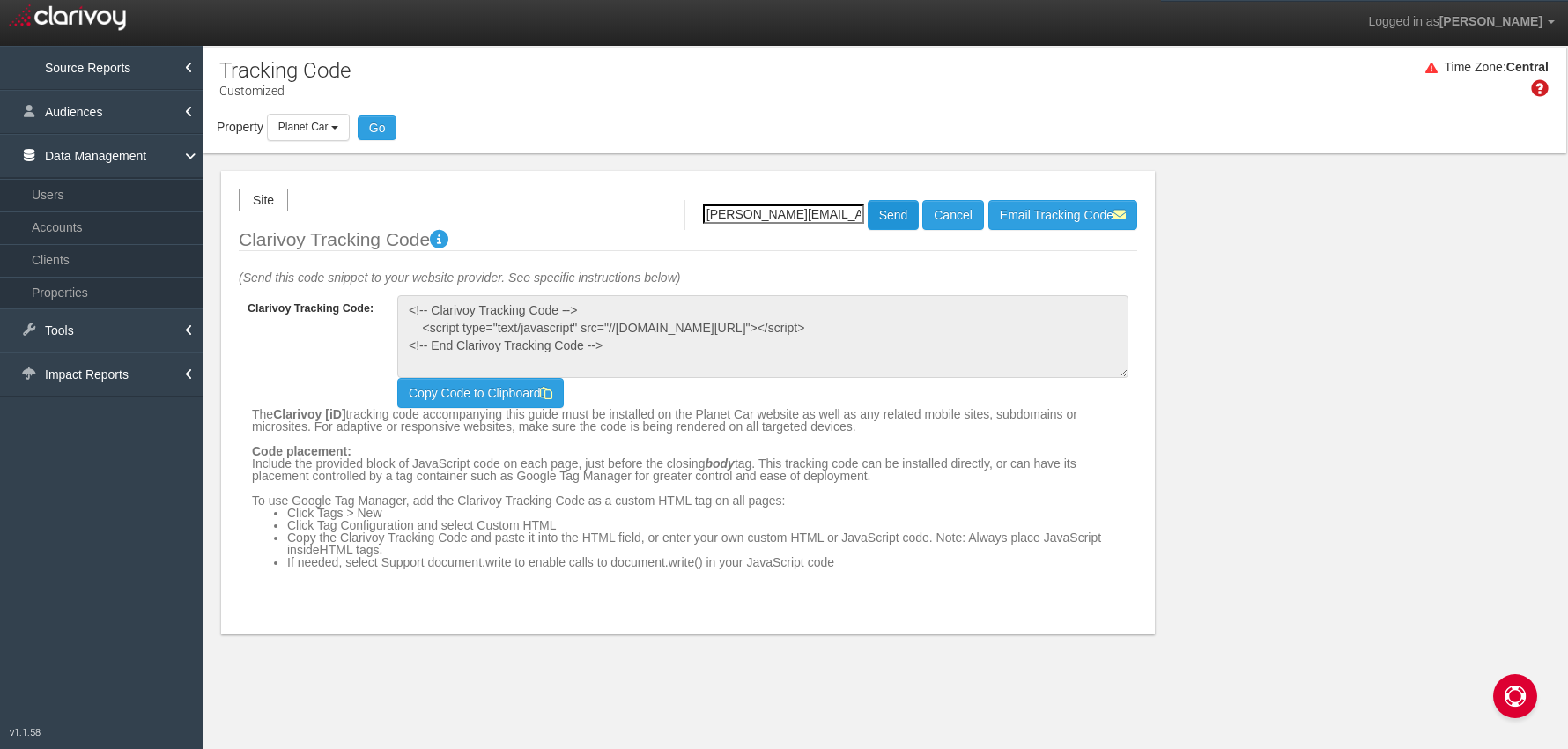
type input "[PERSON_NAME][EMAIL_ADDRESS][DOMAIN_NAME]"
drag, startPoint x: 884, startPoint y: 220, endPoint x: 874, endPoint y: 220, distance: 10.0
click at [884, 220] on button "Send" at bounding box center [893, 215] width 52 height 30
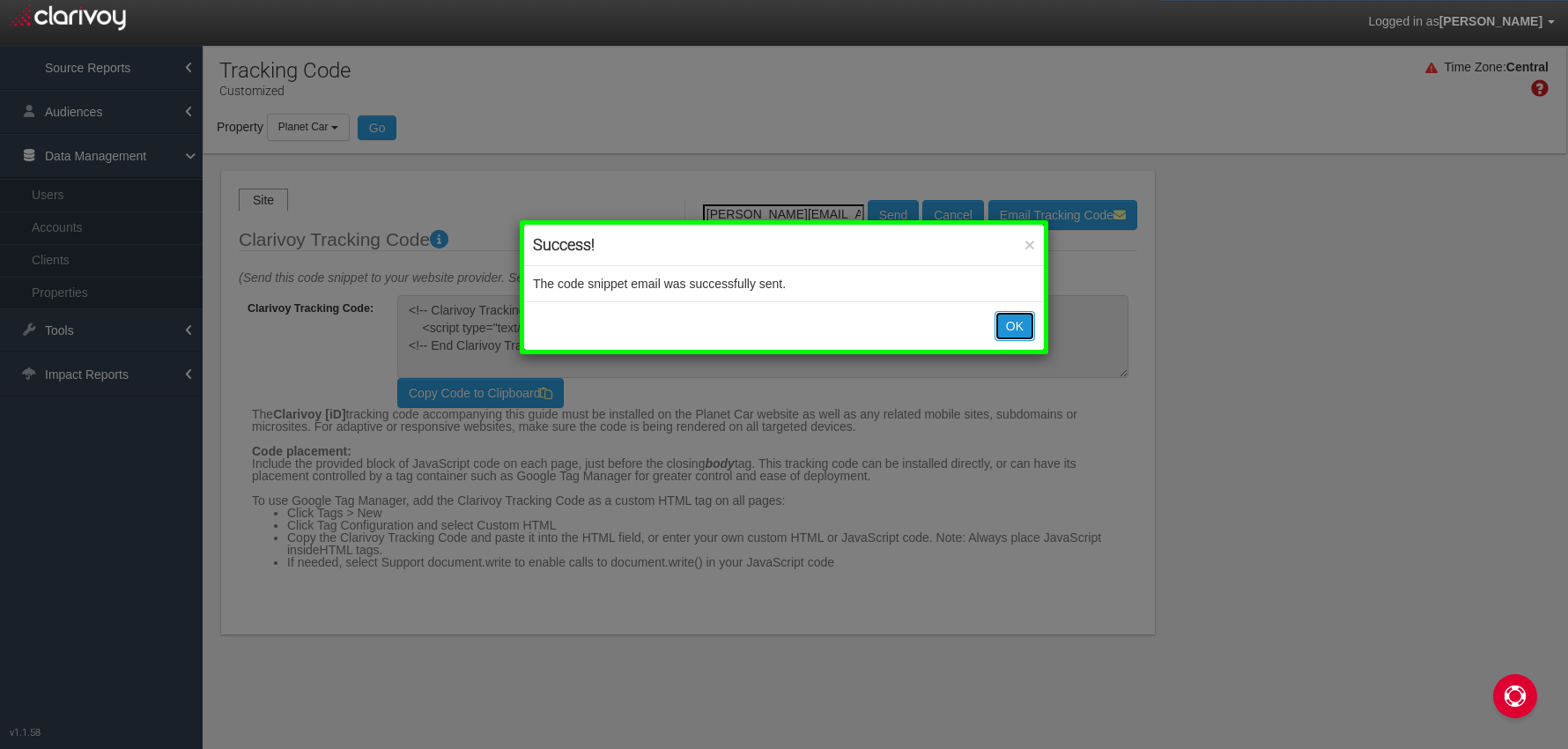
click at [1000, 325] on button "OK" at bounding box center [1015, 326] width 41 height 30
